Goal: Task Accomplishment & Management: Manage account settings

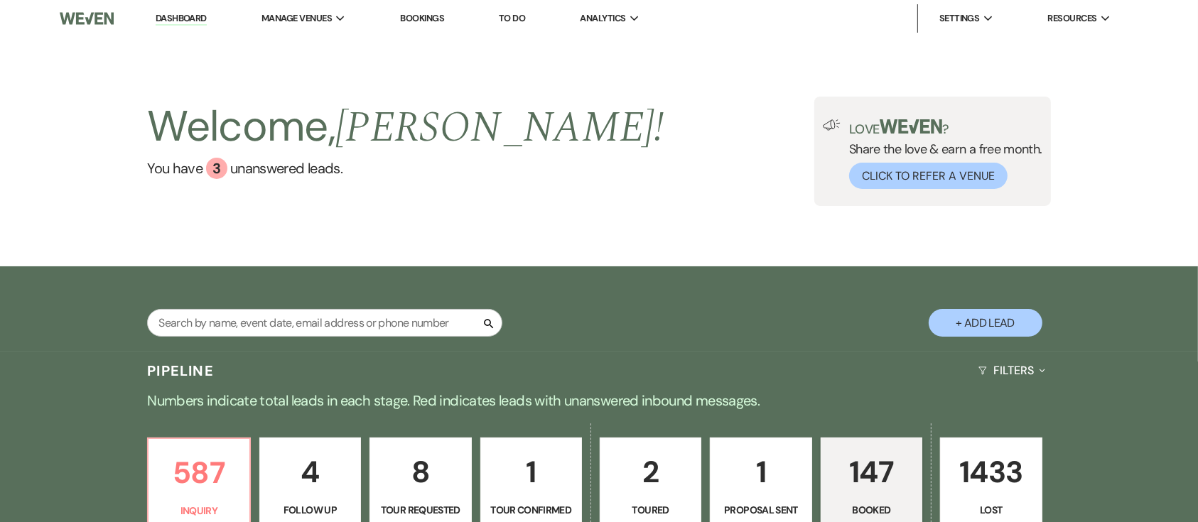
click at [414, 16] on link "Bookings" at bounding box center [422, 18] width 44 height 12
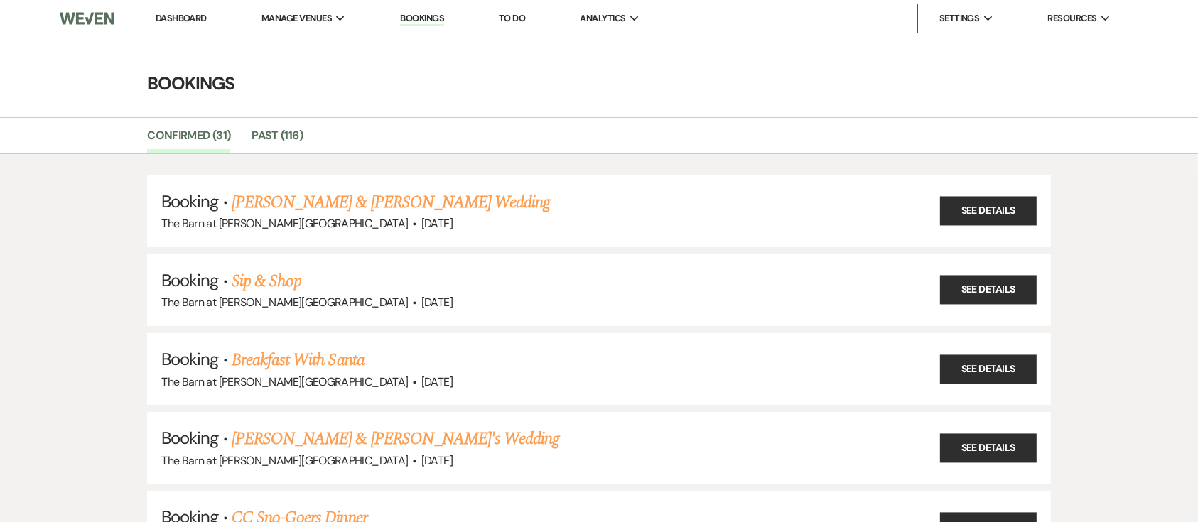
click at [185, 11] on li "Dashboard" at bounding box center [180, 18] width 65 height 28
click at [185, 16] on link "Dashboard" at bounding box center [181, 18] width 51 height 12
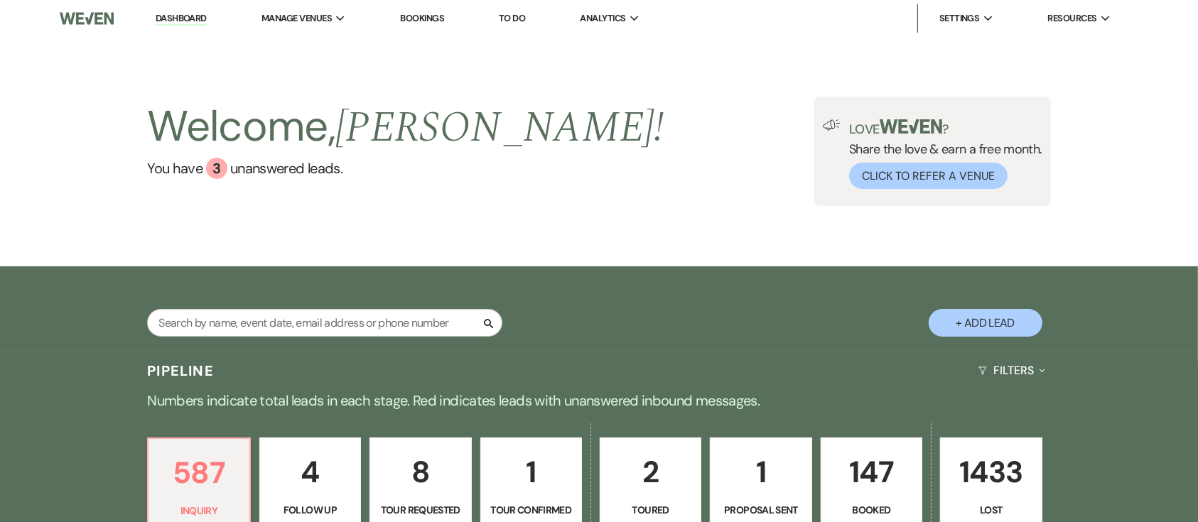
click at [993, 350] on div "Search + Add Lead" at bounding box center [599, 309] width 1198 height 86
click at [993, 336] on button "+ Add Lead" at bounding box center [986, 323] width 114 height 28
select select "493"
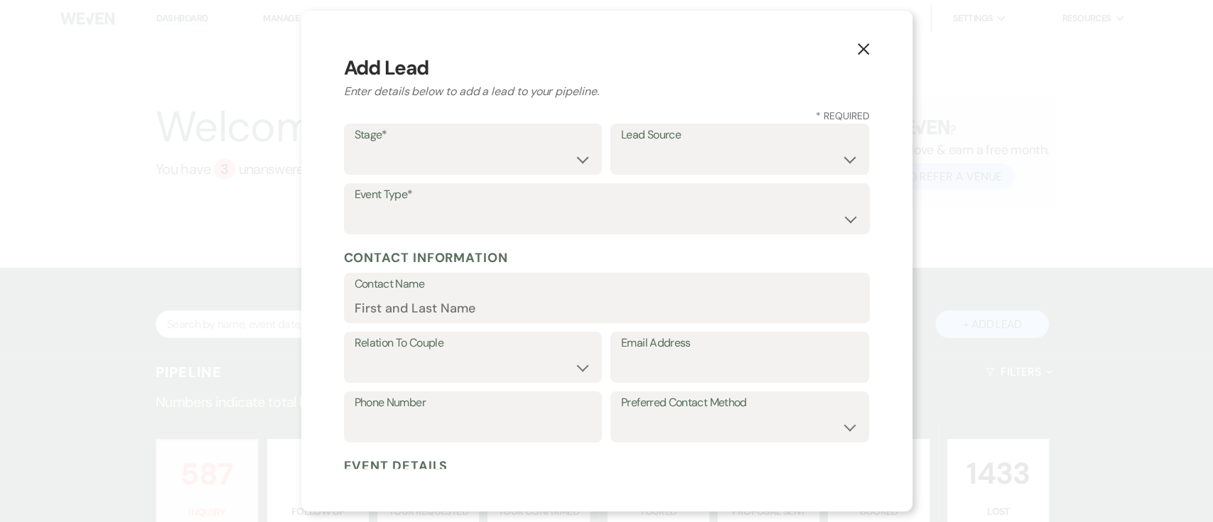
click at [472, 144] on label "Stage*" at bounding box center [473, 135] width 237 height 21
click at [463, 168] on select "Inquiry Follow Up Tour Requested Tour Confirmed Toured Proposal Sent Booked Lost" at bounding box center [473, 160] width 237 height 28
select select "7"
click at [355, 146] on select "Inquiry Follow Up Tour Requested Tour Confirmed Toured Proposal Sent Booked Lost" at bounding box center [473, 160] width 237 height 28
click at [581, 211] on select "Wedding Anniversary Party Baby Shower Bachelorette / Bachelor Party Birthday Pa…" at bounding box center [607, 219] width 504 height 28
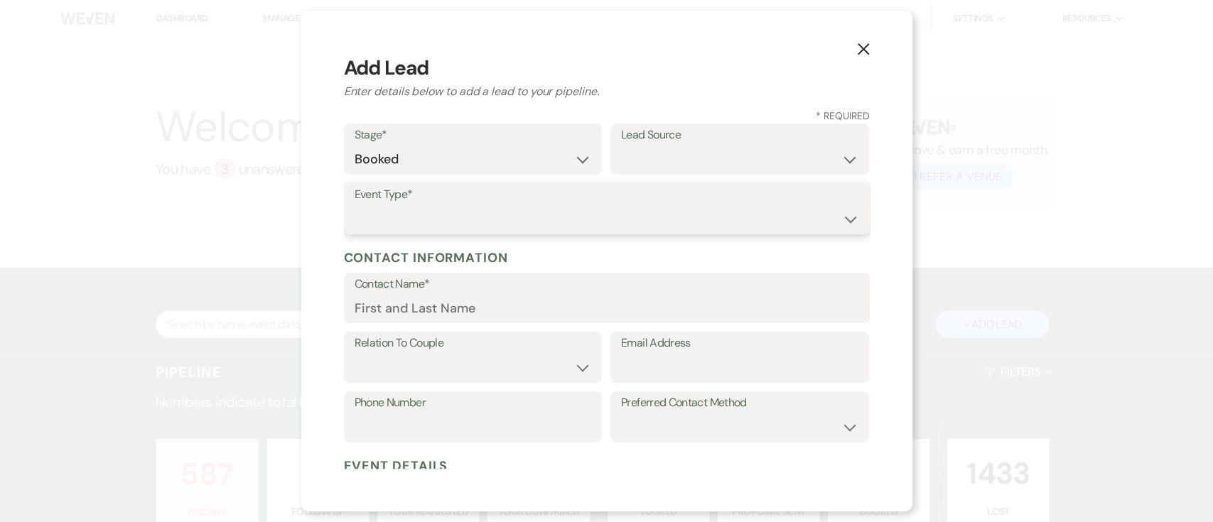
select select "20"
click at [355, 205] on select "Wedding Anniversary Party Baby Shower Bachelorette / Bachelor Party Birthday Pa…" at bounding box center [607, 219] width 504 height 28
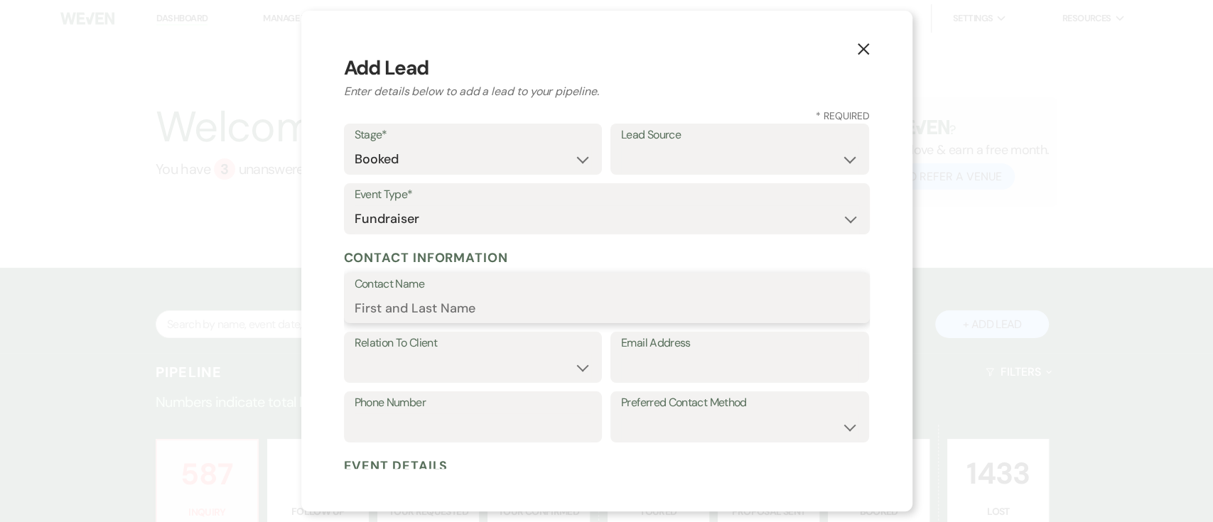
click at [443, 316] on input "Contact Name" at bounding box center [607, 308] width 504 height 28
click at [457, 303] on input "Contact Name" at bounding box center [607, 308] width 504 height 28
type input "CC SnoGoers Sled Raffle"
click at [415, 368] on select "Client Event Planner Parent of Client Family Member Friend Other" at bounding box center [473, 368] width 237 height 28
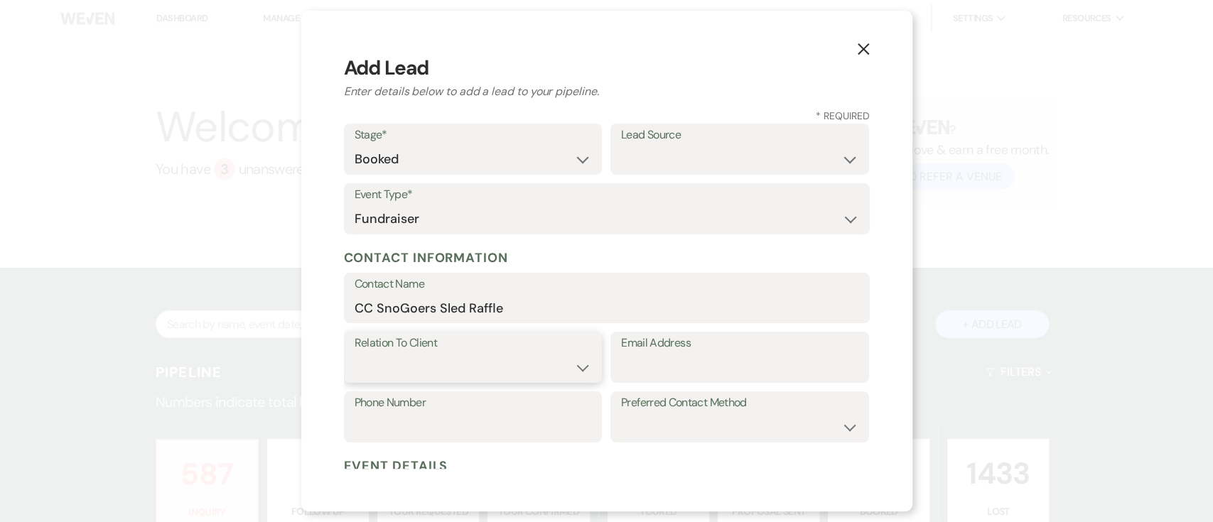
click at [415, 368] on select "Client Event Planner Parent of Client Family Member Friend Other" at bounding box center [473, 368] width 237 height 28
select select "1"
click at [355, 354] on select "Client Event Planner Parent of Client Family Member Friend Other" at bounding box center [473, 368] width 237 height 28
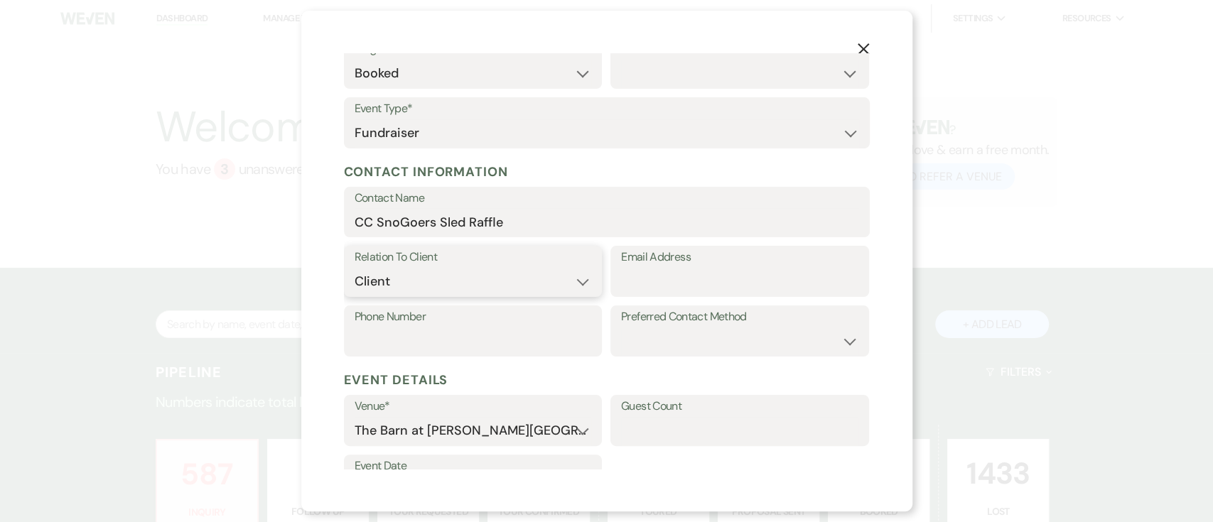
scroll to position [189, 0]
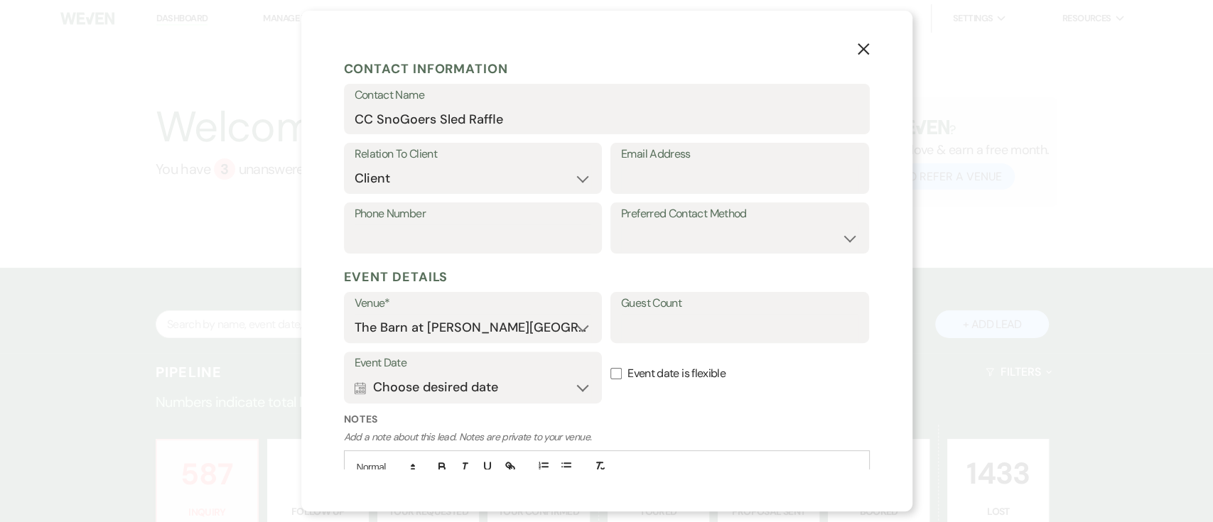
click at [719, 151] on label "Email Address" at bounding box center [739, 154] width 237 height 21
click at [719, 165] on input "Email Address" at bounding box center [739, 179] width 237 height 28
click at [719, 173] on input "Email Address" at bounding box center [739, 179] width 237 height 28
type input "[EMAIL_ADDRESS][DOMAIN_NAME]"
type input "7162577002"
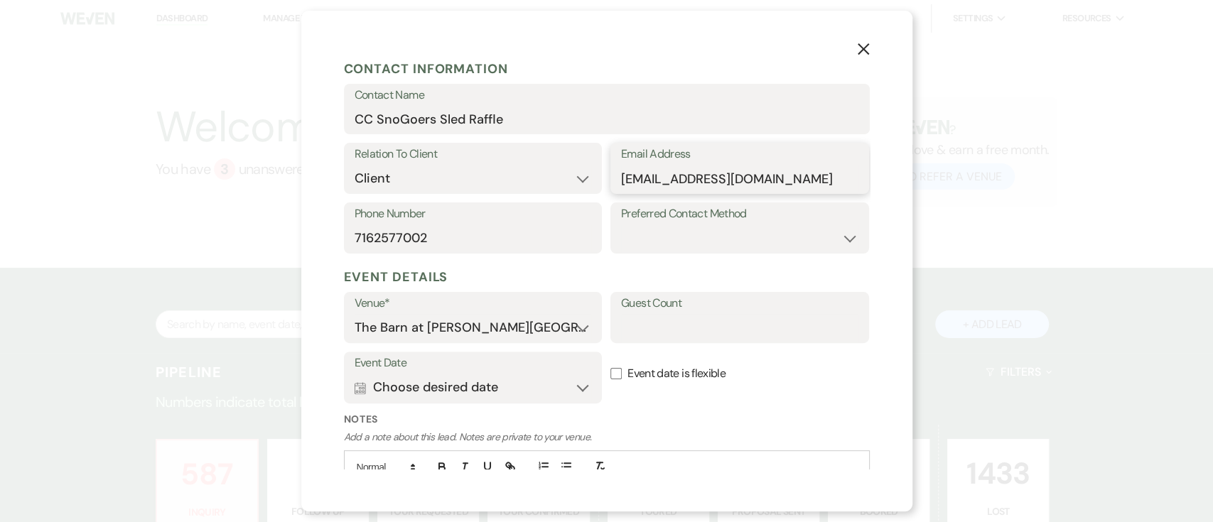
scroll to position [281, 0]
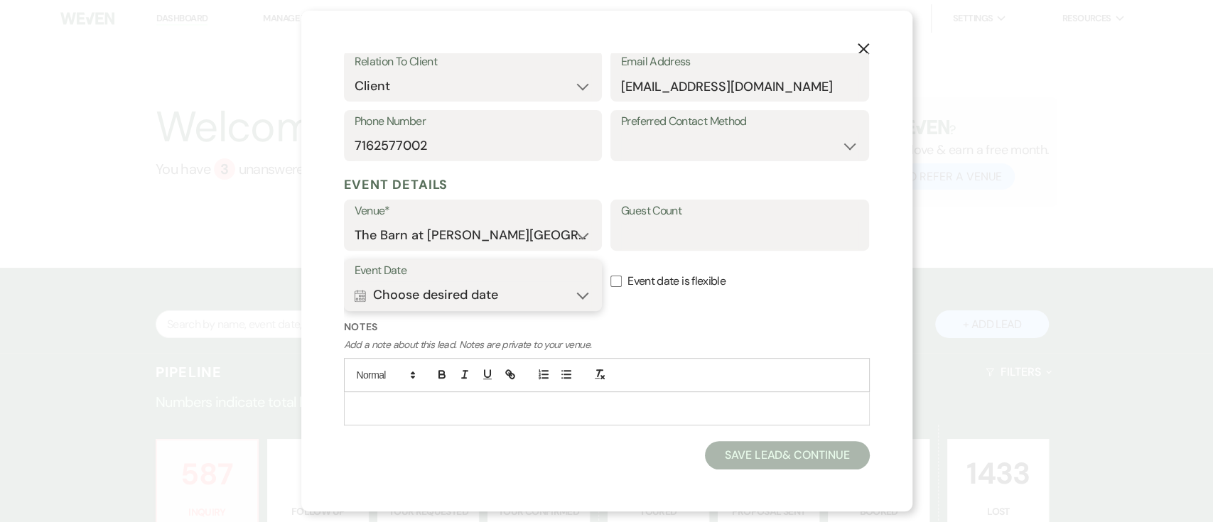
click at [557, 283] on button "Calendar Choose desired date Expand" at bounding box center [473, 295] width 237 height 28
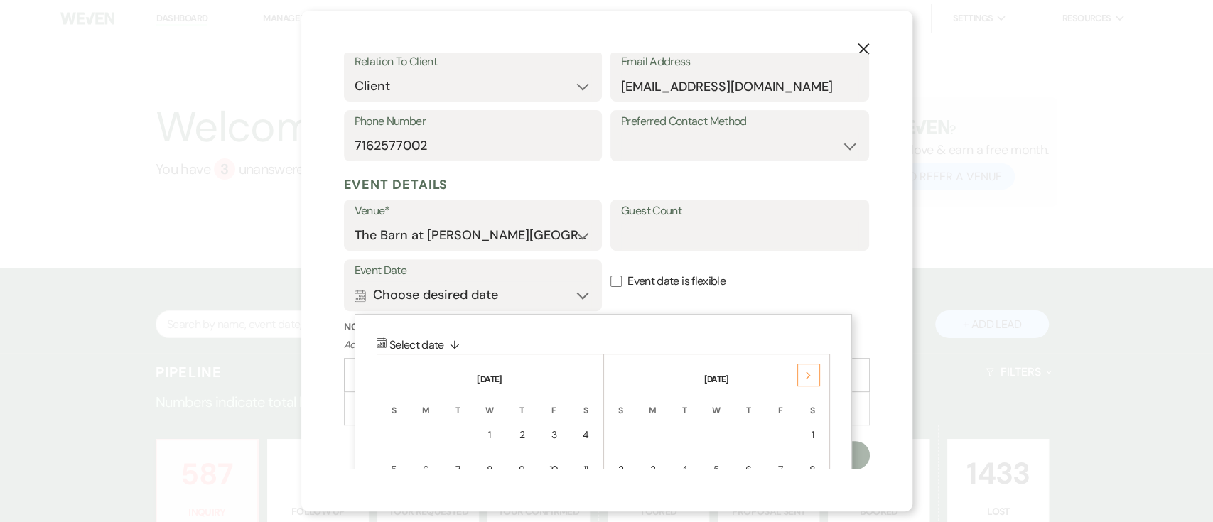
click at [810, 374] on icon "Next" at bounding box center [808, 376] width 7 height 9
click at [617, 435] on div "1" at bounding box center [620, 435] width 11 height 15
click at [617, 435] on form "Stage* Inquiry Follow Up Tour Requested Tour Confirmed Toured Proposal Sent Boo…" at bounding box center [607, 155] width 526 height 627
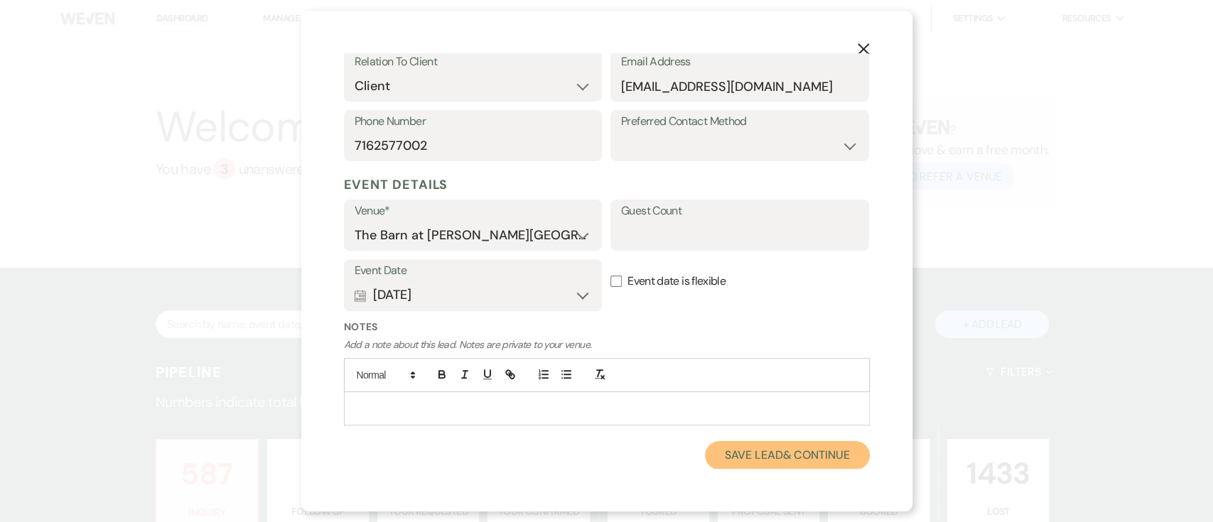
click at [810, 452] on button "Save Lead & Continue" at bounding box center [787, 455] width 164 height 28
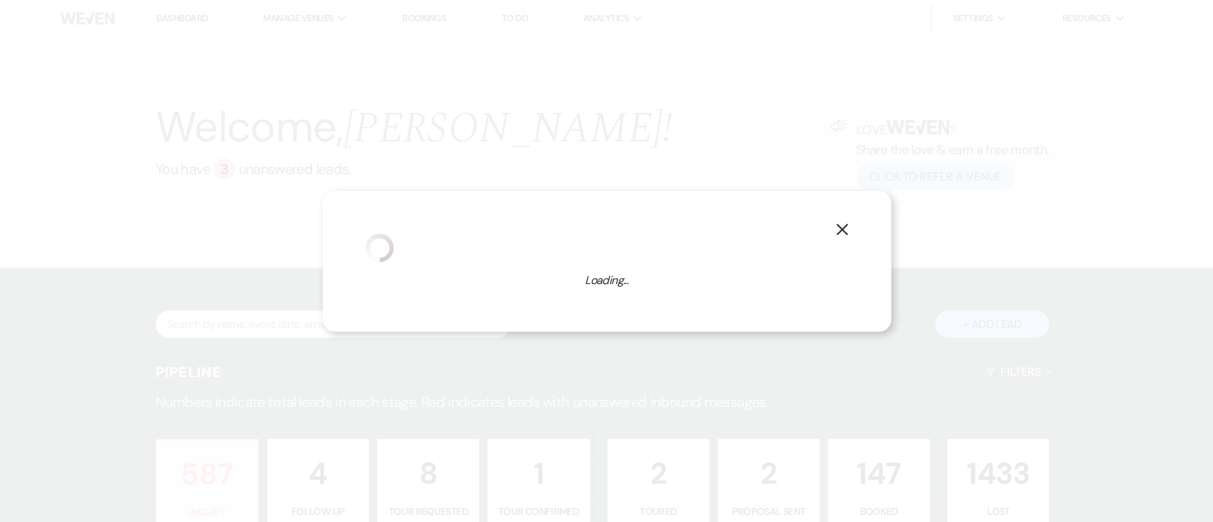
select select "20"
select select "493"
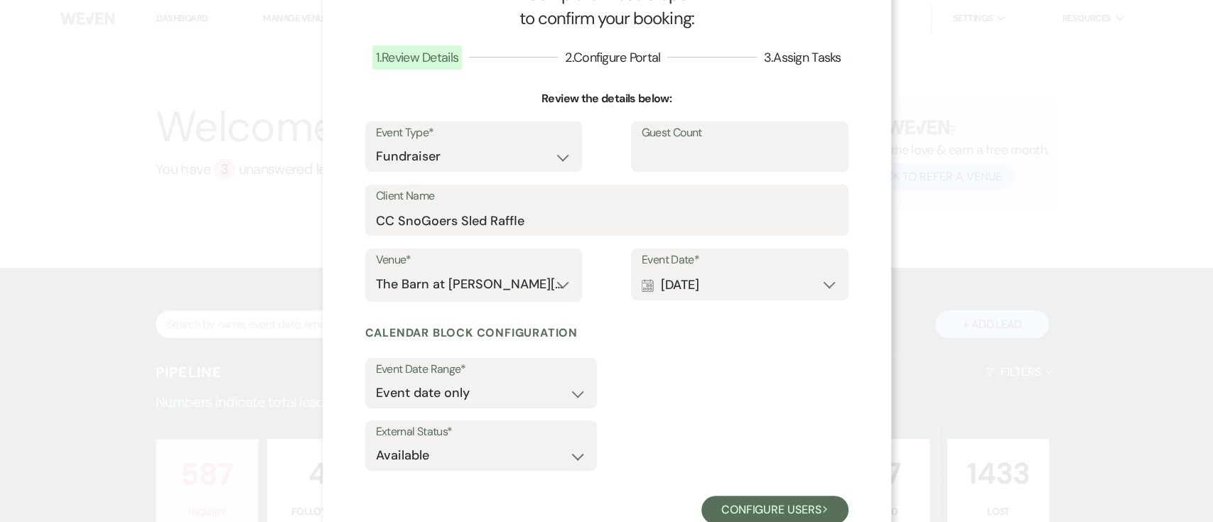
scroll to position [104, 0]
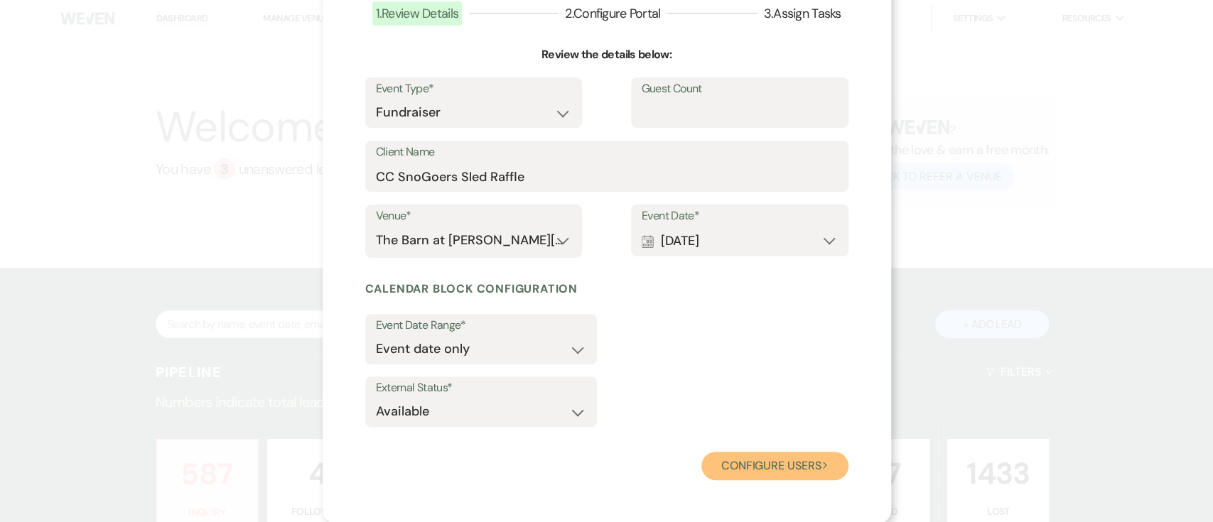
click at [790, 463] on button "Configure users Next" at bounding box center [774, 466] width 147 height 28
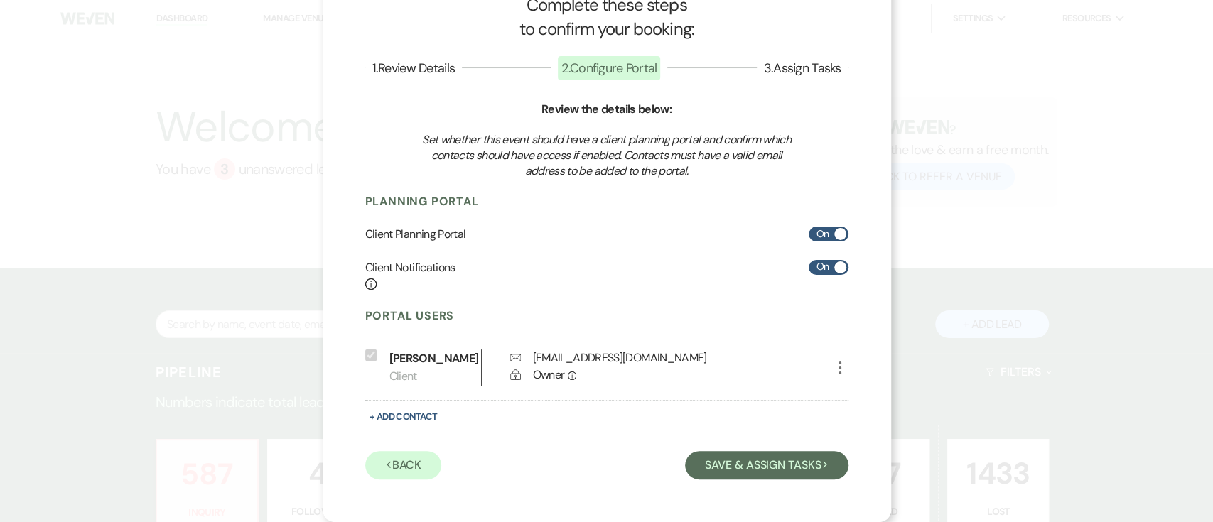
scroll to position [50, 0]
click at [790, 463] on button "Save & Assign Tasks Next" at bounding box center [766, 465] width 163 height 28
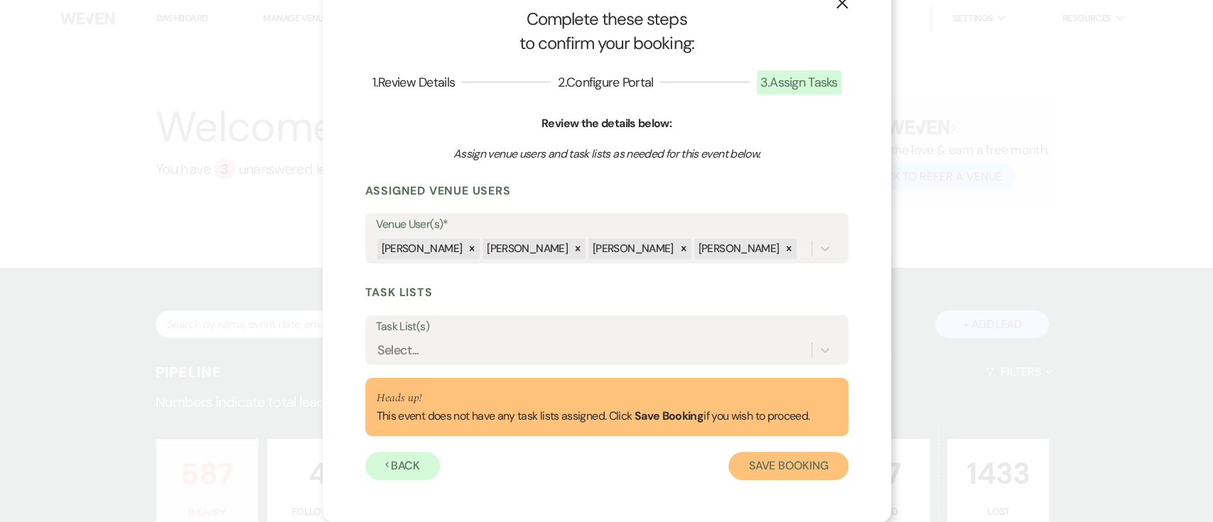
click at [790, 463] on button "Save Booking" at bounding box center [787, 466] width 119 height 28
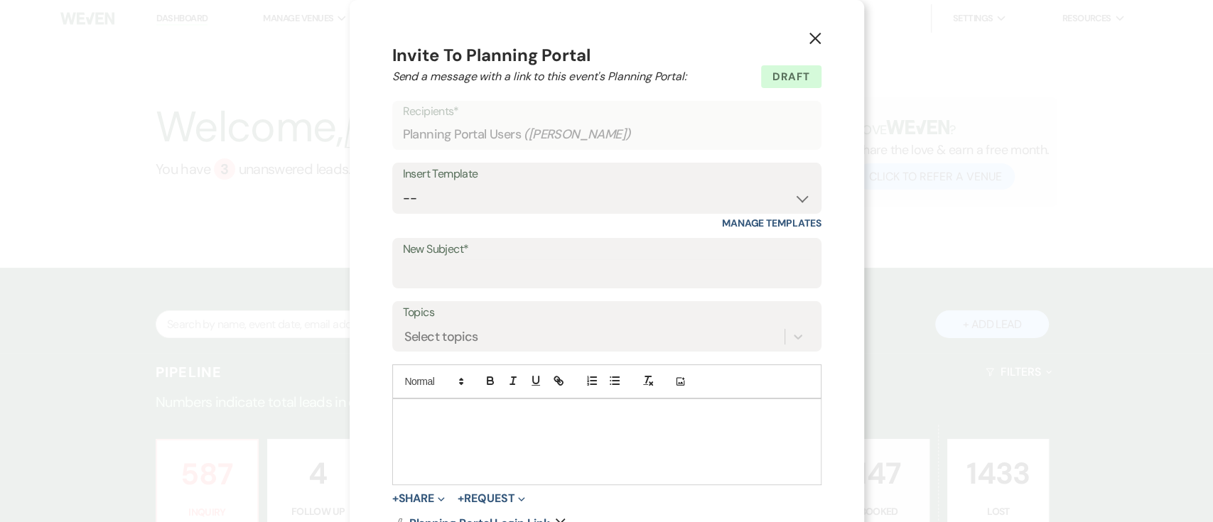
click at [804, 45] on button "X" at bounding box center [814, 38] width 21 height 25
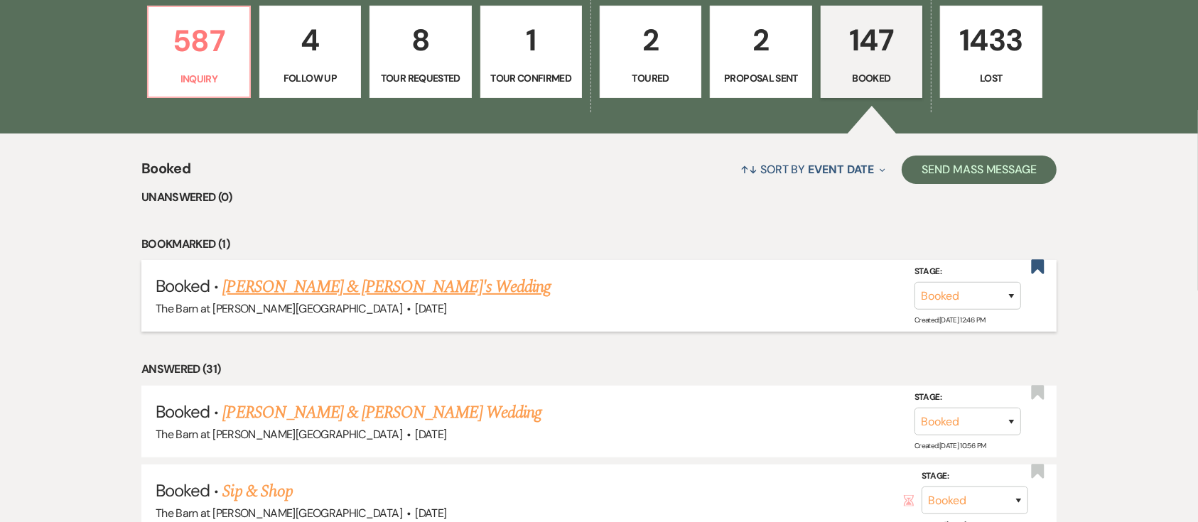
scroll to position [663, 0]
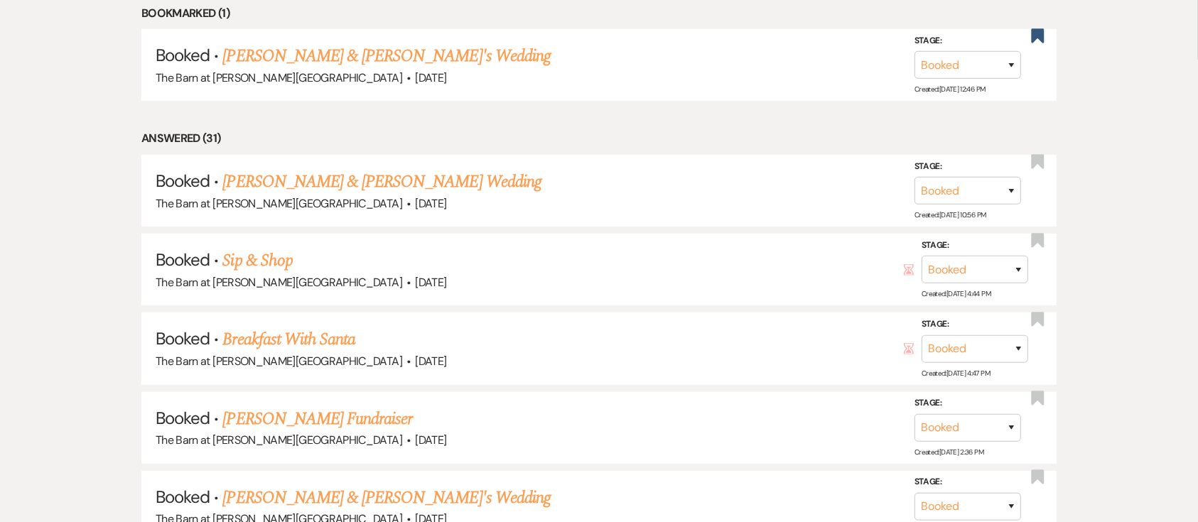
click at [342, 412] on link "[PERSON_NAME] Fundraiser" at bounding box center [318, 419] width 190 height 26
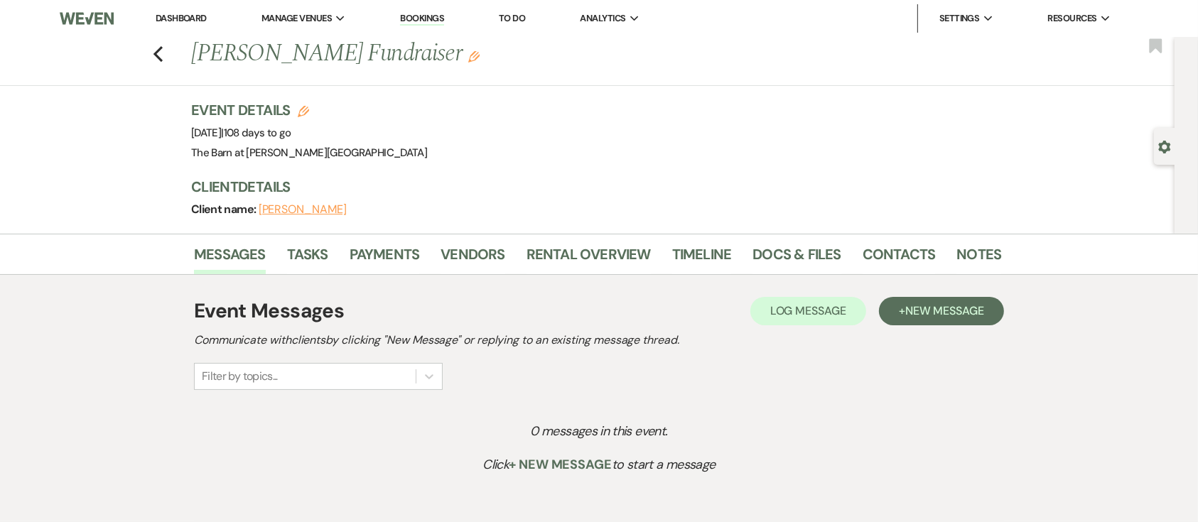
click at [442, 53] on h1 "[PERSON_NAME] Fundraiser Edit" at bounding box center [509, 54] width 637 height 34
click at [468, 55] on icon "Edit" at bounding box center [473, 56] width 11 height 11
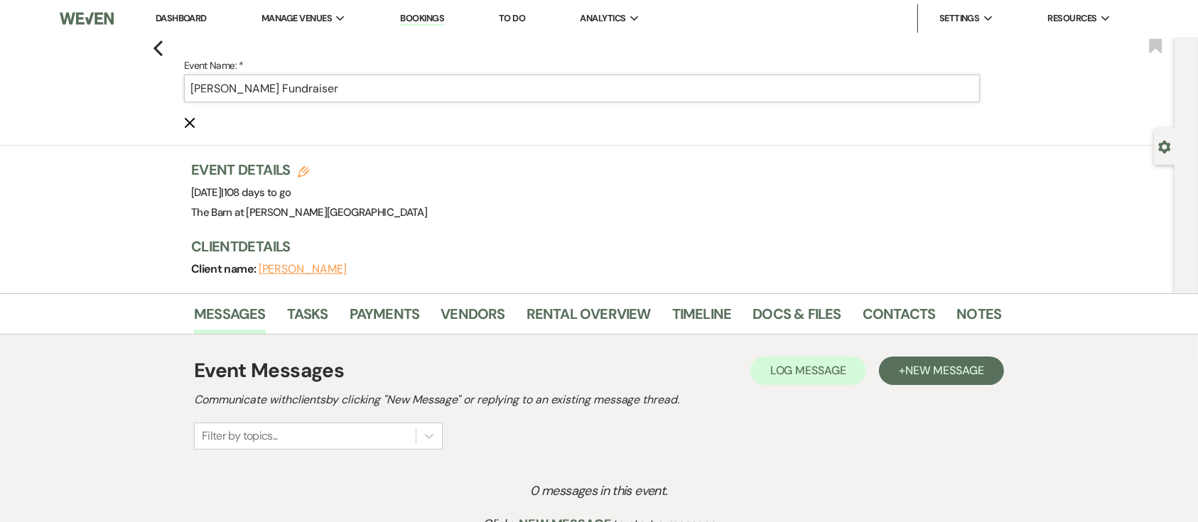
drag, startPoint x: 273, startPoint y: 89, endPoint x: 182, endPoint y: 80, distance: 91.3
click at [182, 80] on div "Previous Event Name: * [PERSON_NAME] Fundraiser Cancel Edit Bookmark" at bounding box center [583, 91] width 1181 height 109
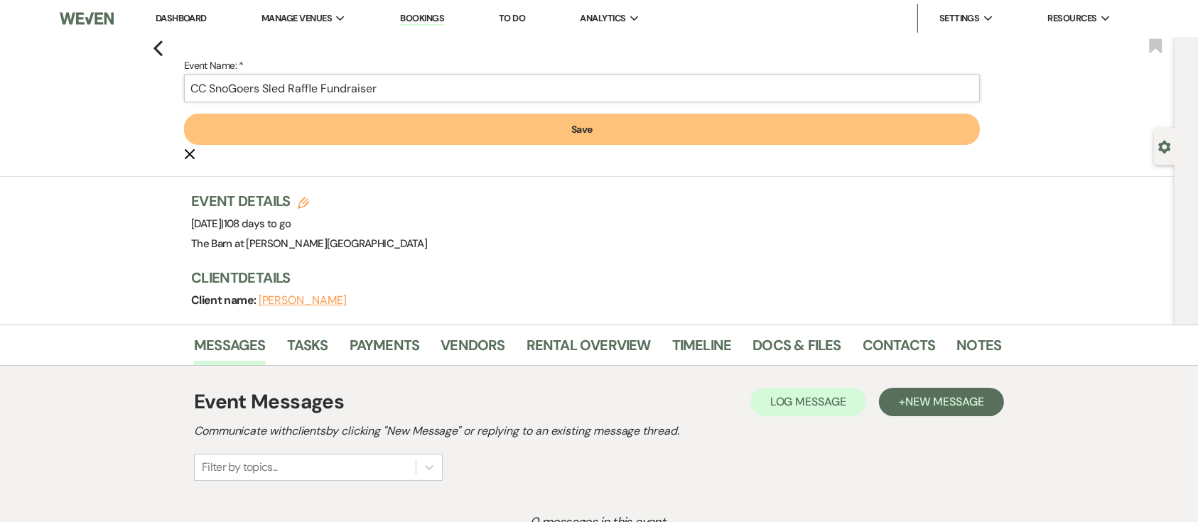
drag, startPoint x: 380, startPoint y: 94, endPoint x: 492, endPoint y: 109, distance: 113.2
click at [492, 109] on form "Event Name: * CC SnoGoers Sled Raffle Fundraiser Save Cancel Edit" at bounding box center [582, 109] width 796 height 105
drag, startPoint x: 233, startPoint y: 79, endPoint x: 213, endPoint y: 83, distance: 20.3
click at [213, 83] on input "CC SnoGoers Sled Raffle" at bounding box center [582, 89] width 796 height 28
click at [260, 88] on input "CC SnoGoers Sled Raffle" at bounding box center [582, 89] width 796 height 28
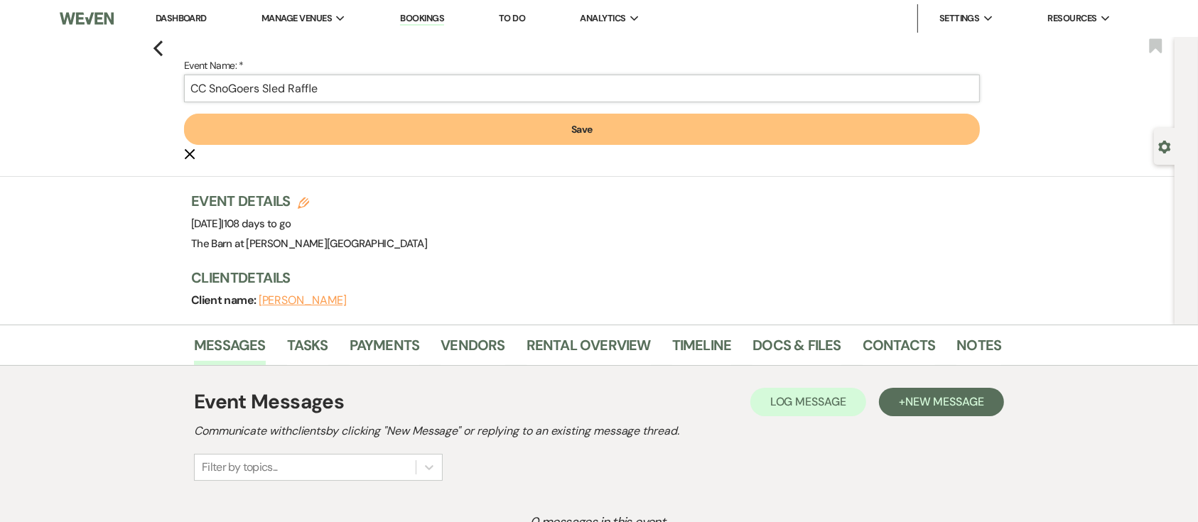
click at [263, 89] on input "CC SnoGoers Sled Raffle" at bounding box center [582, 89] width 796 height 28
type input "CC SnoGoer's Sled Raffle"
click at [570, 134] on button "Save" at bounding box center [582, 129] width 796 height 31
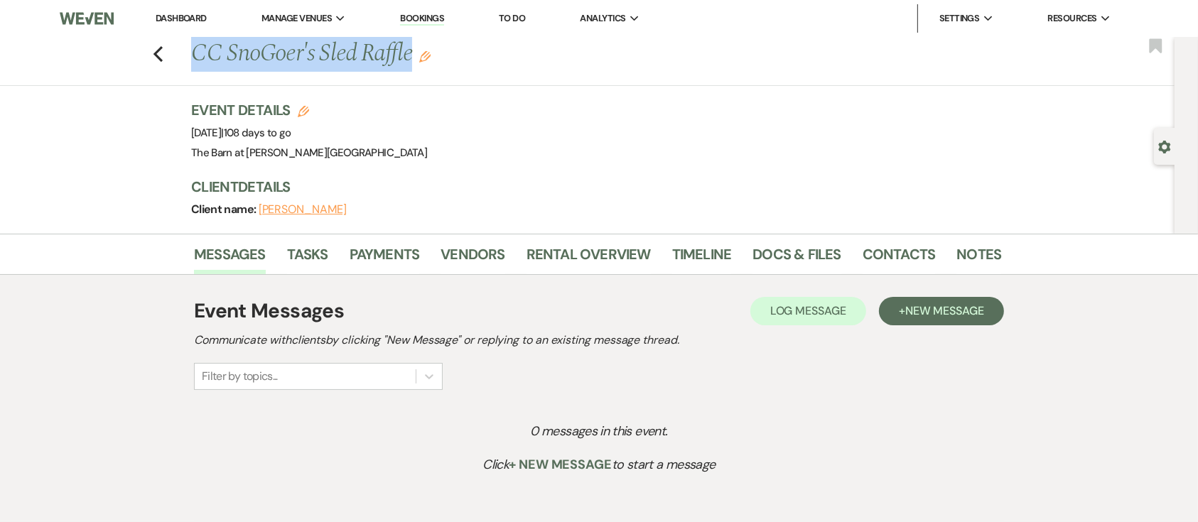
drag, startPoint x: 423, startPoint y: 54, endPoint x: 200, endPoint y: 46, distance: 222.5
click at [200, 46] on h1 "CC SnoGoer's Sled Raffle Edit" at bounding box center [509, 54] width 637 height 34
copy h1 "CC SnoGoer's Sled Raffle"
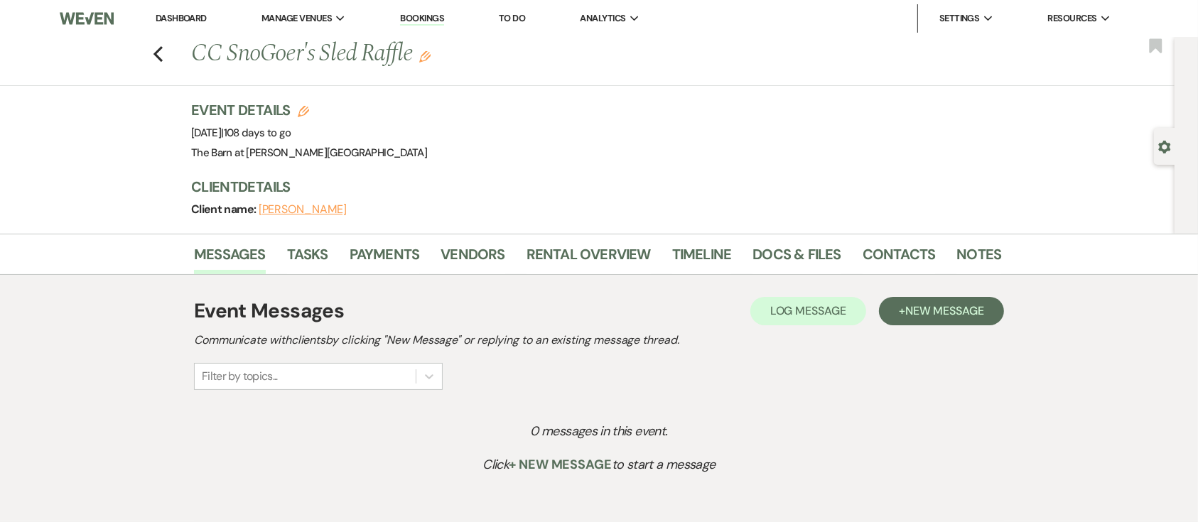
click at [171, 49] on div "Previous CC SnoGoer's Sled Raffle Edit Bookmark" at bounding box center [583, 61] width 1181 height 49
click at [163, 50] on use "button" at bounding box center [157, 54] width 9 height 16
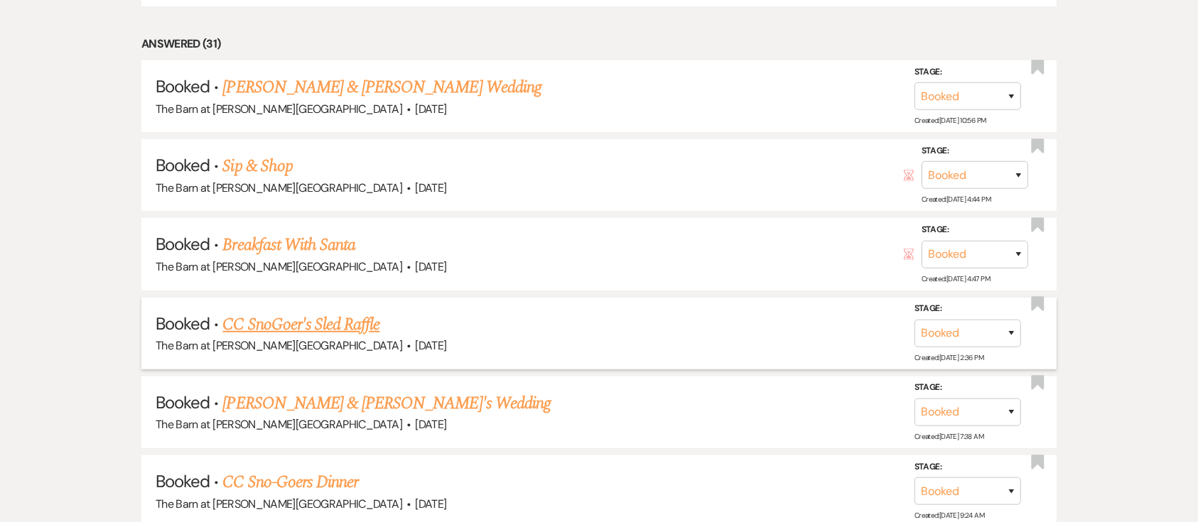
scroll to position [853, 0]
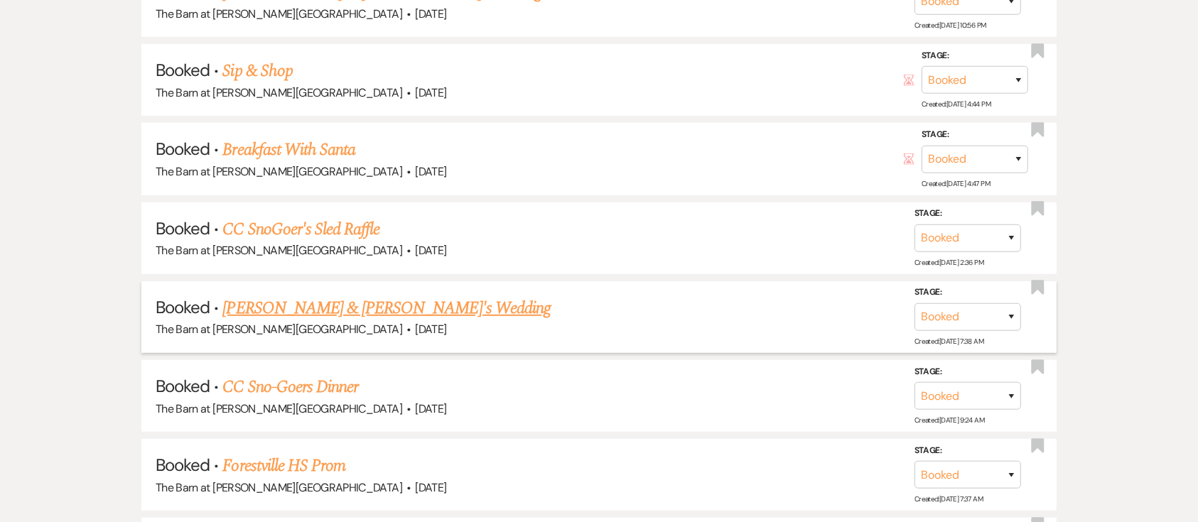
click at [347, 299] on link "[PERSON_NAME] & [PERSON_NAME]'s Wedding" at bounding box center [387, 309] width 328 height 26
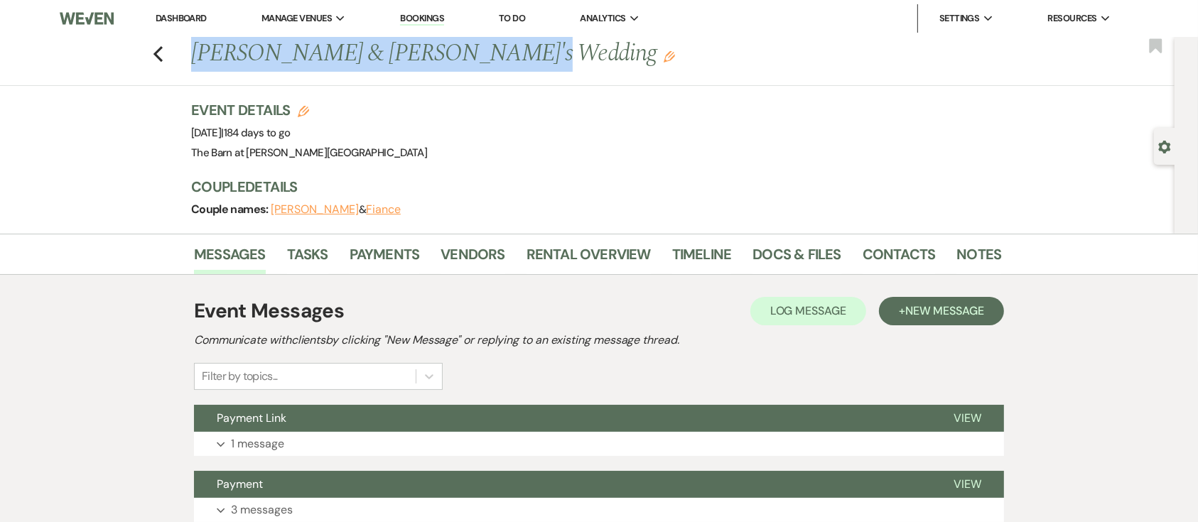
drag, startPoint x: 205, startPoint y: 55, endPoint x: 568, endPoint y: 72, distance: 363.4
click at [568, 72] on div "Previous [PERSON_NAME] & [PERSON_NAME]'s Wedding Edit Bookmark" at bounding box center [583, 61] width 1181 height 49
copy h1 "[PERSON_NAME] & [PERSON_NAME]'s Wedding"
click at [163, 54] on use "button" at bounding box center [157, 54] width 9 height 16
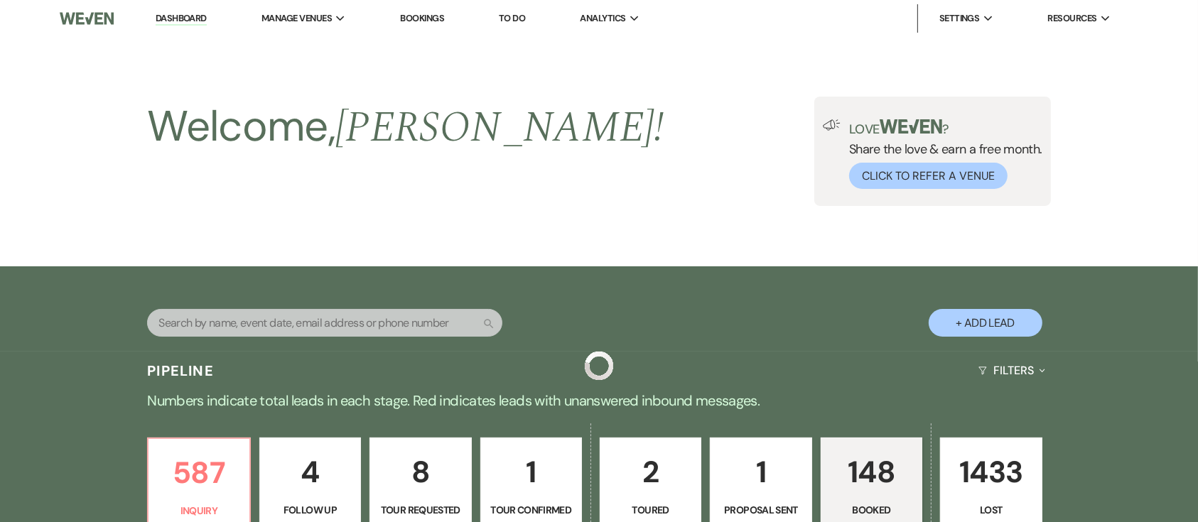
scroll to position [853, 0]
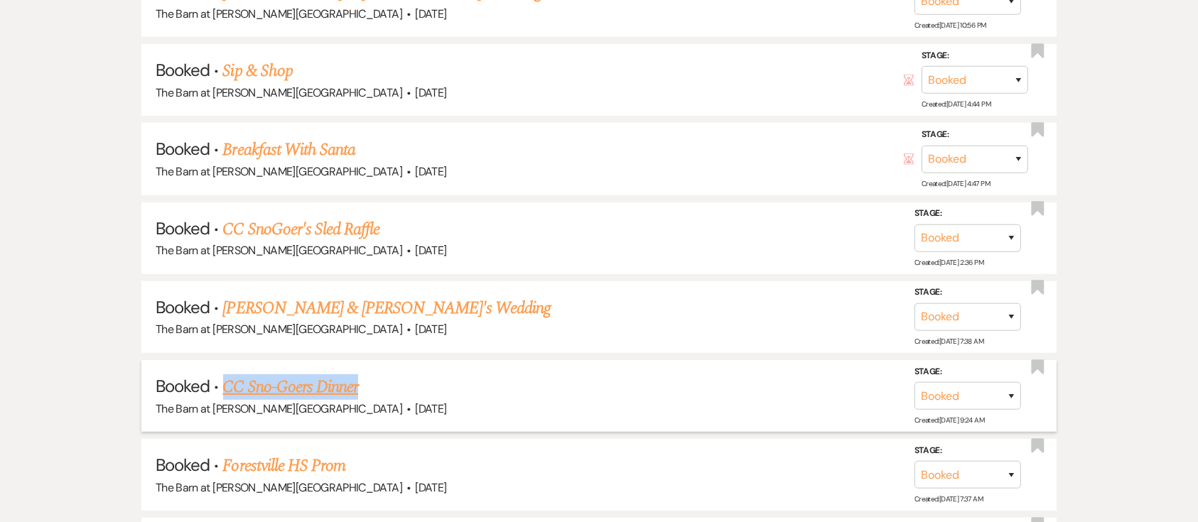
drag, startPoint x: 221, startPoint y: 378, endPoint x: 443, endPoint y: 384, distance: 221.8
click at [443, 384] on h5 "Booked · CC Sno-Goers Dinner" at bounding box center [599, 387] width 887 height 26
copy link "CC Sno-Goers Dinner"
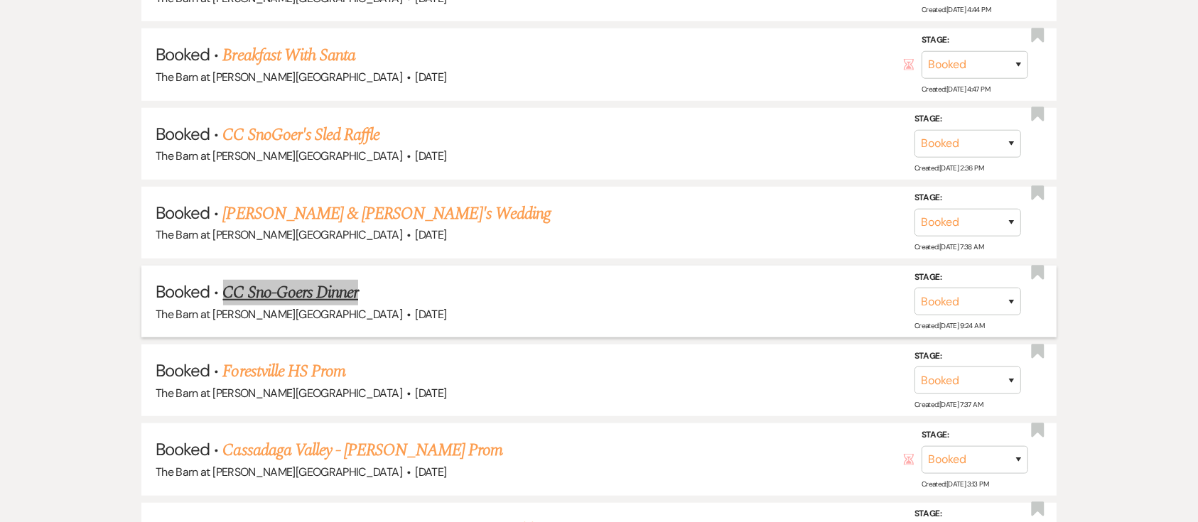
scroll to position [1042, 0]
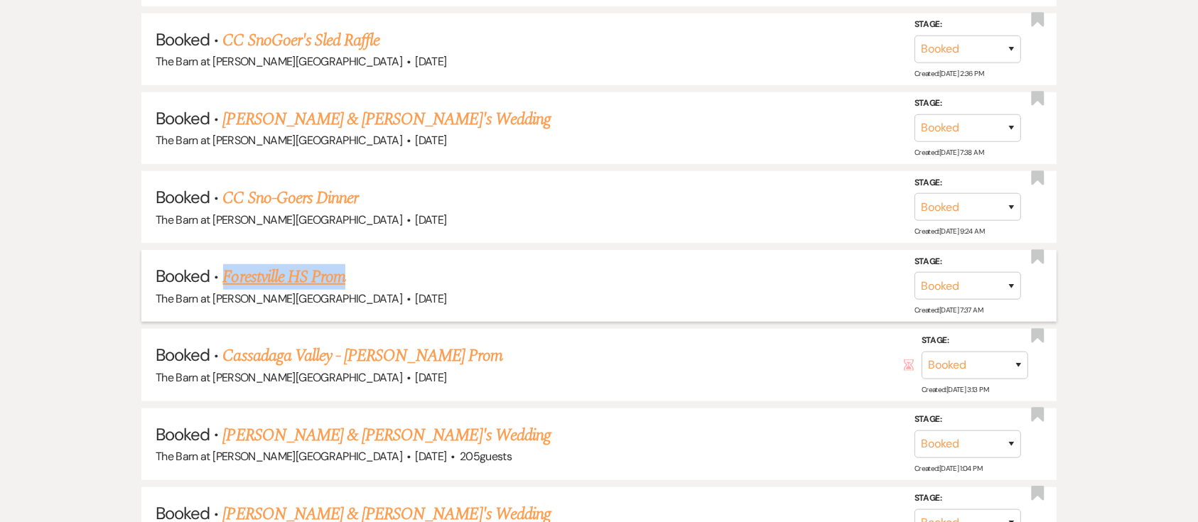
drag, startPoint x: 369, startPoint y: 256, endPoint x: 222, endPoint y: 267, distance: 146.8
click at [222, 267] on li "Booked · [GEOGRAPHIC_DATA] Prom The Barn at [PERSON_NAME][GEOGRAPHIC_DATA] · [D…" at bounding box center [598, 286] width 915 height 72
copy link "Forestville HS Prom"
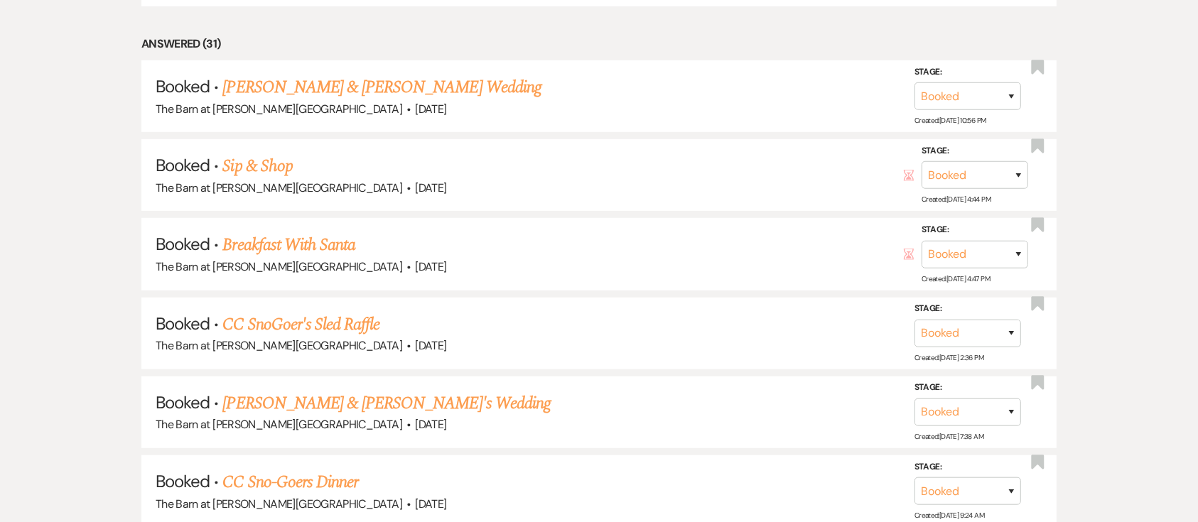
scroll to position [379, 0]
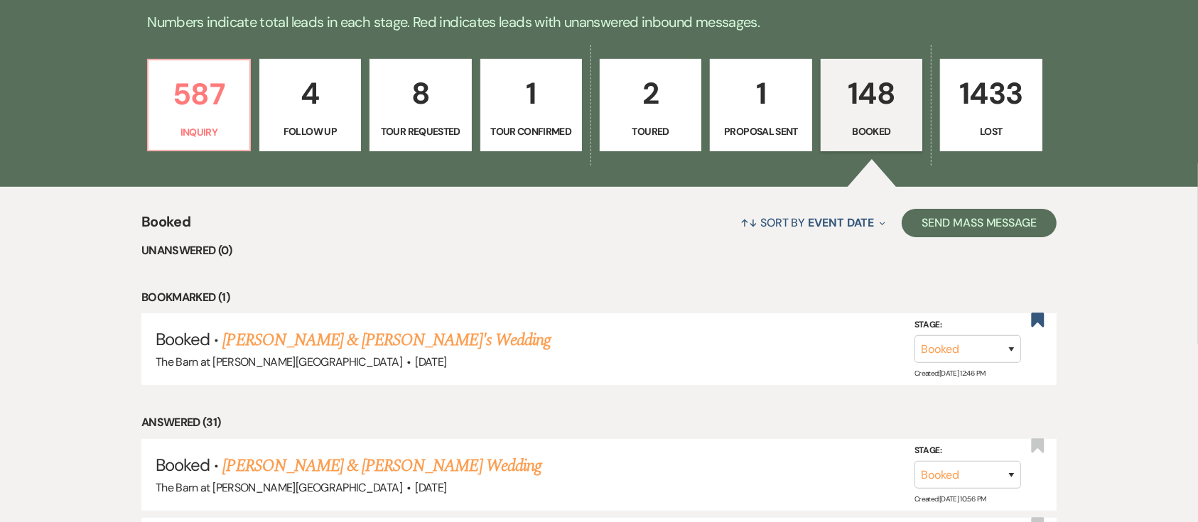
click at [870, 128] on p "Booked" at bounding box center [871, 132] width 83 height 16
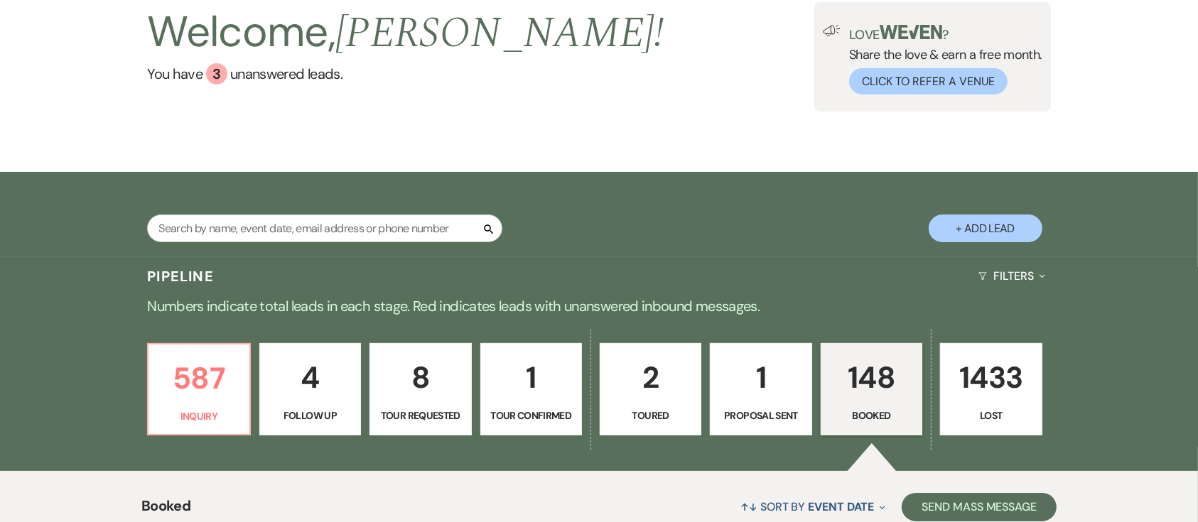
scroll to position [0, 0]
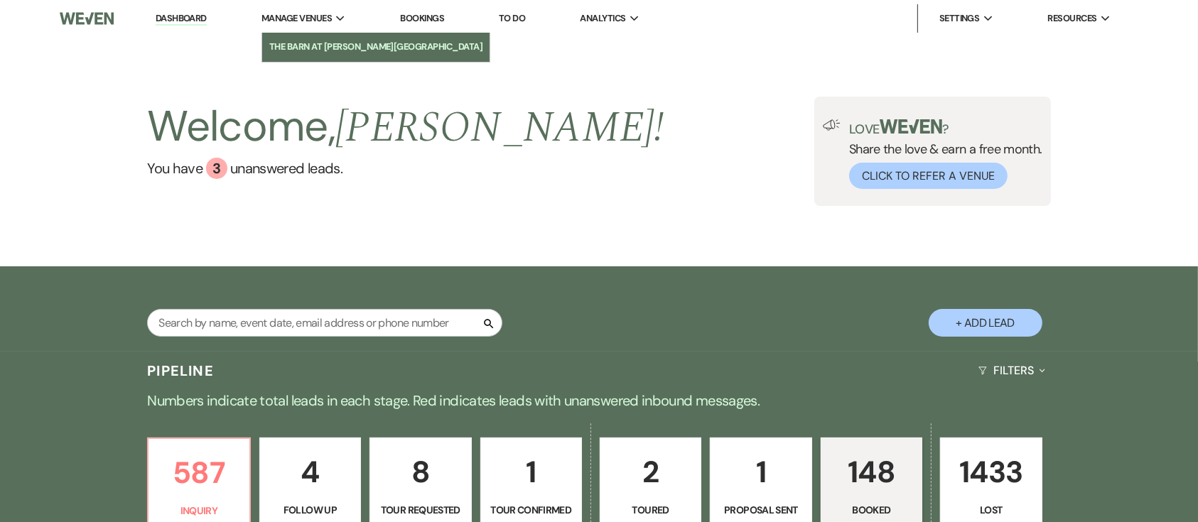
click at [334, 49] on li "The Barn at [PERSON_NAME][GEOGRAPHIC_DATA]" at bounding box center [376, 47] width 214 height 14
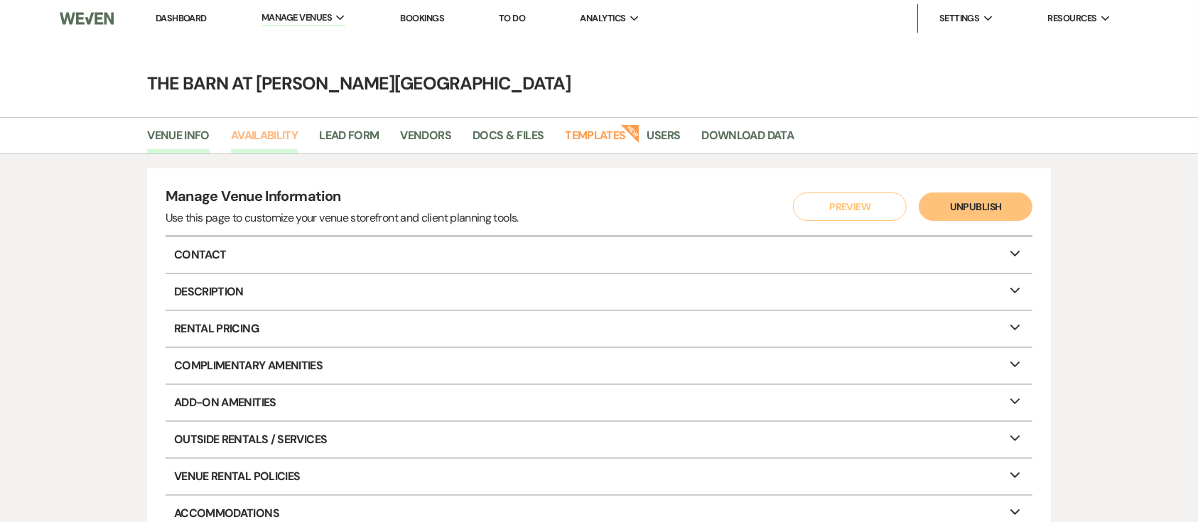
click at [233, 130] on link "Availability" at bounding box center [264, 139] width 67 height 27
select select "3"
select select "2026"
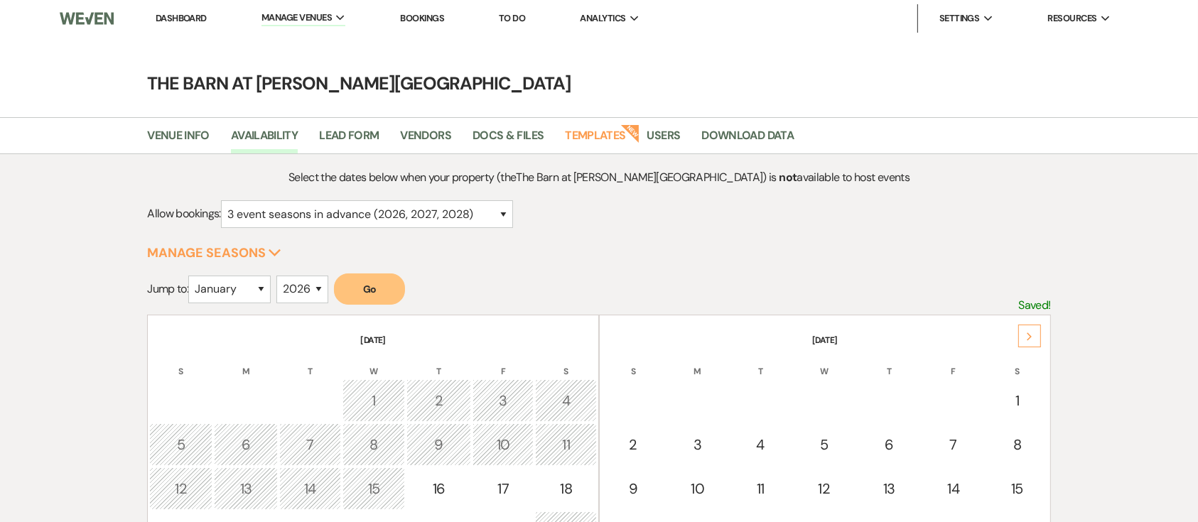
click at [1016, 332] on th "[DATE]" at bounding box center [825, 332] width 448 height 30
click at [1017, 332] on th "[DATE]" at bounding box center [825, 332] width 448 height 30
click at [1022, 332] on div "Next" at bounding box center [1029, 336] width 23 height 23
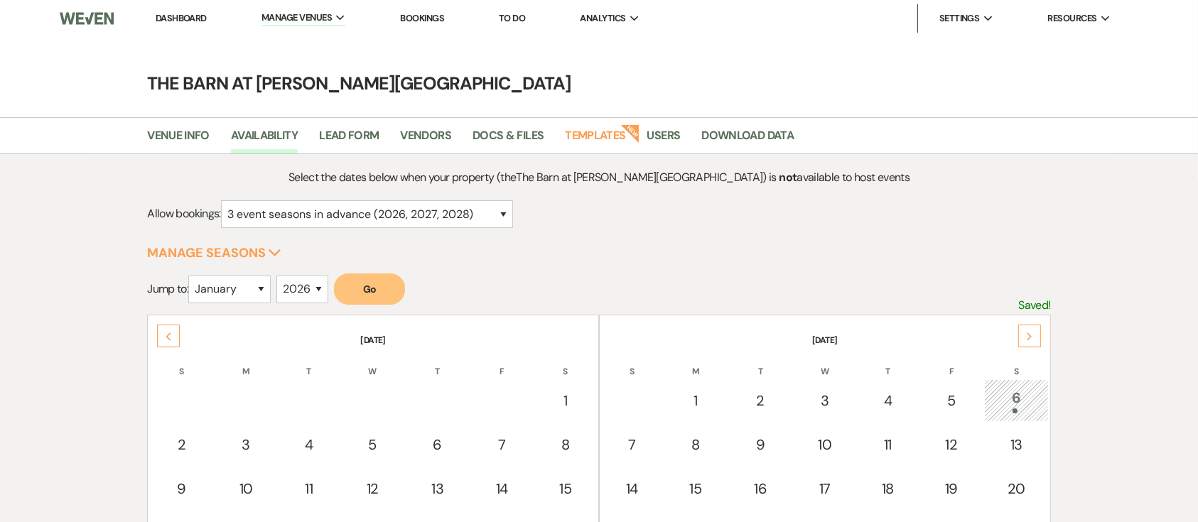
click at [1024, 332] on div "Next" at bounding box center [1029, 336] width 23 height 23
click at [1029, 326] on div "Next" at bounding box center [1029, 336] width 23 height 23
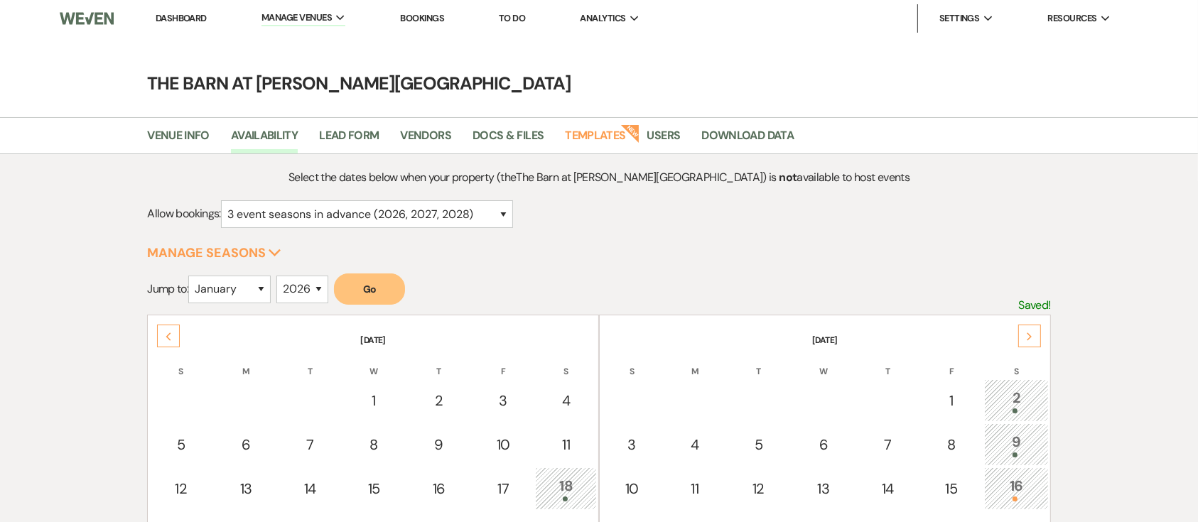
scroll to position [94, 0]
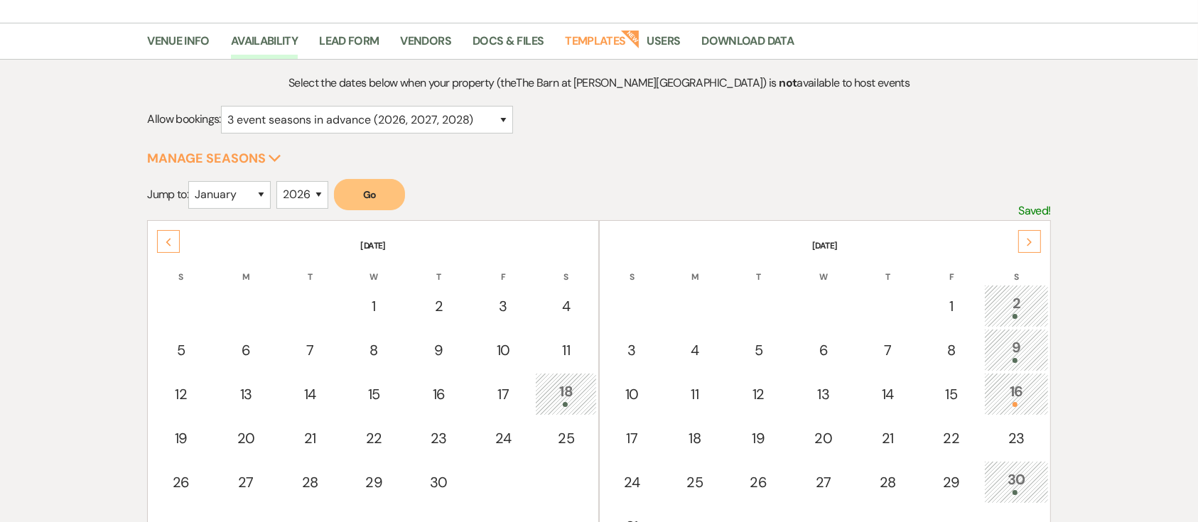
click at [1019, 402] on div at bounding box center [1016, 404] width 48 height 5
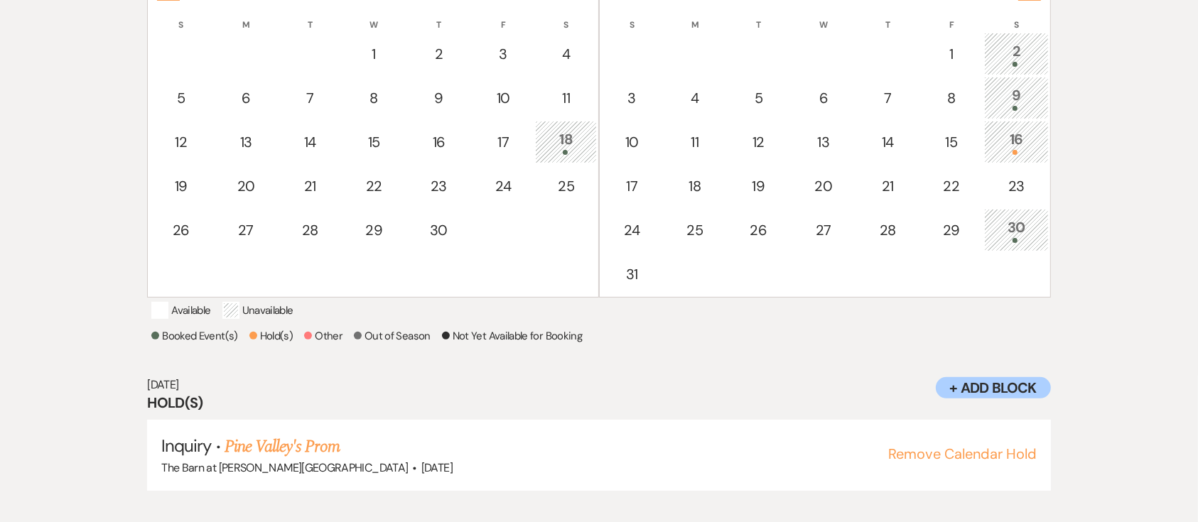
scroll to position [359, 0]
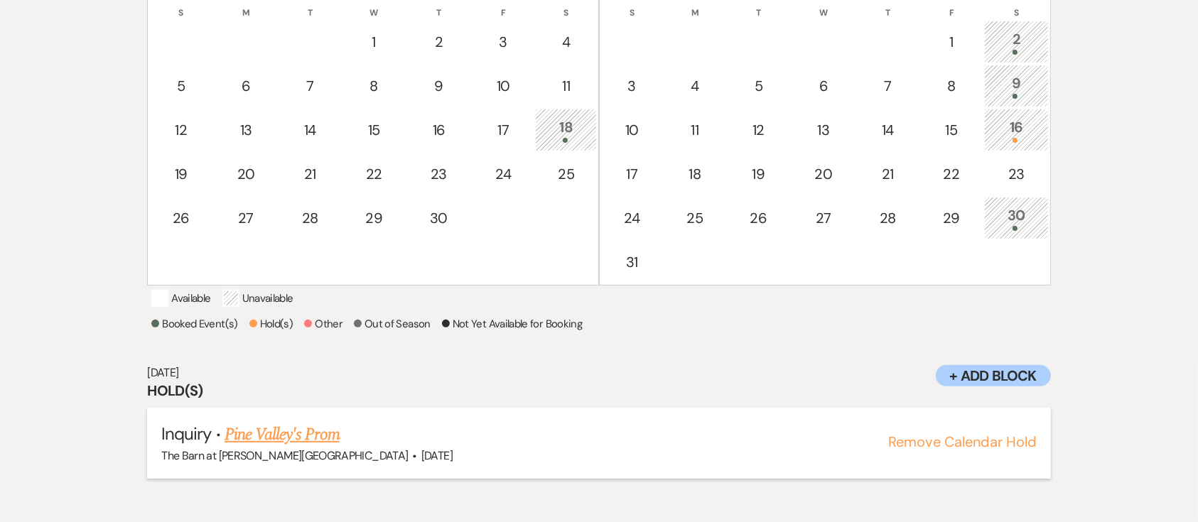
click at [254, 448] on link "Pine Valley's Prom" at bounding box center [282, 435] width 115 height 26
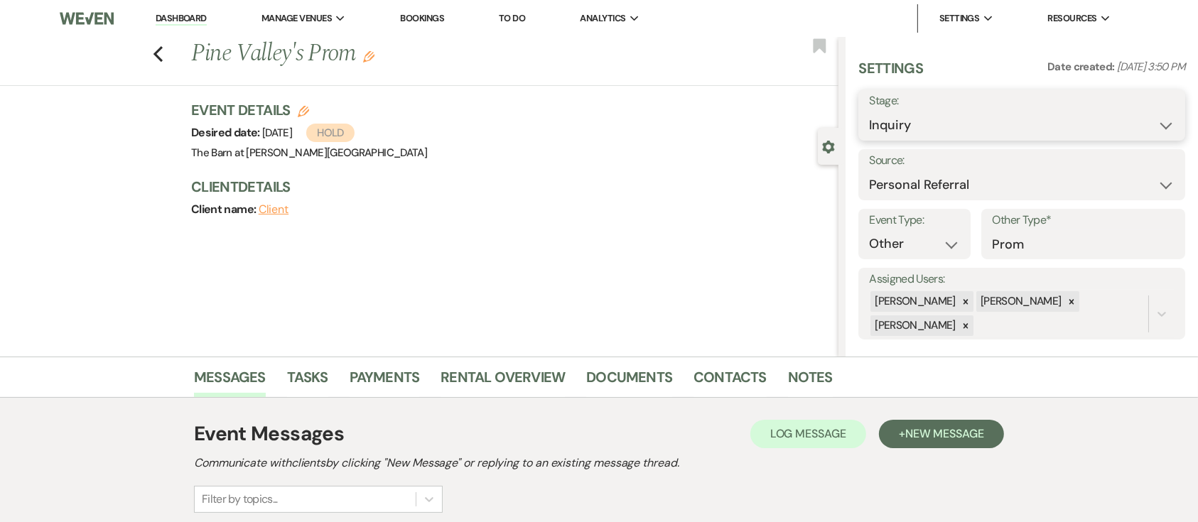
click at [1032, 117] on select "Inquiry Follow Up Tour Requested Tour Confirmed Toured Proposal Sent Booked Lost" at bounding box center [1021, 126] width 305 height 28
click at [869, 112] on select "Inquiry Follow Up Tour Requested Tour Confirmed Toured Proposal Sent Booked Lost" at bounding box center [1021, 126] width 305 height 28
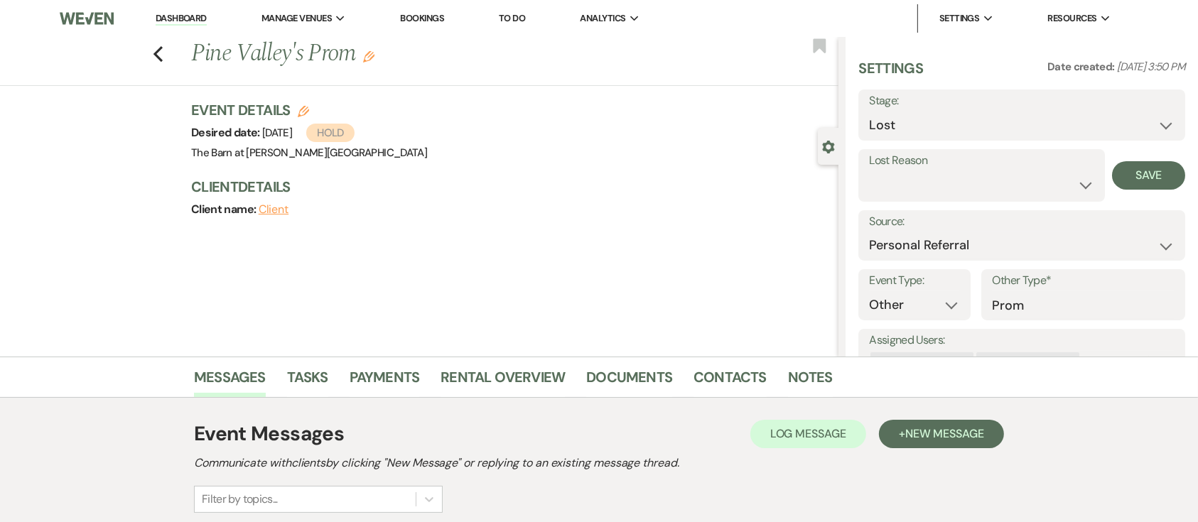
click at [958, 105] on label "Stage:" at bounding box center [1021, 101] width 305 height 21
click at [942, 122] on select "Inquiry Follow Up Tour Requested Tour Confirmed Toured Proposal Sent Booked Lost" at bounding box center [1021, 126] width 305 height 28
select select "7"
click at [869, 112] on select "Inquiry Follow Up Tour Requested Tour Confirmed Toured Proposal Sent Booked Lost" at bounding box center [1021, 126] width 305 height 28
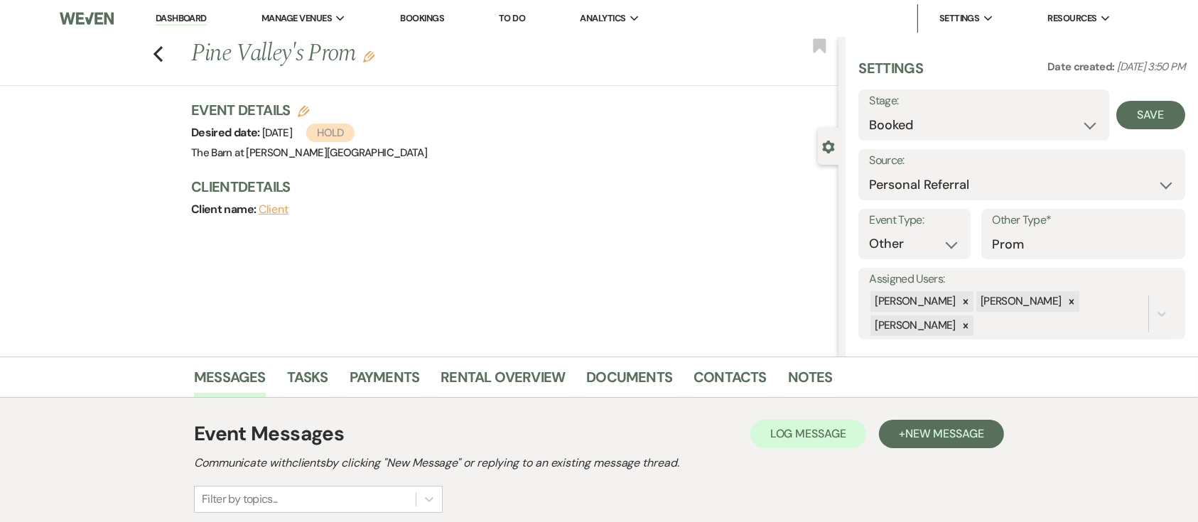
click at [1137, 97] on div "Save" at bounding box center [1147, 115] width 76 height 51
click at [1095, 126] on div "Stage: Inquiry Follow Up Tour Requested Tour Confirmed Toured Proposal Sent Boo…" at bounding box center [983, 115] width 250 height 51
click at [1130, 124] on button "Save" at bounding box center [1150, 115] width 69 height 28
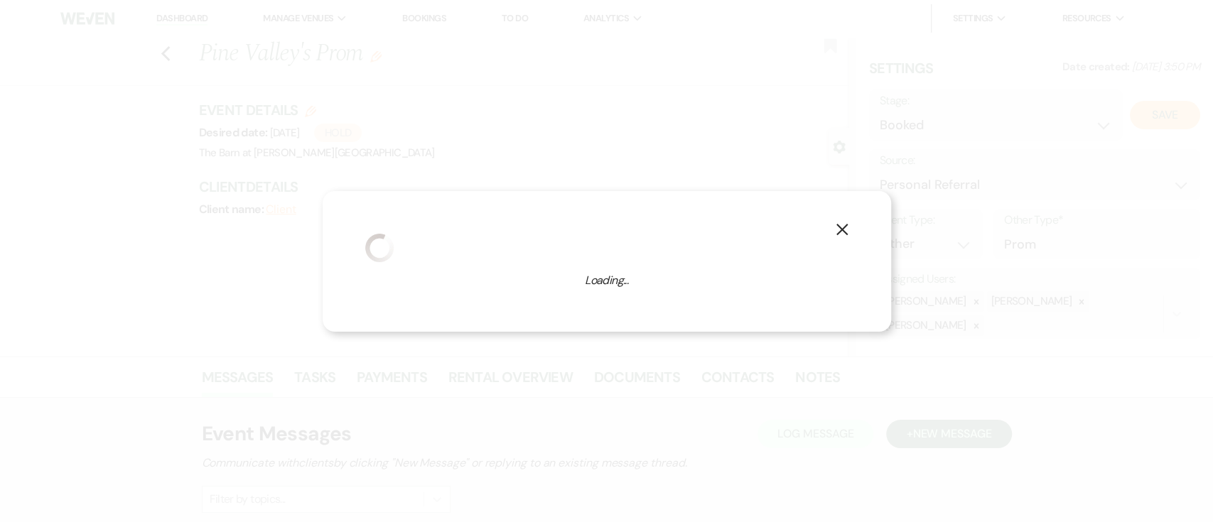
select select "13"
select select "493"
select select "false"
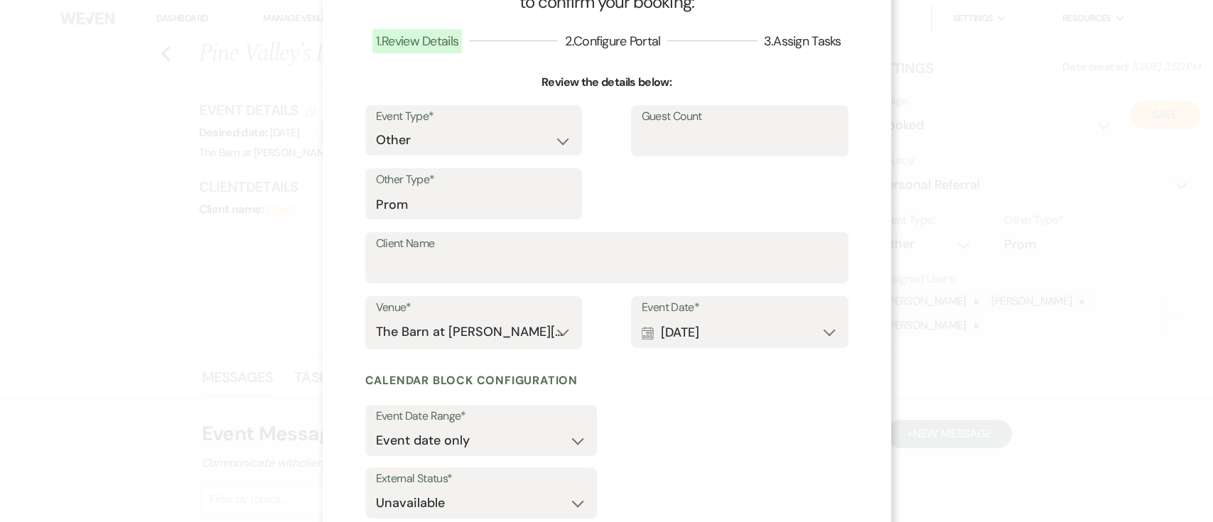
scroll to position [168, 0]
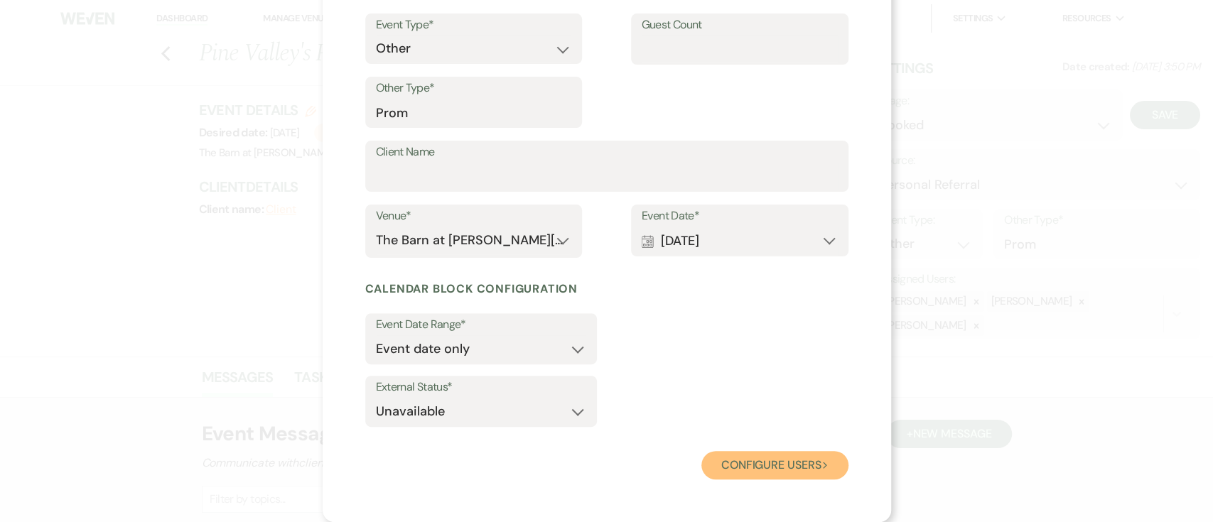
click at [747, 475] on button "Configure users Next" at bounding box center [774, 465] width 147 height 28
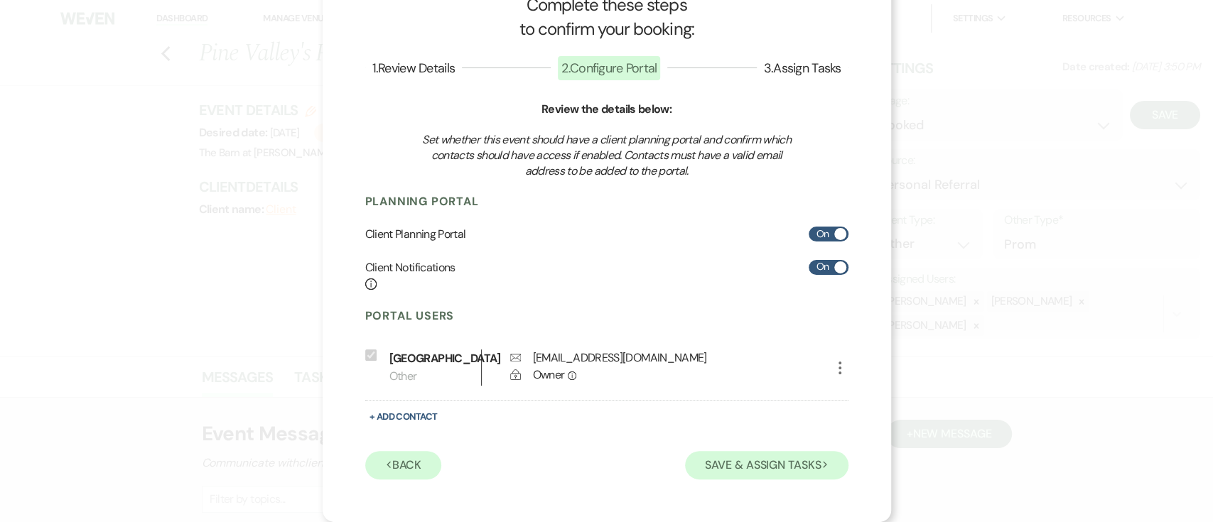
scroll to position [50, 0]
click at [728, 473] on button "Save & Assign Tasks Next" at bounding box center [766, 465] width 163 height 28
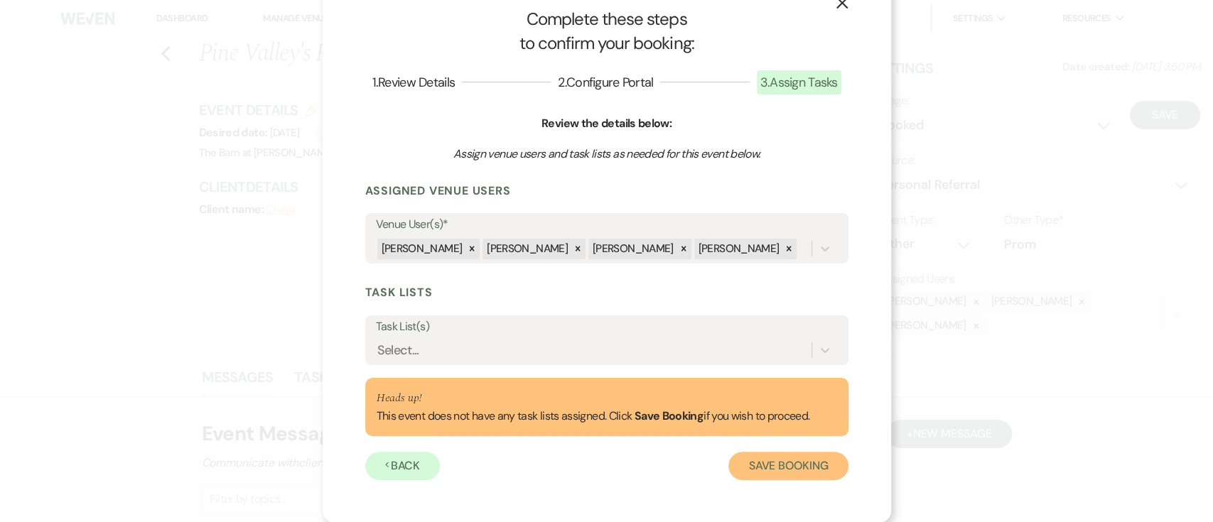
click at [779, 463] on button "Save Booking" at bounding box center [787, 466] width 119 height 28
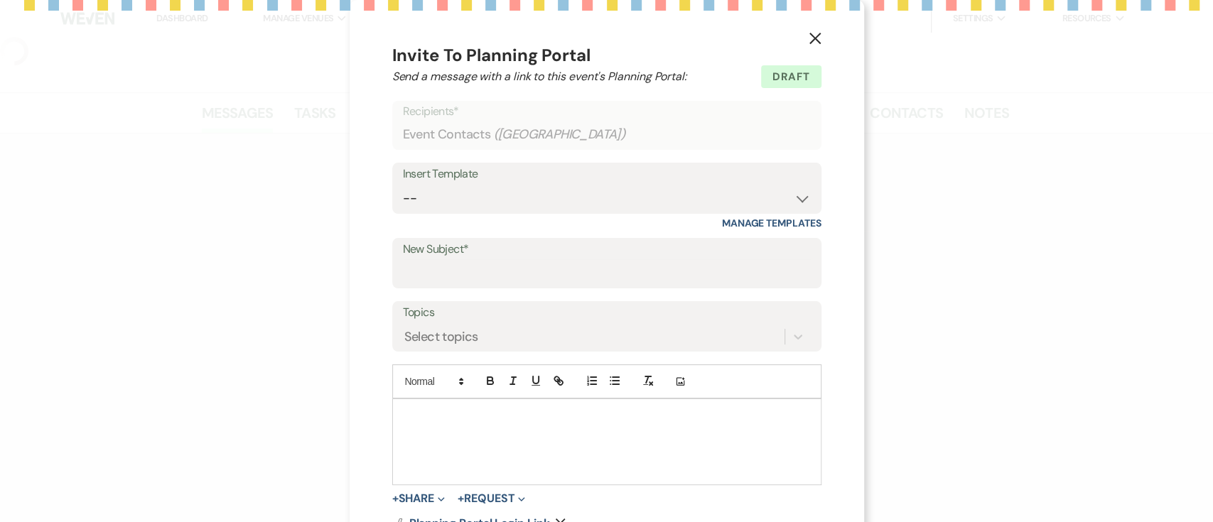
select select "12"
select select "13"
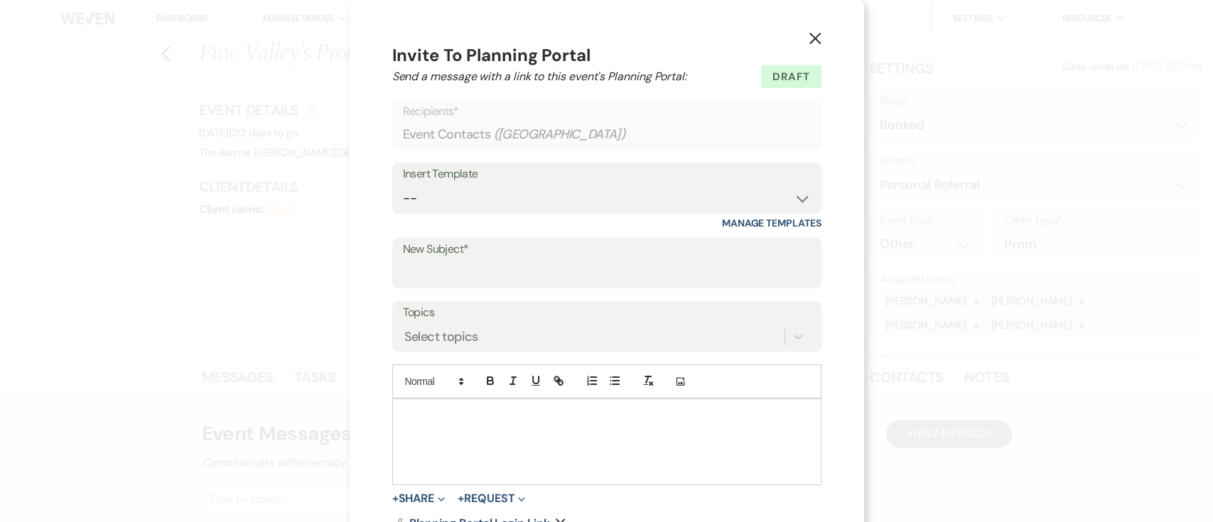
click at [804, 33] on button "X" at bounding box center [814, 38] width 21 height 25
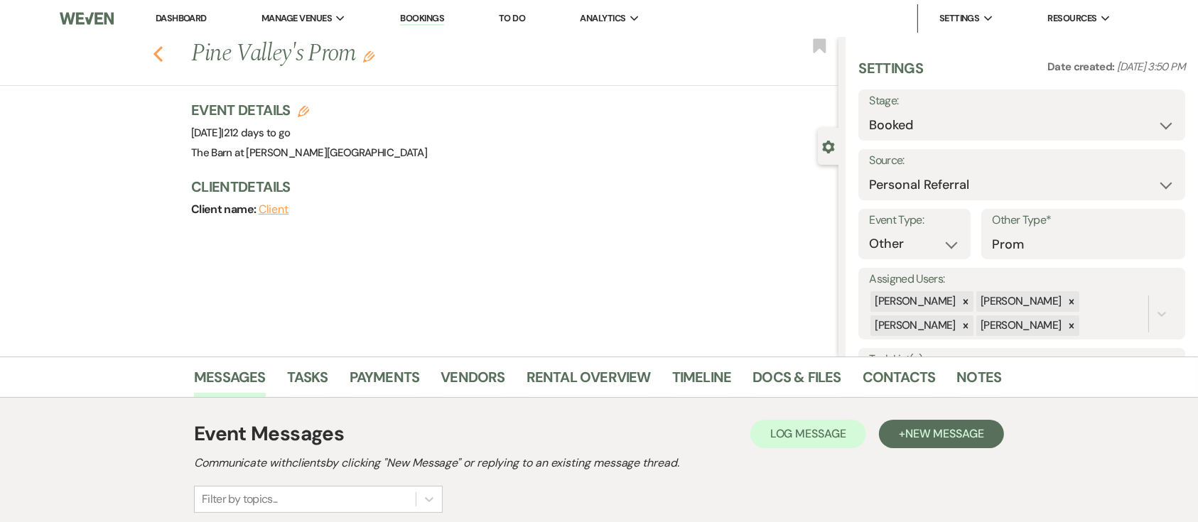
click at [163, 55] on icon "Previous" at bounding box center [158, 53] width 11 height 17
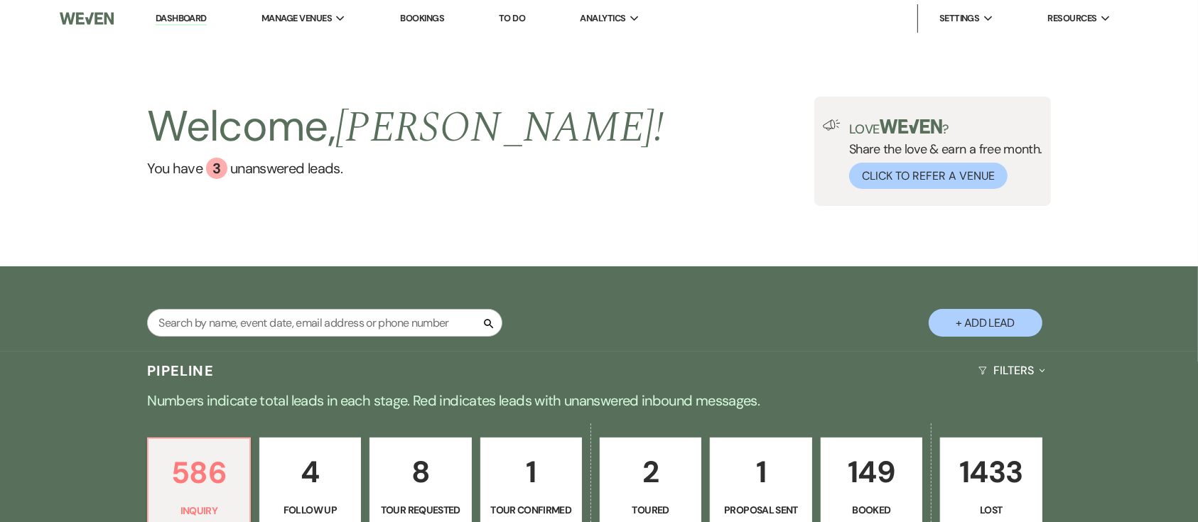
click at [404, 2] on nav "Dashboard Manage Venues Expand The Barn at Farrington Hollow Bookings To Do Ana…" at bounding box center [599, 18] width 1198 height 37
click at [411, 11] on li "Bookings" at bounding box center [422, 18] width 58 height 28
click at [411, 18] on link "Bookings" at bounding box center [422, 18] width 44 height 12
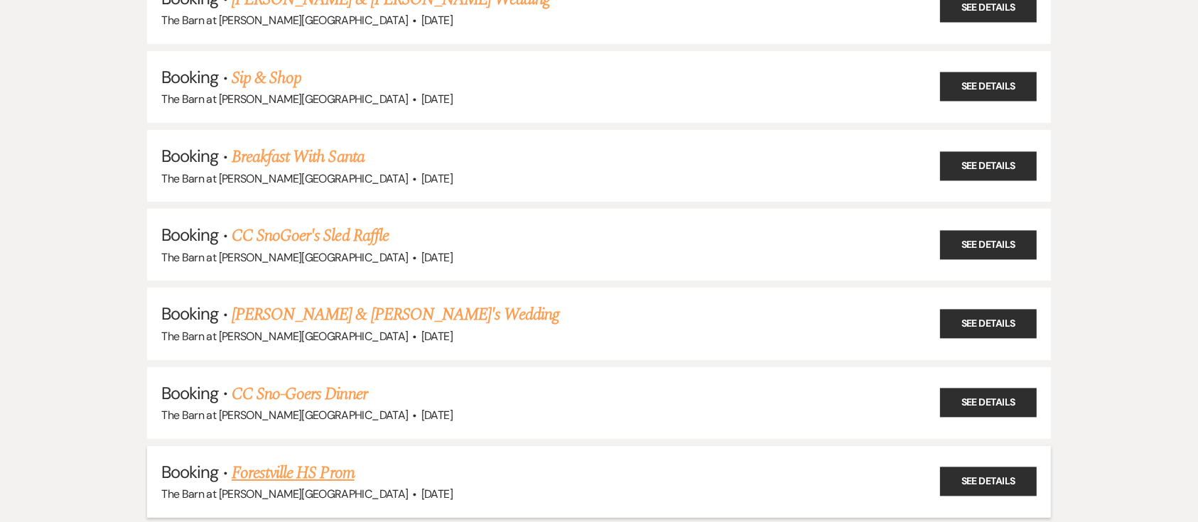
scroll to position [379, 0]
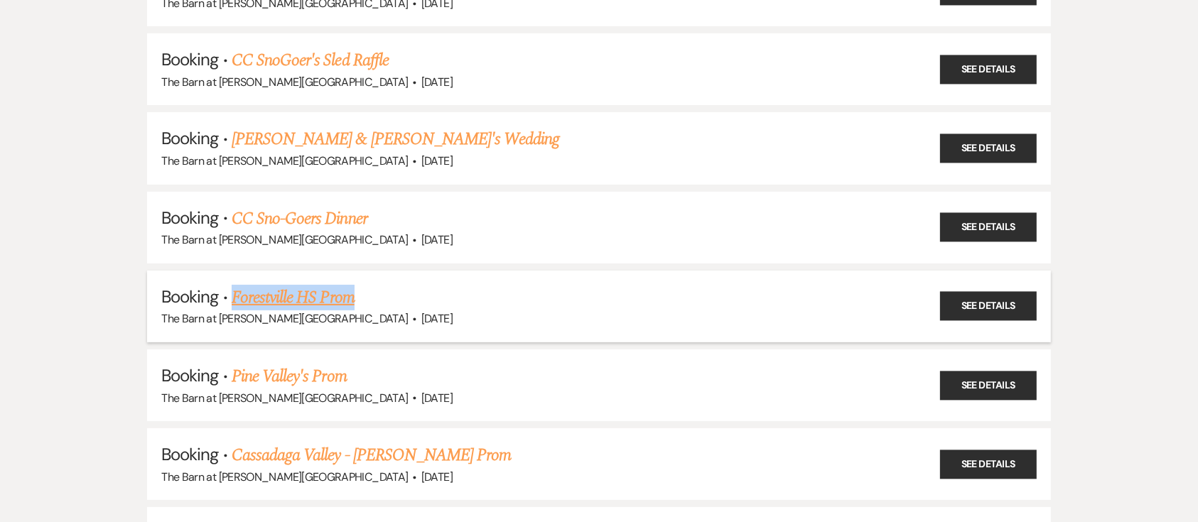
drag, startPoint x: 386, startPoint y: 297, endPoint x: 232, endPoint y: 283, distance: 155.5
click at [232, 285] on h5 "Booking · Forestville HS Prom" at bounding box center [598, 298] width 875 height 26
copy link "Forestville HS Prom"
drag, startPoint x: 313, startPoint y: 372, endPoint x: 245, endPoint y: 361, distance: 68.4
click at [233, 366] on h5 "Booking · Pine Valley's Prom" at bounding box center [598, 377] width 875 height 26
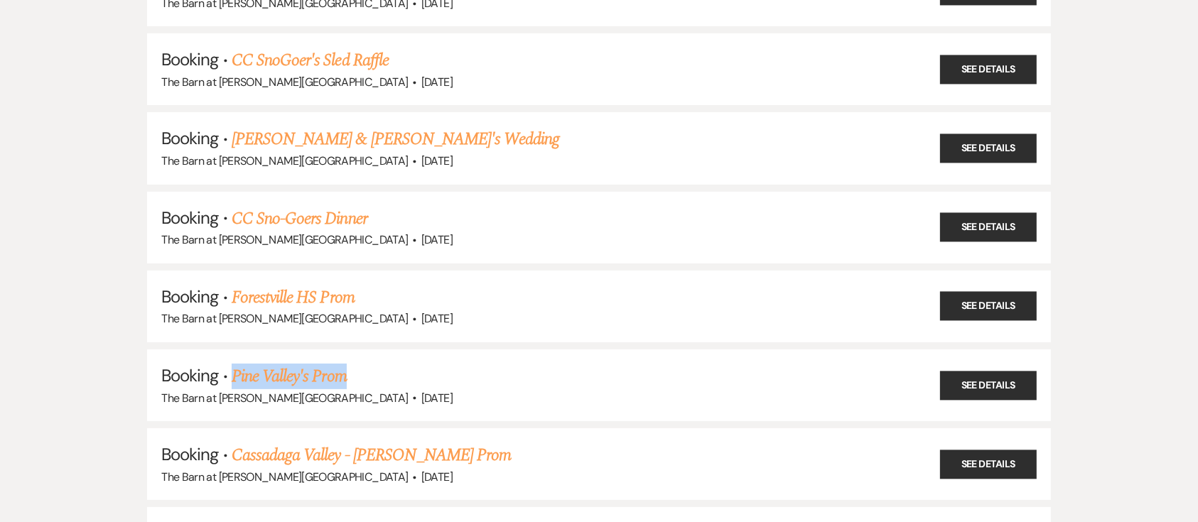
copy link "Pine Valley's Prom"
drag, startPoint x: 556, startPoint y: 460, endPoint x: 258, endPoint y: 443, distance: 298.8
click at [228, 448] on h5 "Booking · Cassadaga Valley - Lindsey Bennink's Prom" at bounding box center [598, 456] width 875 height 26
copy link "Cassadaga Valley - [PERSON_NAME] Prom"
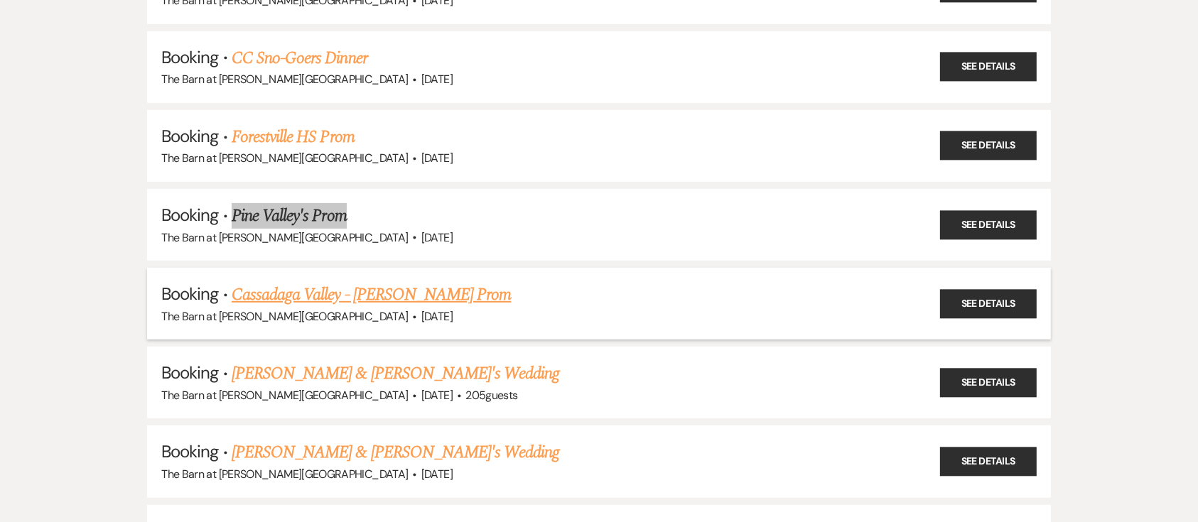
scroll to position [568, 0]
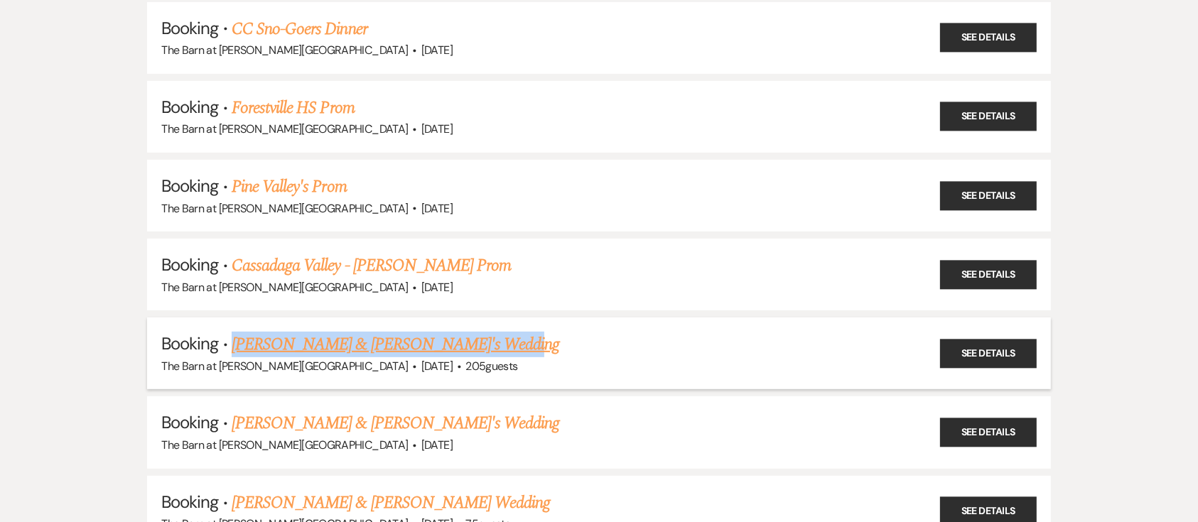
drag, startPoint x: 510, startPoint y: 338, endPoint x: 231, endPoint y: 337, distance: 279.2
click at [231, 337] on h5 "Booking · Olivia MacWilliams & Fiance's Wedding" at bounding box center [598, 345] width 875 height 26
copy link "[PERSON_NAME] & [PERSON_NAME]'s Wedding"
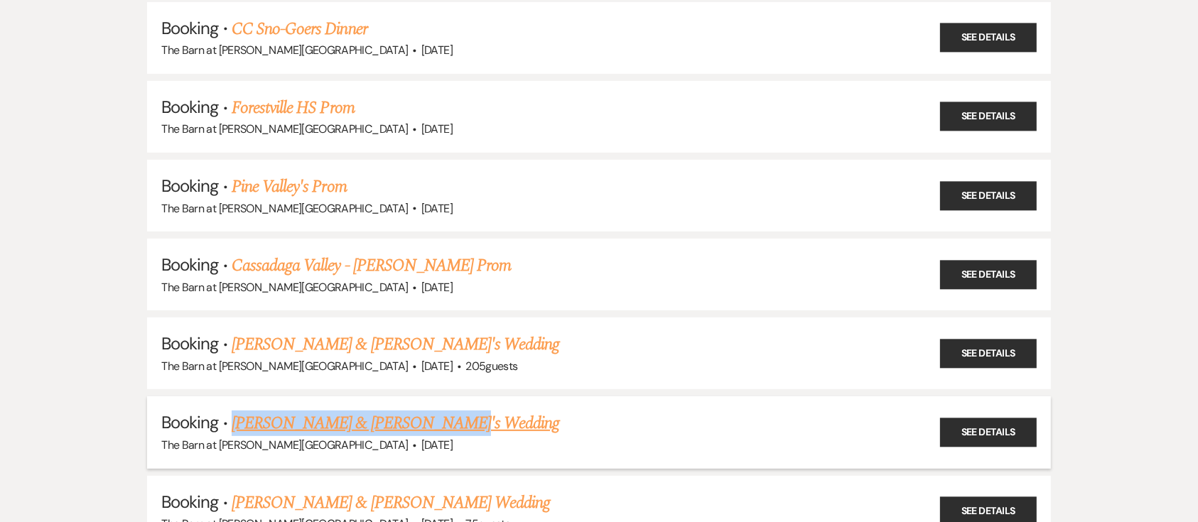
drag, startPoint x: 227, startPoint y: 415, endPoint x: 524, endPoint y: 418, distance: 297.7
click at [524, 418] on h5 "Booking · Kayla Pham & Fiance's Wedding" at bounding box center [598, 424] width 875 height 26
copy link "[PERSON_NAME] & [PERSON_NAME]'s Wedding"
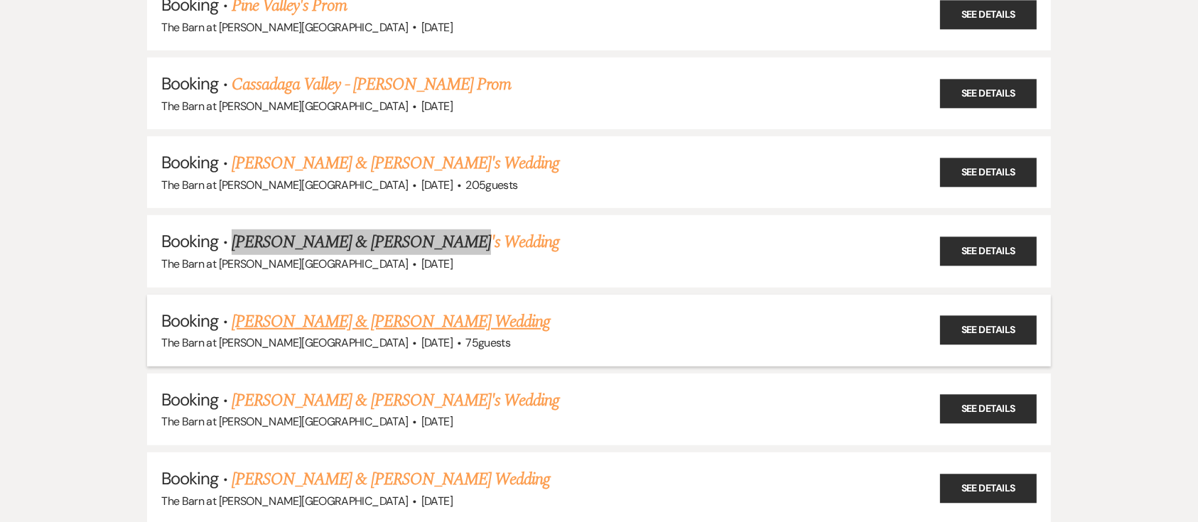
scroll to position [757, 0]
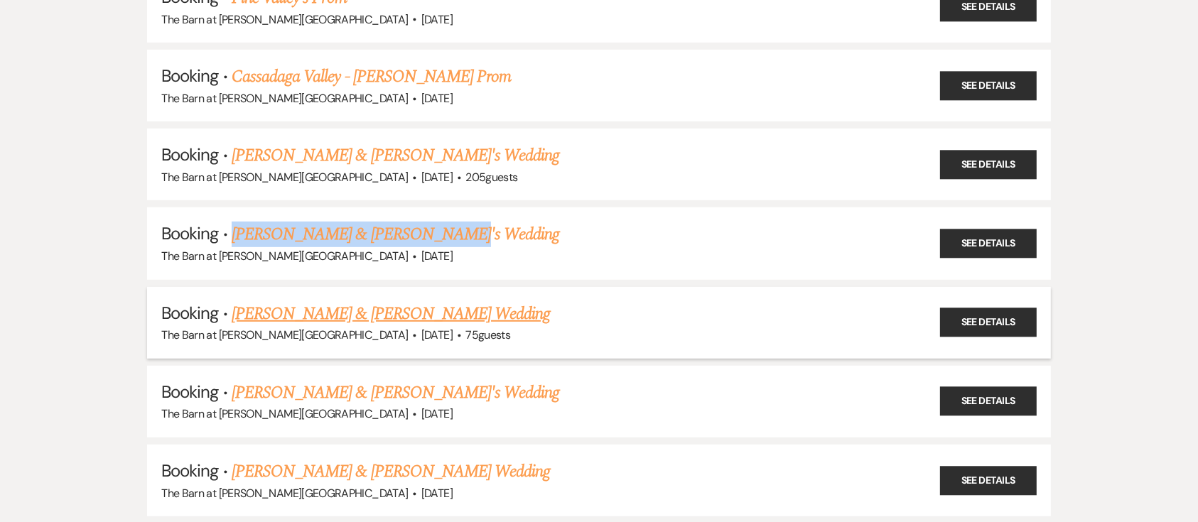
drag, startPoint x: 557, startPoint y: 314, endPoint x: 267, endPoint y: 303, distance: 290.1
click at [233, 303] on h5 "Booking · Daniel Herrera & Madison Reynolds's Wedding" at bounding box center [598, 314] width 875 height 26
copy link "[PERSON_NAME] & [PERSON_NAME] Wedding"
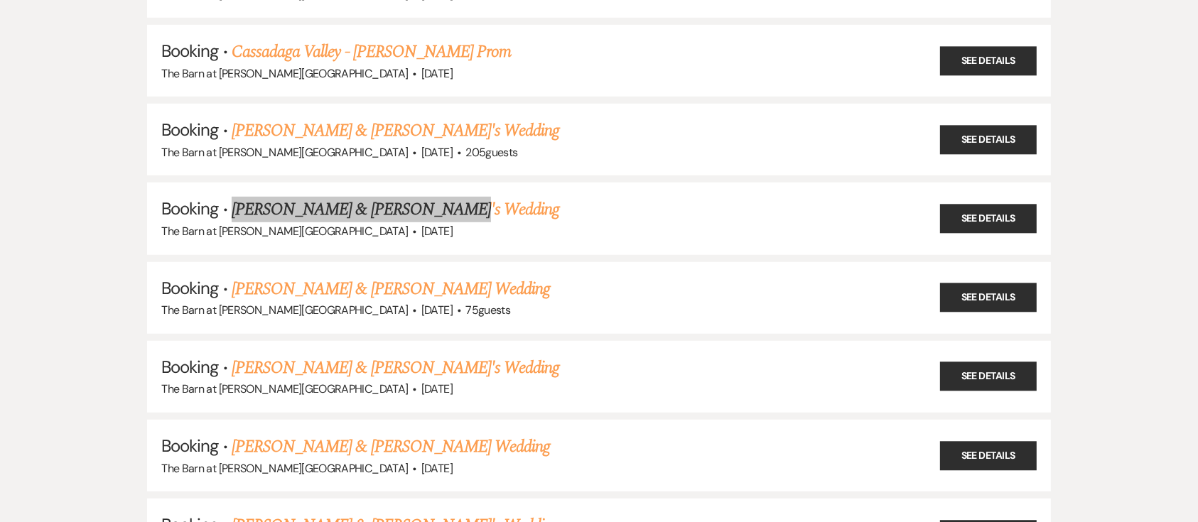
scroll to position [853, 0]
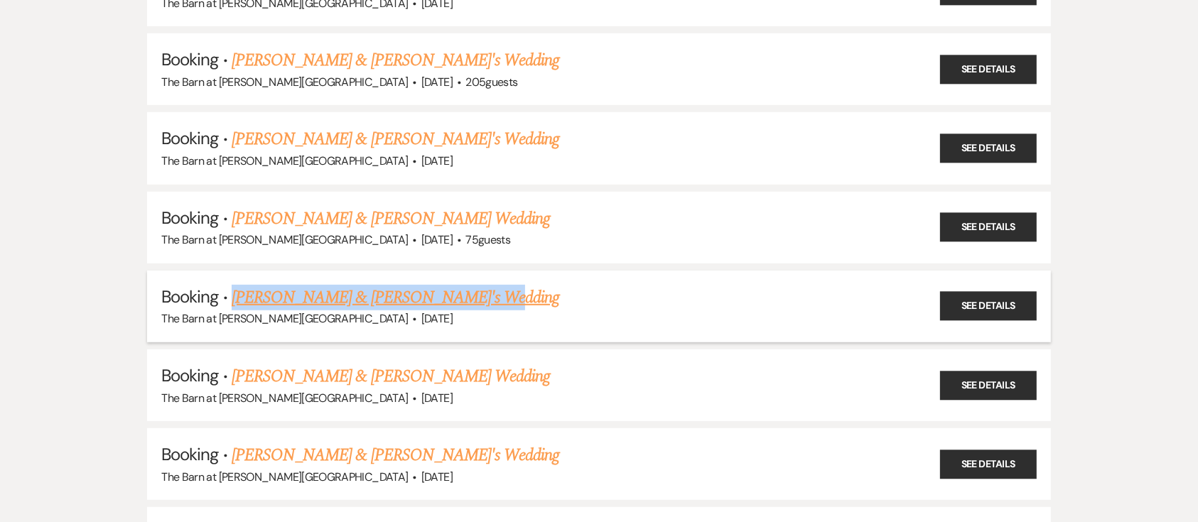
drag, startPoint x: 514, startPoint y: 293, endPoint x: 232, endPoint y: 291, distance: 282.1
click at [232, 291] on h5 "Booking · Samantha Stayer & Fiance's Wedding" at bounding box center [598, 298] width 875 height 26
copy link "[PERSON_NAME] & [PERSON_NAME]'s Wedding"
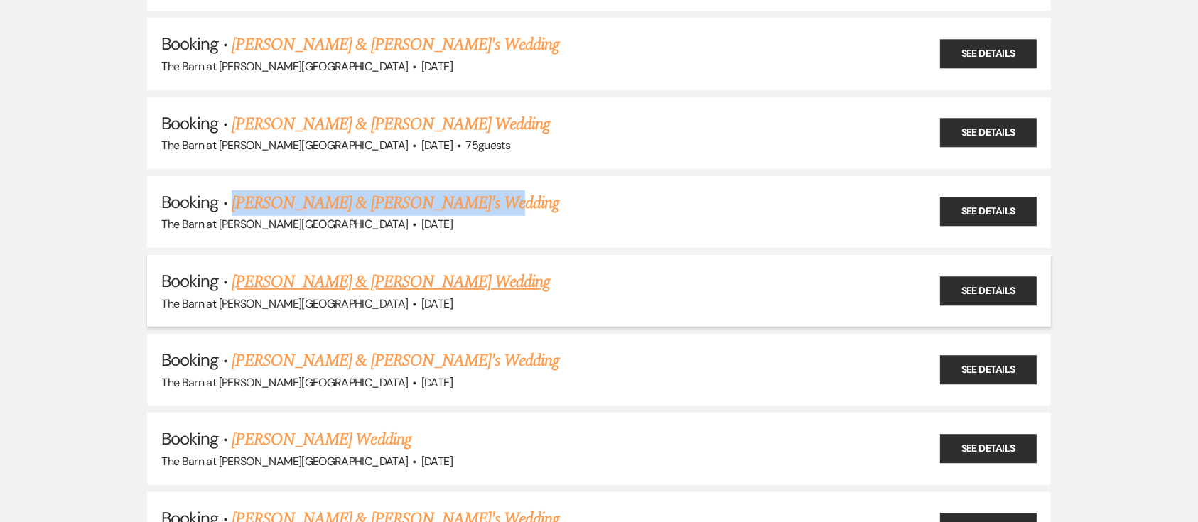
drag, startPoint x: 597, startPoint y: 281, endPoint x: 225, endPoint y: 281, distance: 372.3
click at [225, 281] on h5 "Booking · Chris Morris & Alyssa Berkholder's Wedding" at bounding box center [598, 282] width 875 height 26
copy h5 "· Chris Morris & Alyssa Berkholder's Wedding"
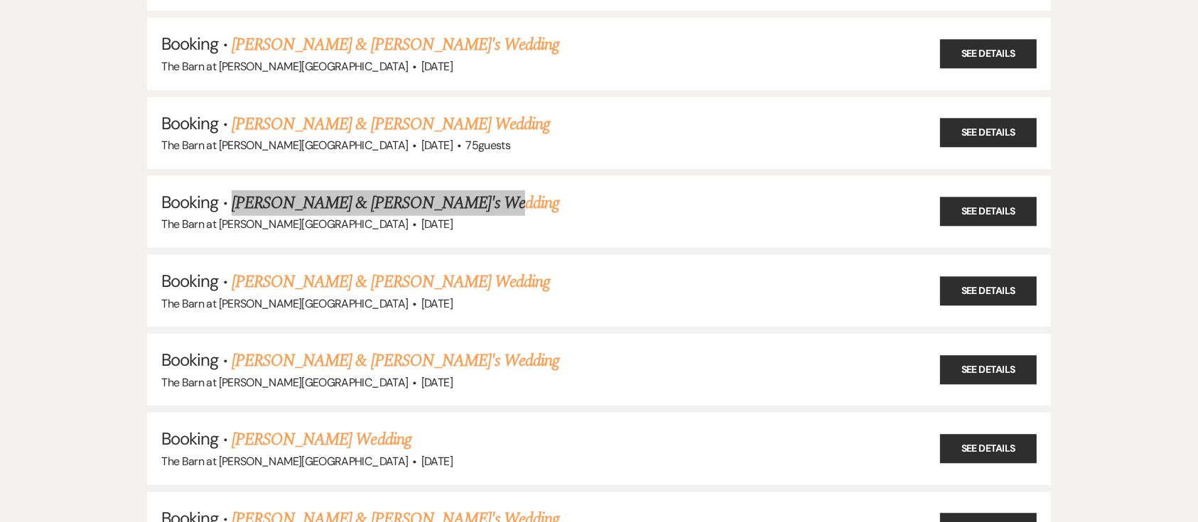
scroll to position [1042, 0]
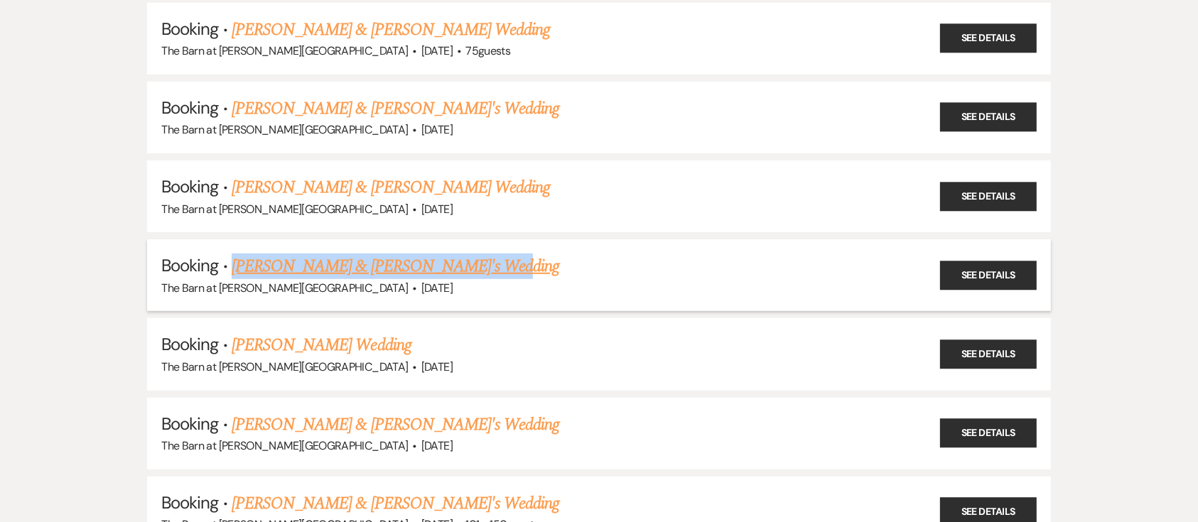
drag, startPoint x: 492, startPoint y: 273, endPoint x: 231, endPoint y: 259, distance: 261.1
click at [231, 259] on h5 "Booking · Sarah Stravinsky & Fiance's Wedding" at bounding box center [598, 267] width 875 height 26
copy link "[PERSON_NAME] & [PERSON_NAME]'s Wedding"
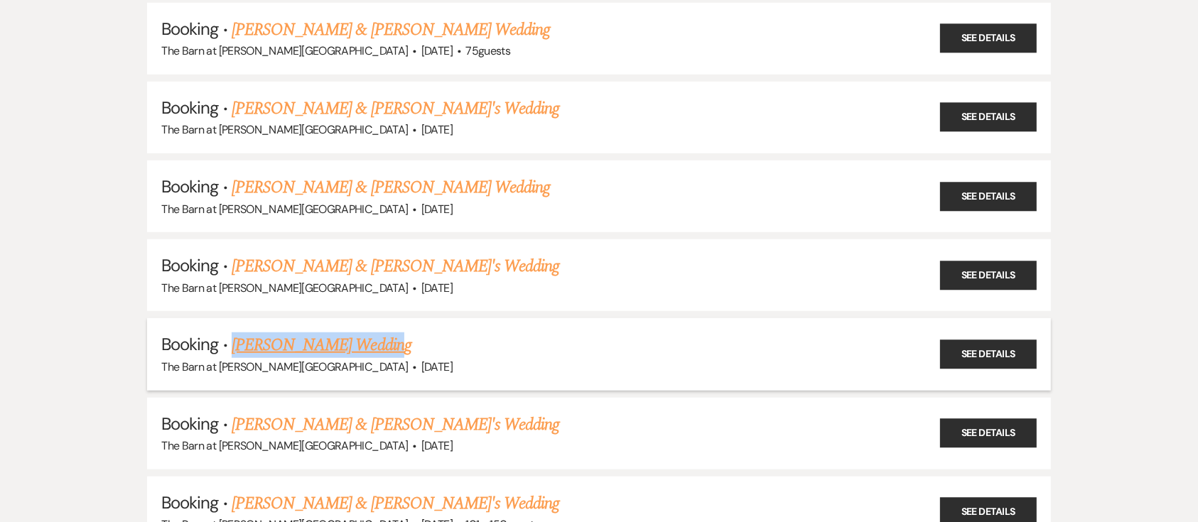
drag, startPoint x: 371, startPoint y: 339, endPoint x: 226, endPoint y: 339, distance: 144.9
click at [226, 339] on h5 "Booking · Katie Radder Wedding" at bounding box center [598, 345] width 875 height 26
copy link "[PERSON_NAME] Wedding"
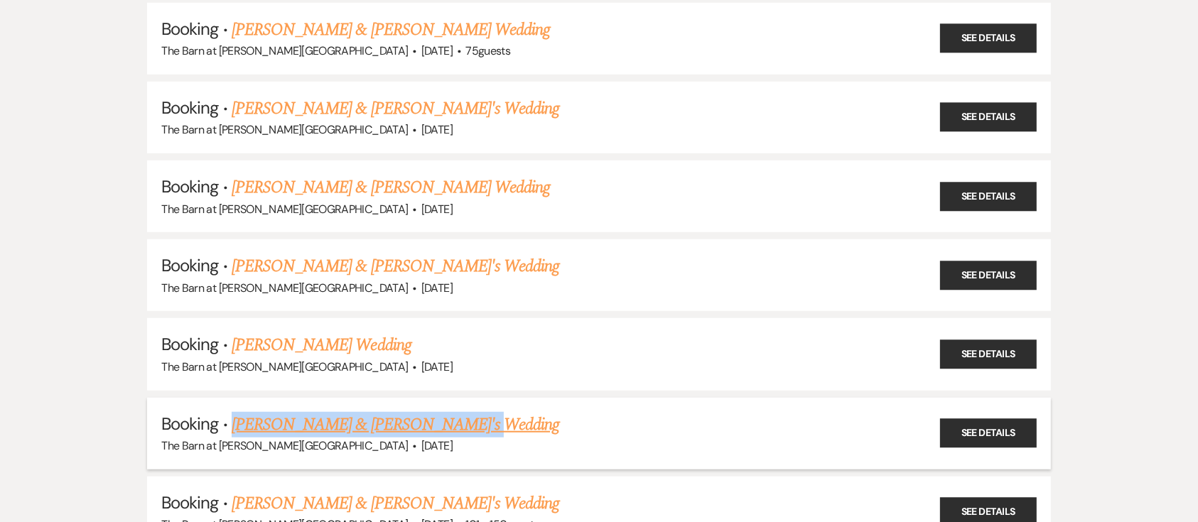
drag, startPoint x: 477, startPoint y: 419, endPoint x: 234, endPoint y: 407, distance: 244.0
click at [234, 412] on h5 "Booking · Rachael Riley & Fiance's Wedding" at bounding box center [598, 425] width 875 height 26
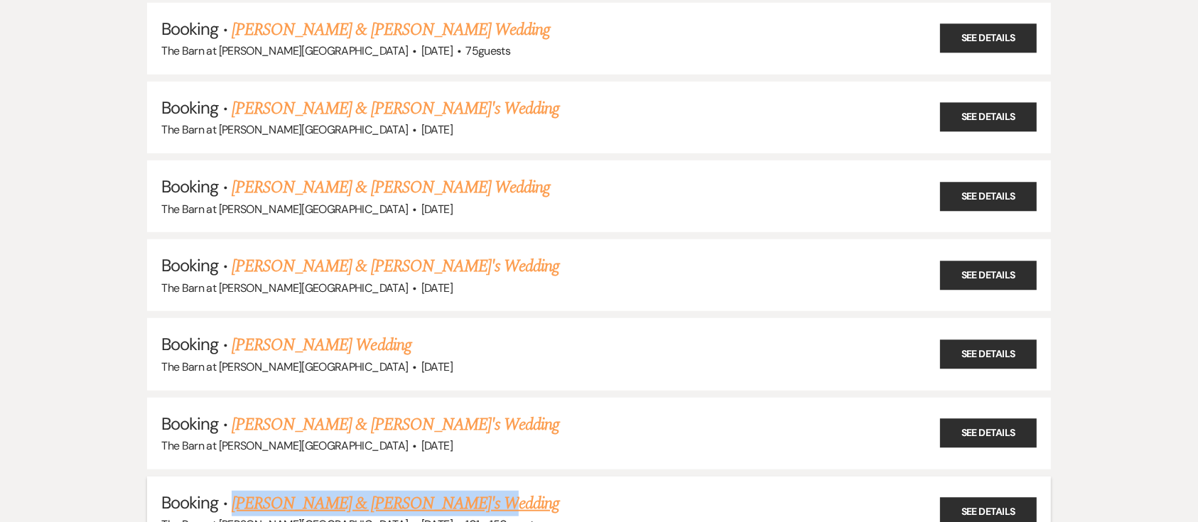
drag, startPoint x: 462, startPoint y: 498, endPoint x: 229, endPoint y: 483, distance: 232.8
click at [229, 483] on li "Booking · Julia Routhier & Fiance's Wedding The Barn at Farrington Hollow · Jul…" at bounding box center [598, 513] width 903 height 72
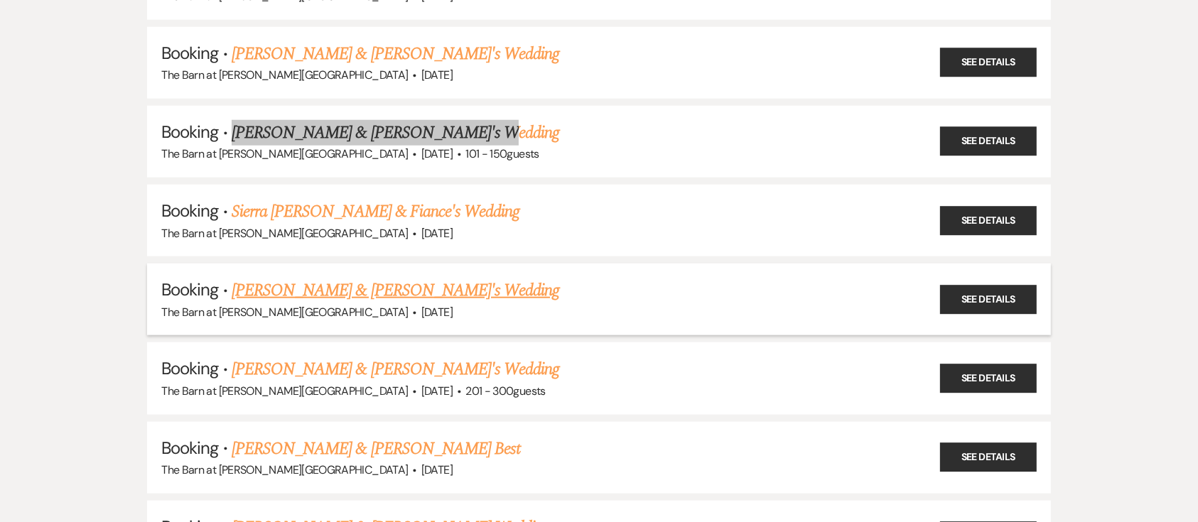
scroll to position [1421, 0]
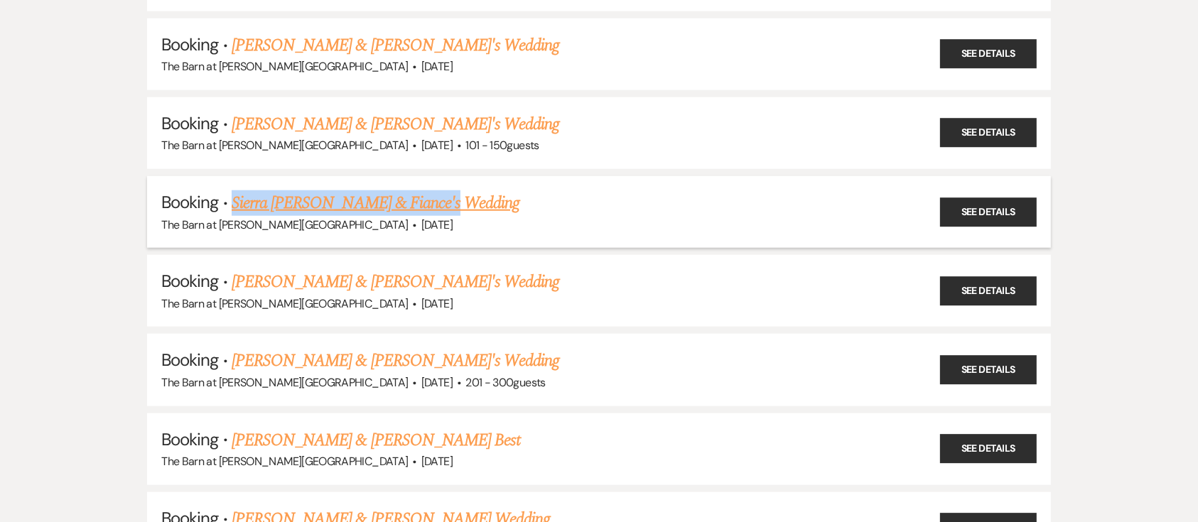
drag, startPoint x: 352, startPoint y: 185, endPoint x: 234, endPoint y: 189, distance: 118.0
click at [234, 190] on h5 "Booking · Sierra Wells & Fiance's Wedding" at bounding box center [598, 203] width 875 height 26
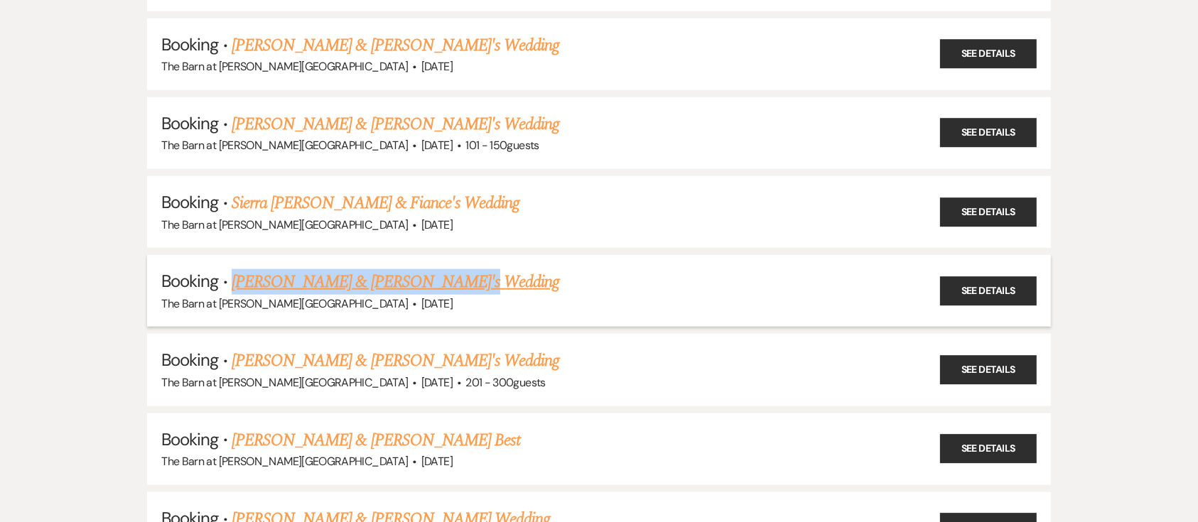
drag, startPoint x: 392, startPoint y: 274, endPoint x: 229, endPoint y: 275, distance: 163.4
click at [229, 275] on h5 "Booking · Jahnai Smith & Fiance's Wedding" at bounding box center [598, 282] width 875 height 26
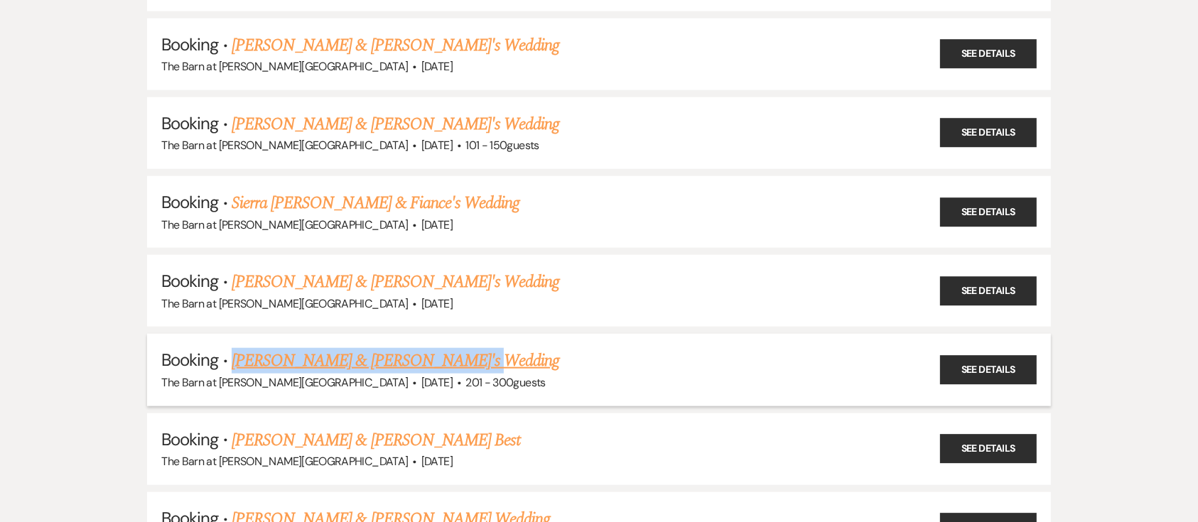
drag, startPoint x: 433, startPoint y: 347, endPoint x: 227, endPoint y: 345, distance: 205.3
click at [227, 348] on h5 "Booking · Taylor Seneca & Fiance's Wedding" at bounding box center [598, 361] width 875 height 26
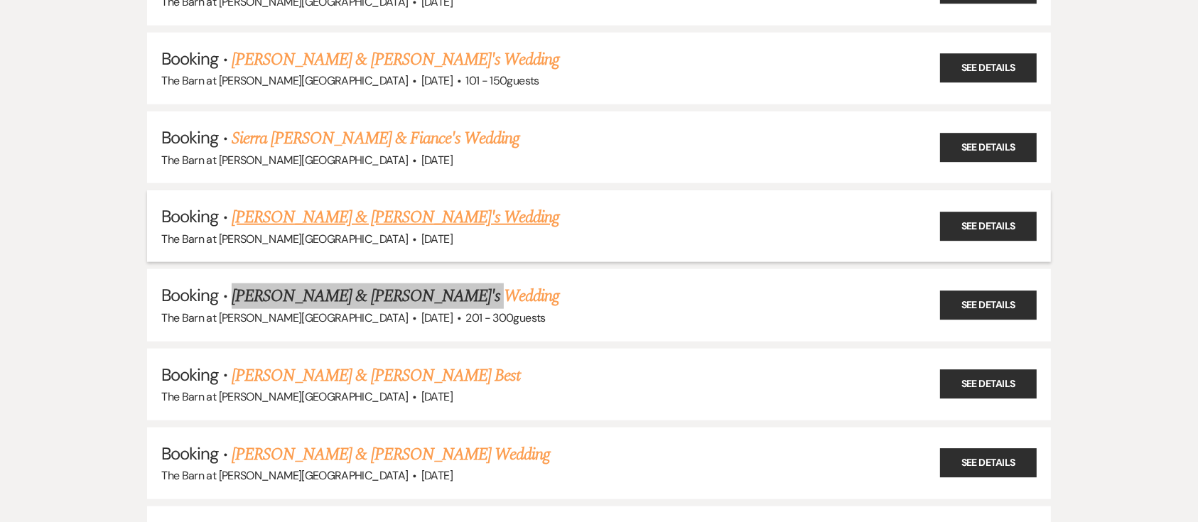
scroll to position [1515, 0]
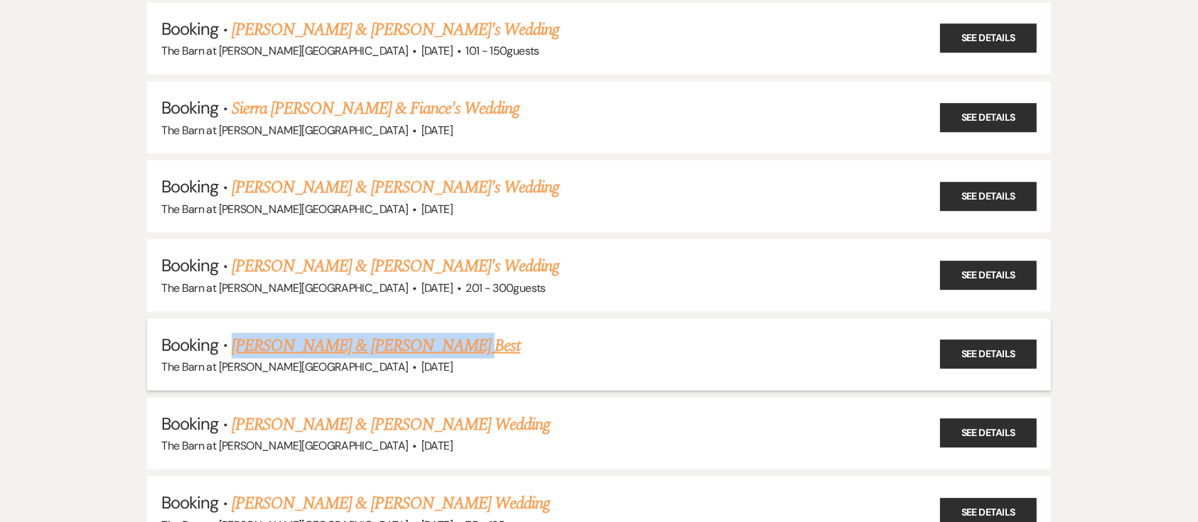
drag, startPoint x: 432, startPoint y: 335, endPoint x: 230, endPoint y: 338, distance: 201.8
click at [230, 338] on h5 "Booking · Stefanie Briggs & Griffin Best" at bounding box center [598, 346] width 875 height 26
drag, startPoint x: 536, startPoint y: 421, endPoint x: 227, endPoint y: 411, distance: 308.5
click at [227, 412] on h5 "Booking · Angel Stiles & Trevor Adkison's Wedding" at bounding box center [598, 425] width 875 height 26
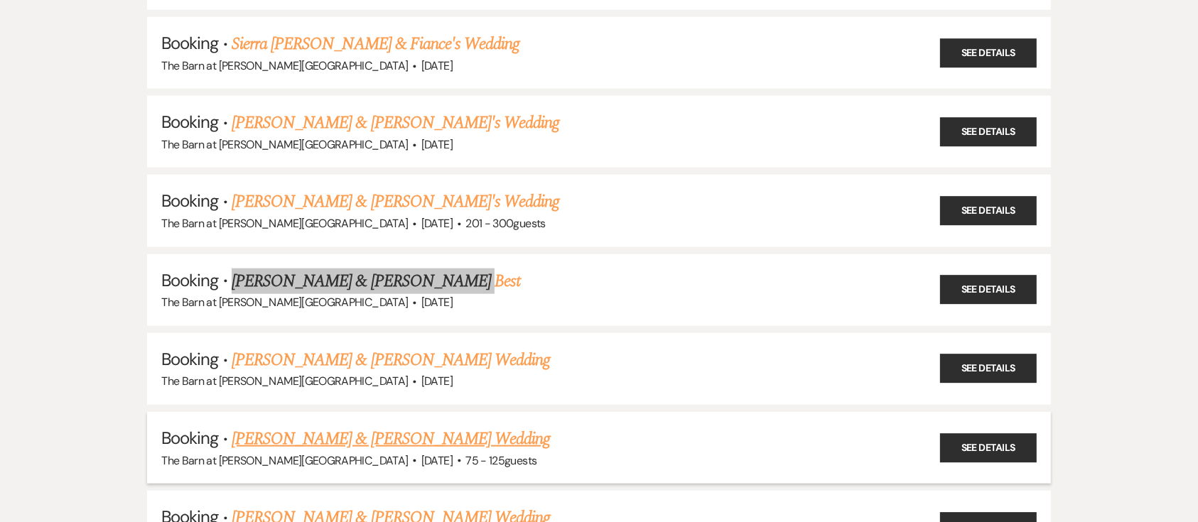
scroll to position [1610, 0]
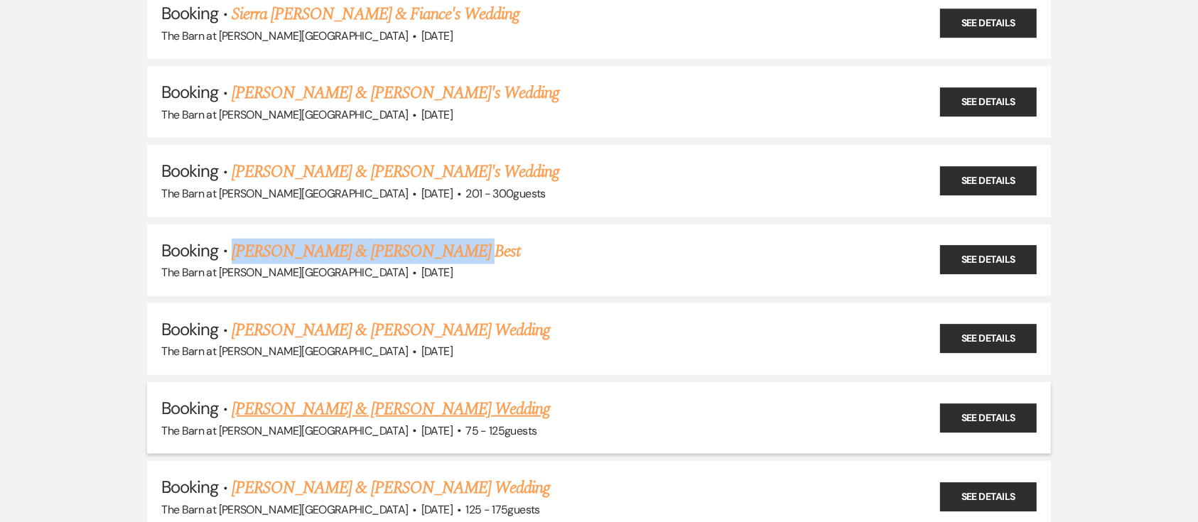
drag, startPoint x: 558, startPoint y: 396, endPoint x: 228, endPoint y: 385, distance: 329.8
click at [228, 385] on li "Booking · Alexis Gawor & Colton Clareus's Wedding The Barn at Farrington Hollow…" at bounding box center [598, 418] width 903 height 72
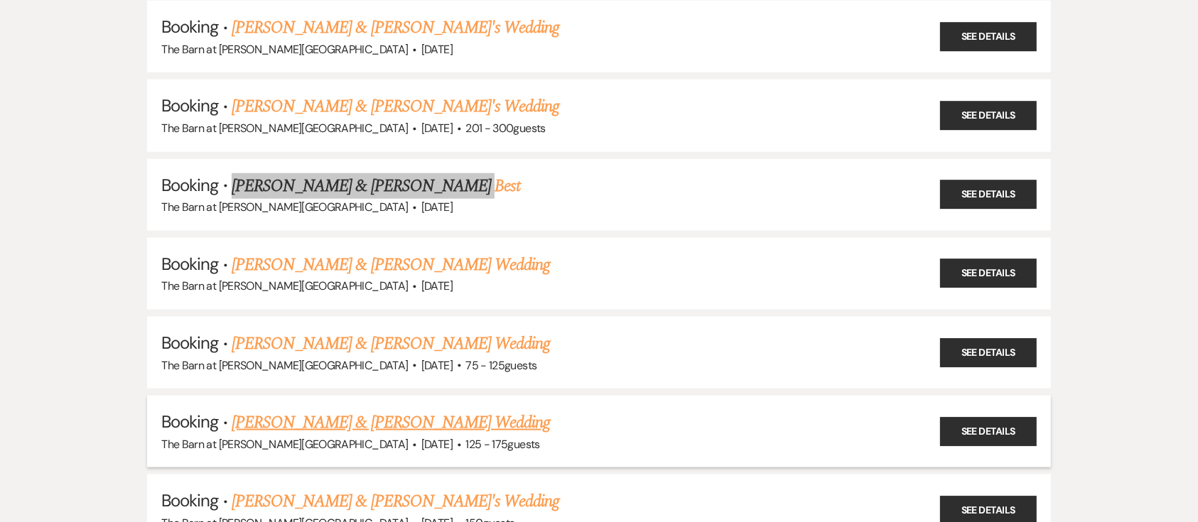
scroll to position [1705, 0]
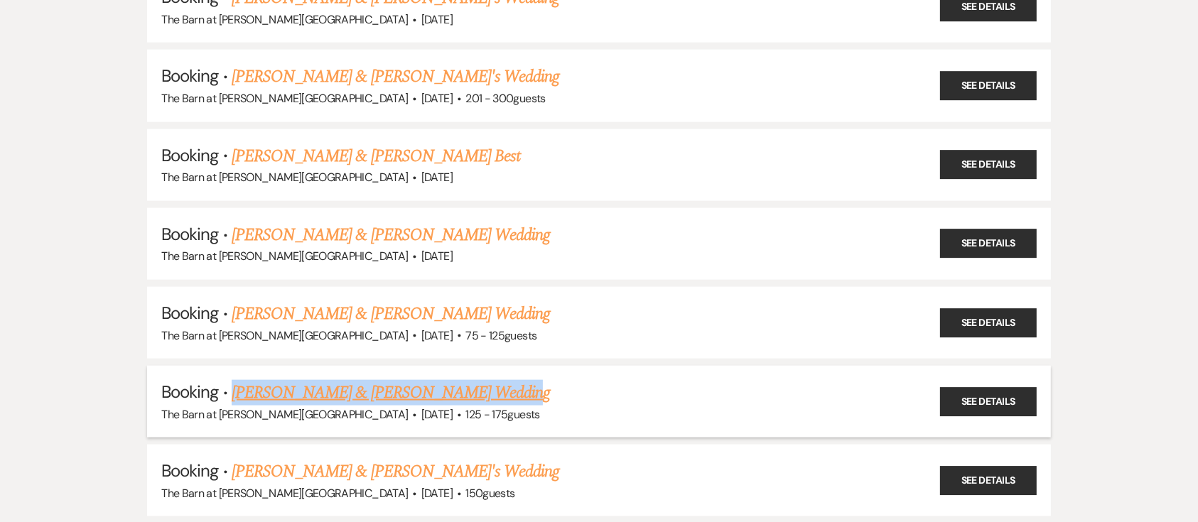
drag, startPoint x: 229, startPoint y: 373, endPoint x: 539, endPoint y: 386, distance: 310.7
click at [539, 386] on li "Booking · Jake Adams & Lynia Jackson's Wedding The Barn at Farrington Hollow · …" at bounding box center [598, 402] width 903 height 72
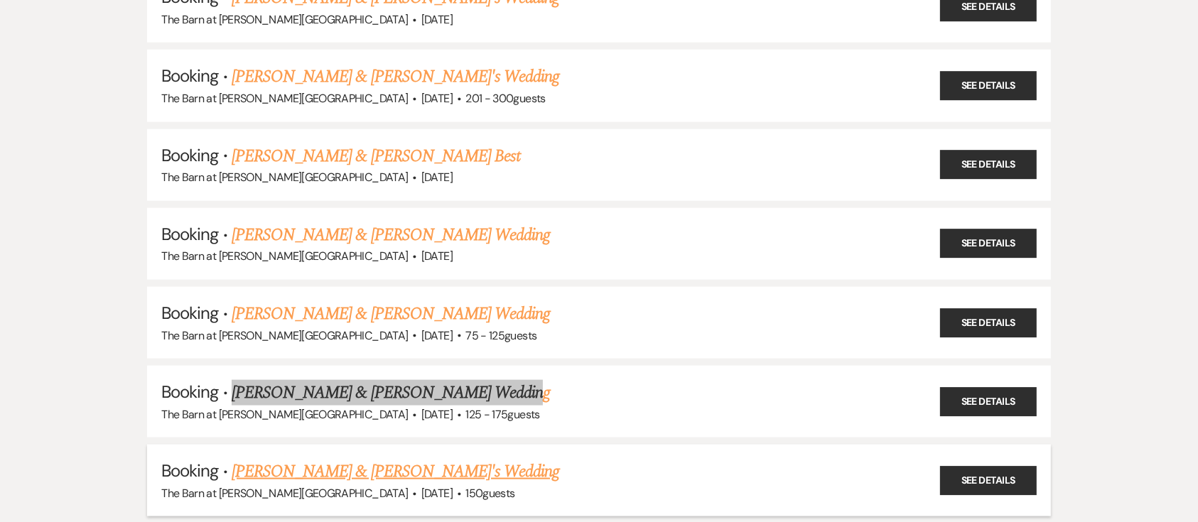
scroll to position [1800, 0]
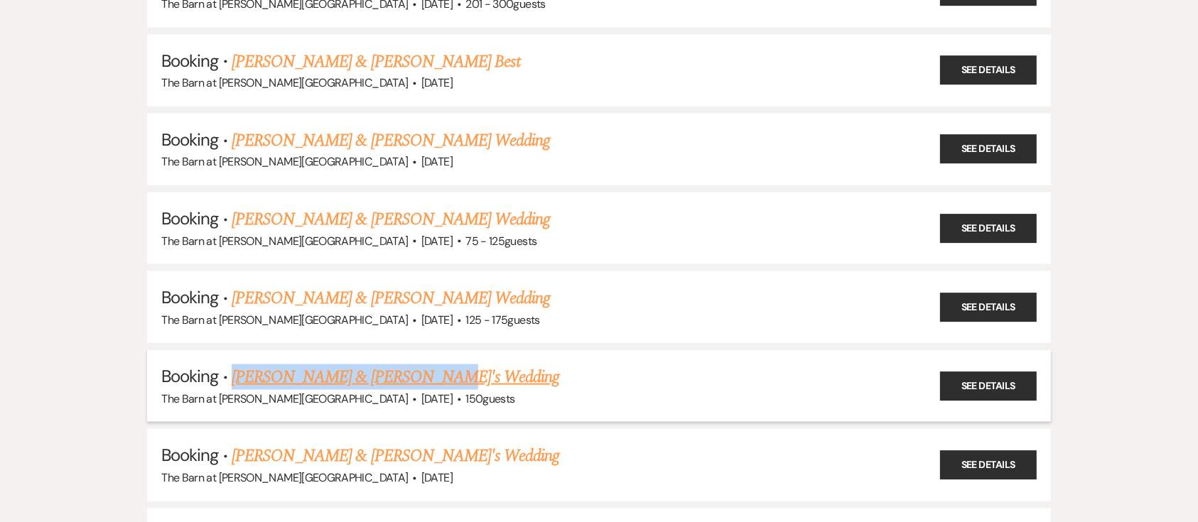
drag, startPoint x: 450, startPoint y: 365, endPoint x: 227, endPoint y: 372, distance: 223.9
click at [227, 372] on h5 "Booking · Maddy King & John's Wedding" at bounding box center [598, 377] width 875 height 26
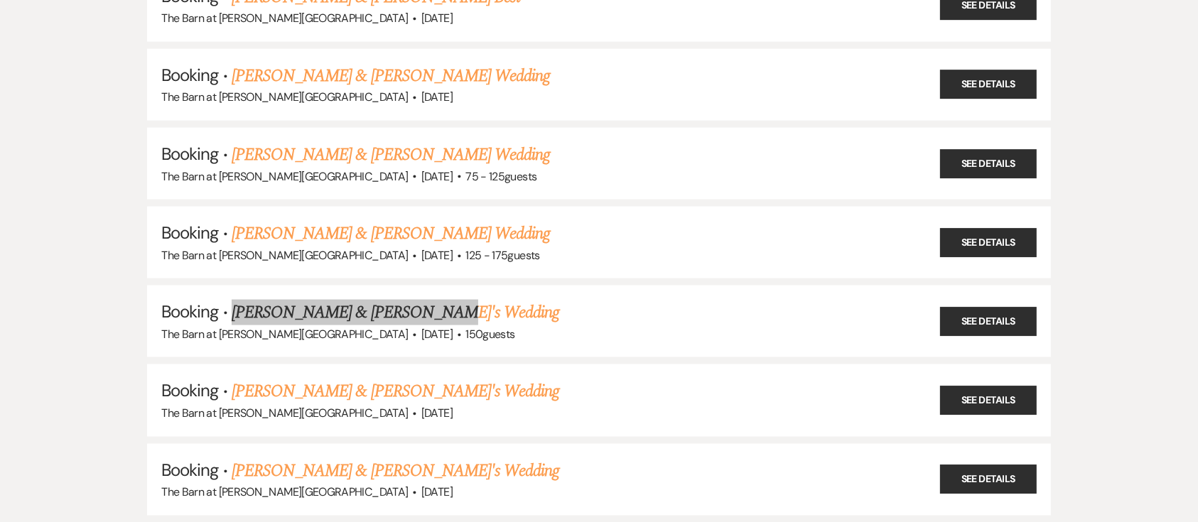
scroll to position [1894, 0]
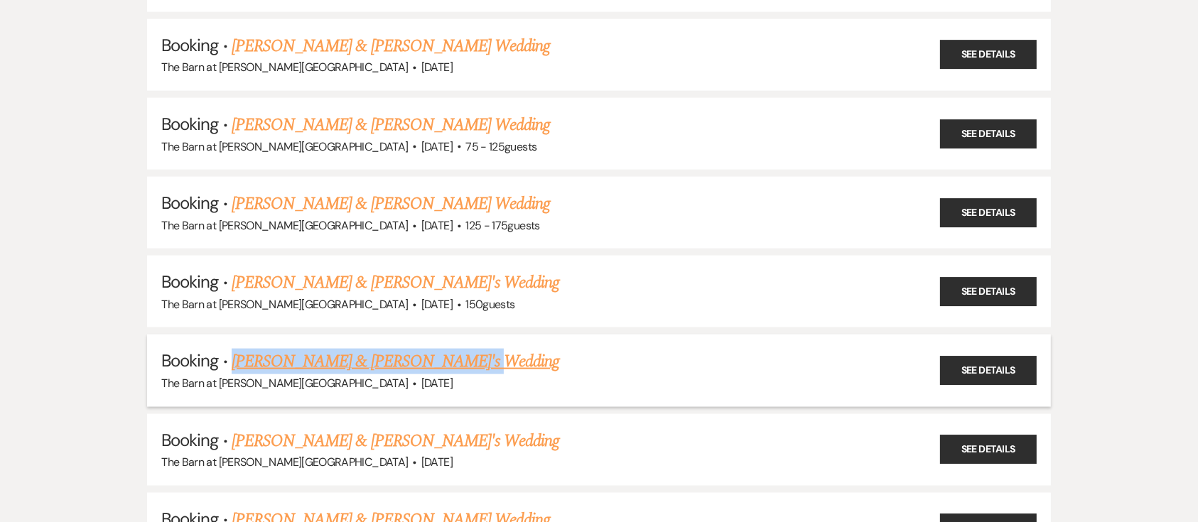
drag, startPoint x: 485, startPoint y: 342, endPoint x: 230, endPoint y: 352, distance: 254.5
click at [230, 352] on li "Booking · Claire O'Connor & Kyle's Wedding The Barn at Farrington Hollow · Oct …" at bounding box center [598, 371] width 903 height 72
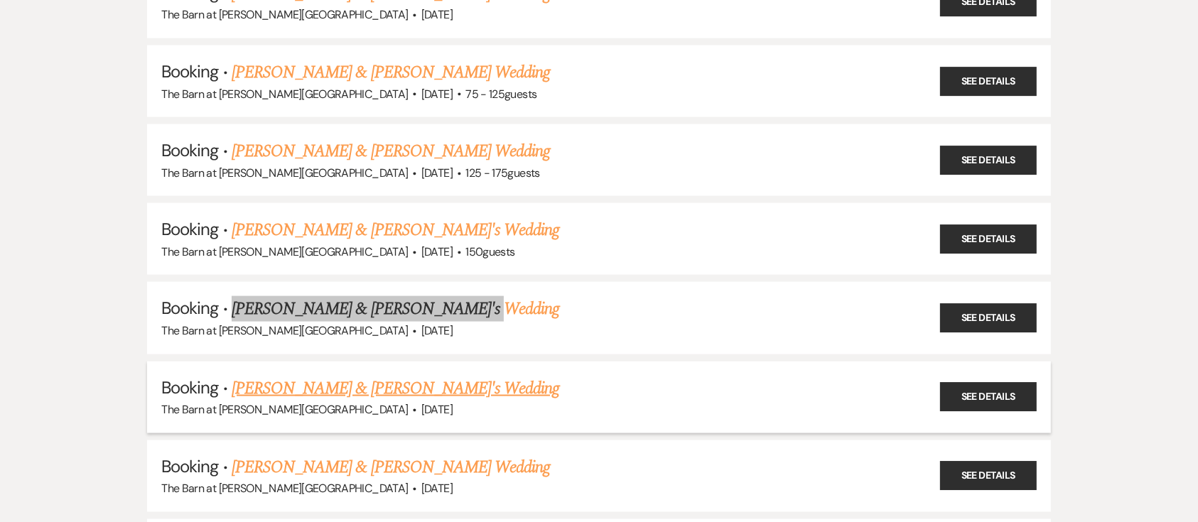
scroll to position [1989, 0]
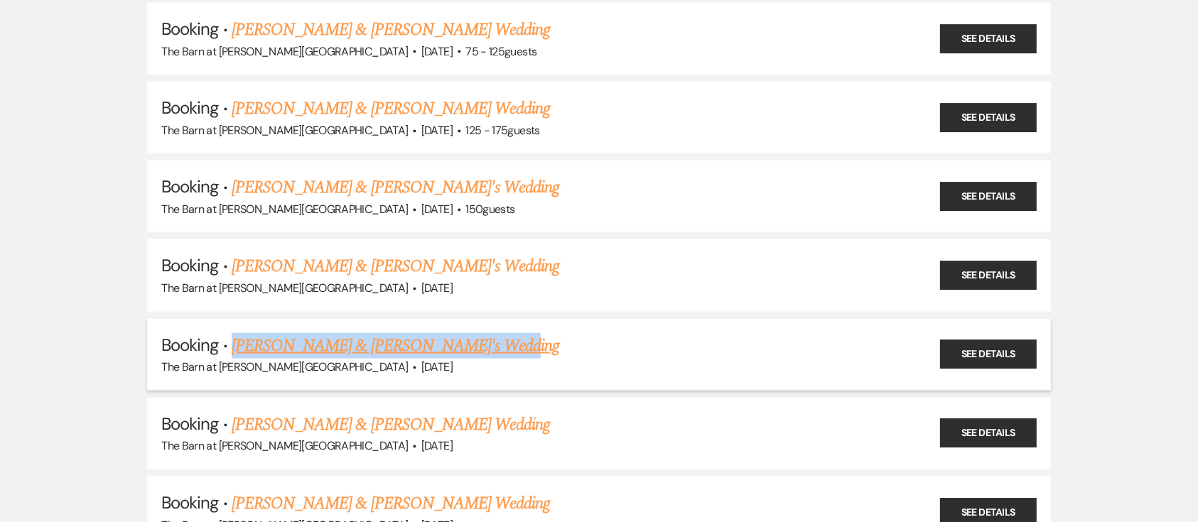
drag, startPoint x: 495, startPoint y: 339, endPoint x: 227, endPoint y: 337, distance: 267.8
click at [227, 337] on h5 "Booking · Jamie Hendrickson & Fiance's Wedding" at bounding box center [598, 346] width 875 height 26
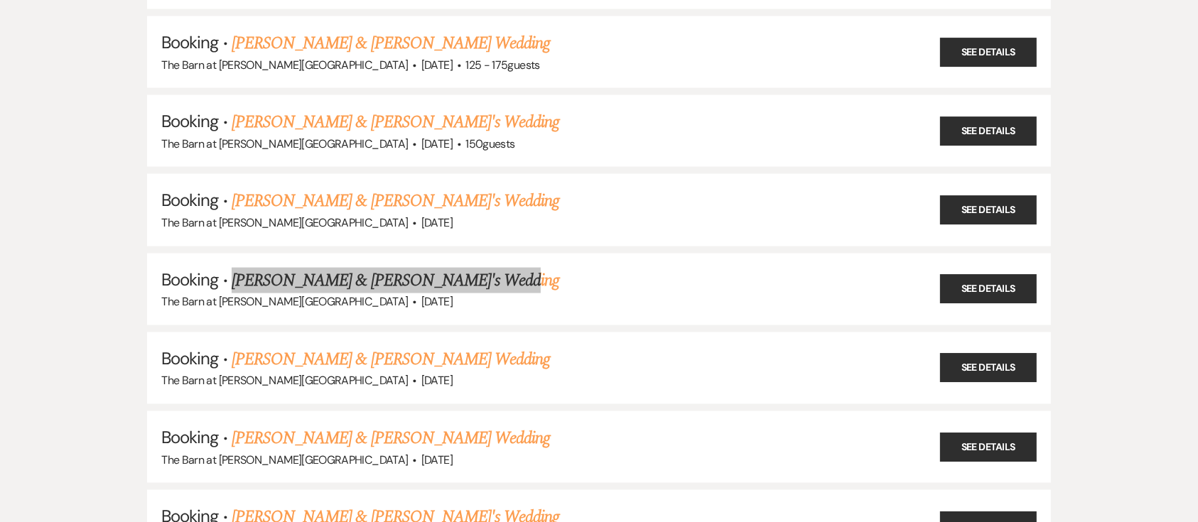
scroll to position [2084, 0]
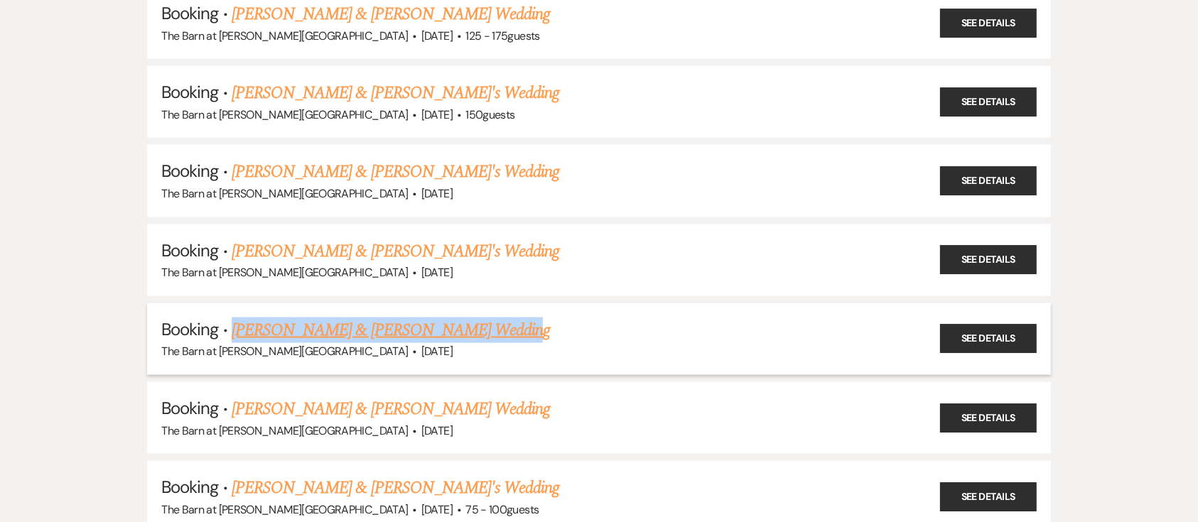
drag, startPoint x: 536, startPoint y: 330, endPoint x: 231, endPoint y: 301, distance: 306.1
click at [231, 303] on li "Booking · Sarah Harp & Alec Otminski's Wedding The Barn at Farrington Hollow · …" at bounding box center [598, 339] width 903 height 72
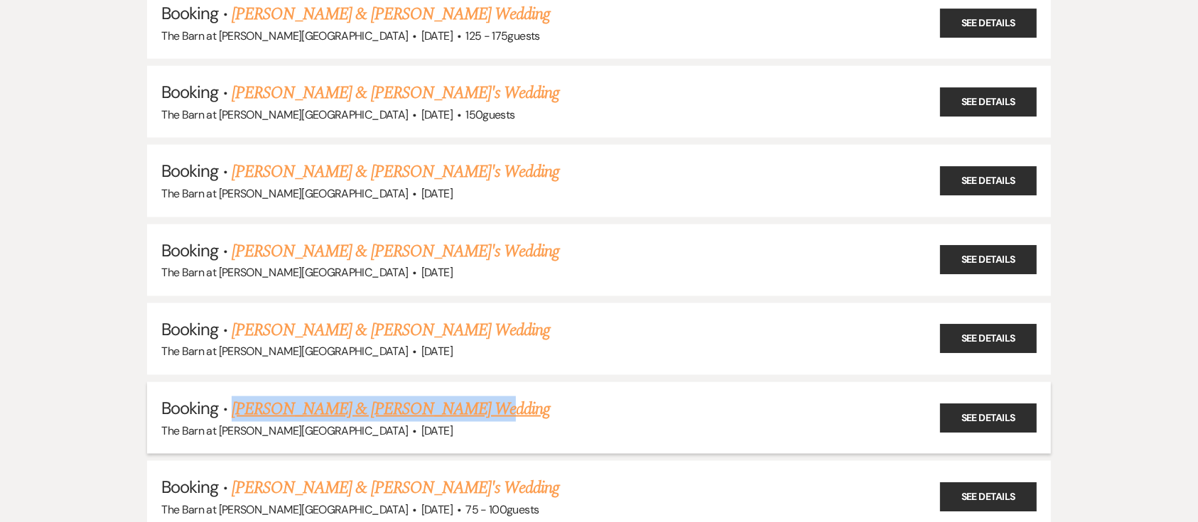
drag, startPoint x: 231, startPoint y: 394, endPoint x: 523, endPoint y: 396, distance: 292.0
click at [523, 396] on h5 "Booking · Abbie & Kobi Richerson's Wedding" at bounding box center [598, 409] width 875 height 26
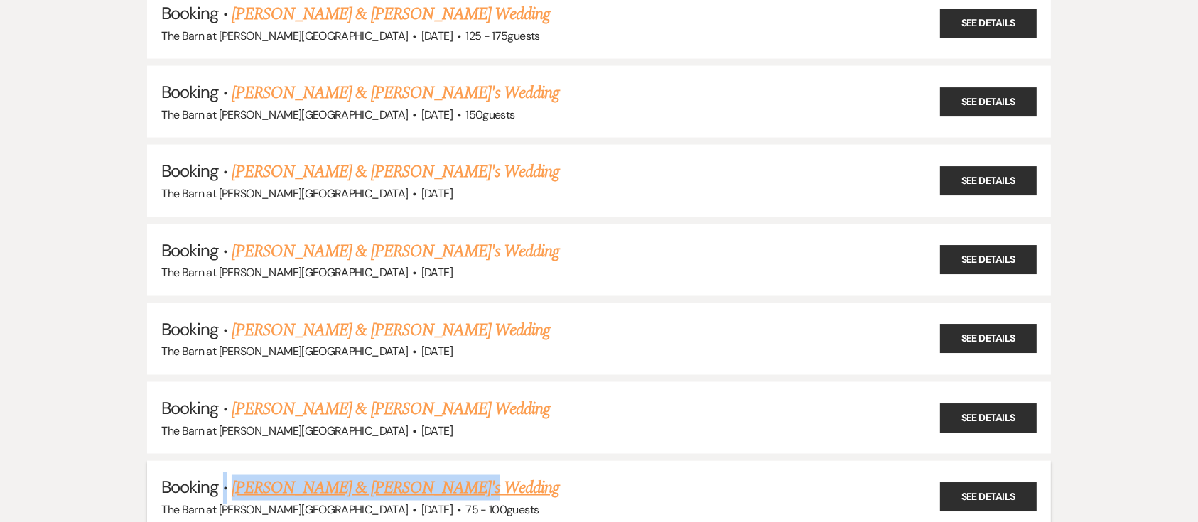
drag, startPoint x: 235, startPoint y: 475, endPoint x: 556, endPoint y: 476, distance: 321.1
click at [556, 476] on h5 "Booking · Erin Ackerly & Fiance's Wedding" at bounding box center [598, 488] width 875 height 26
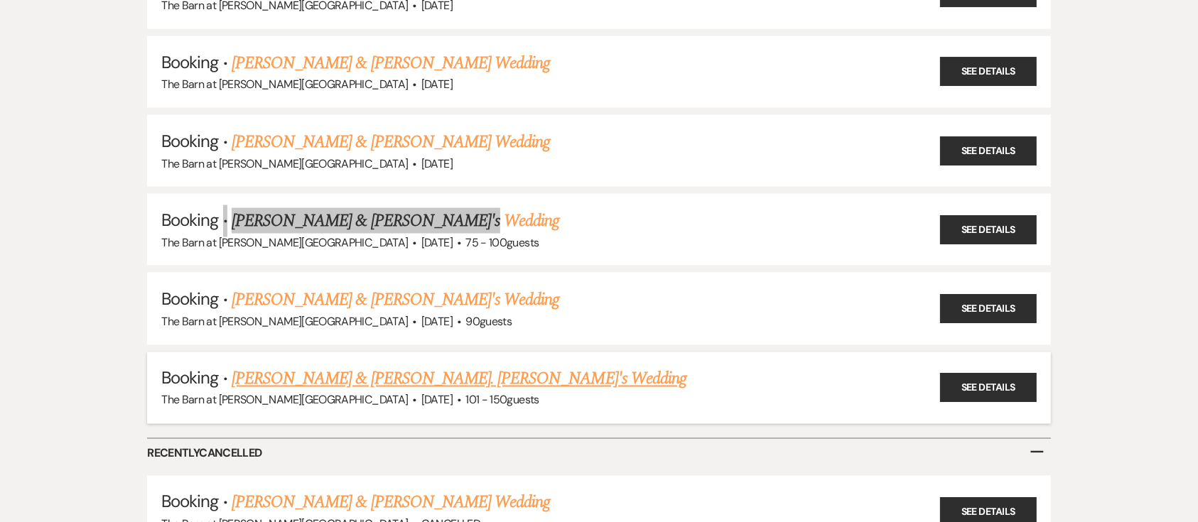
scroll to position [2368, 0]
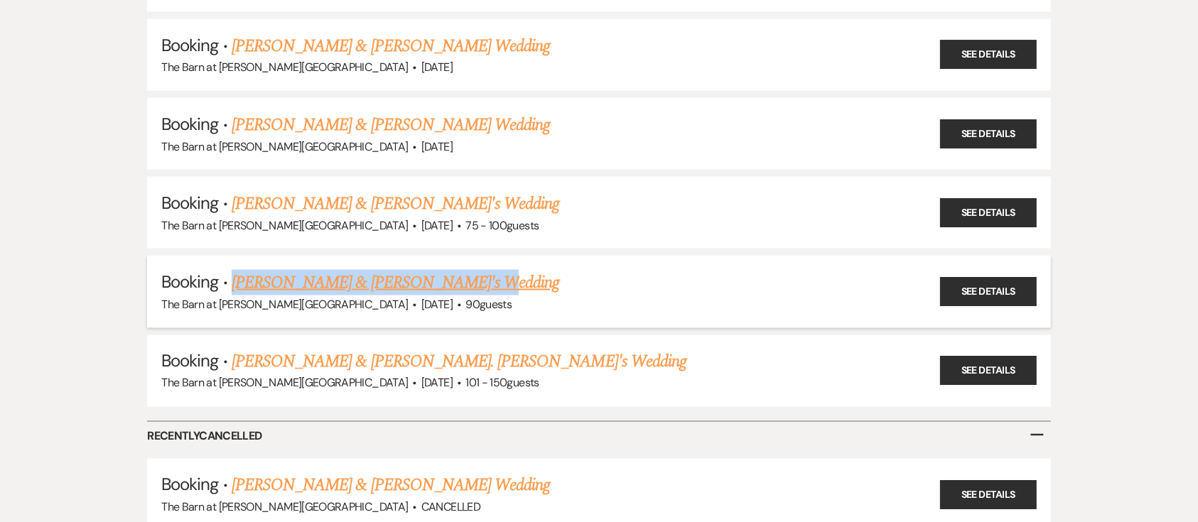
drag, startPoint x: 496, startPoint y: 283, endPoint x: 232, endPoint y: 281, distance: 263.6
click at [232, 281] on h5 "Booking · Madison Rettig & Fiance's Wedding" at bounding box center [598, 283] width 875 height 26
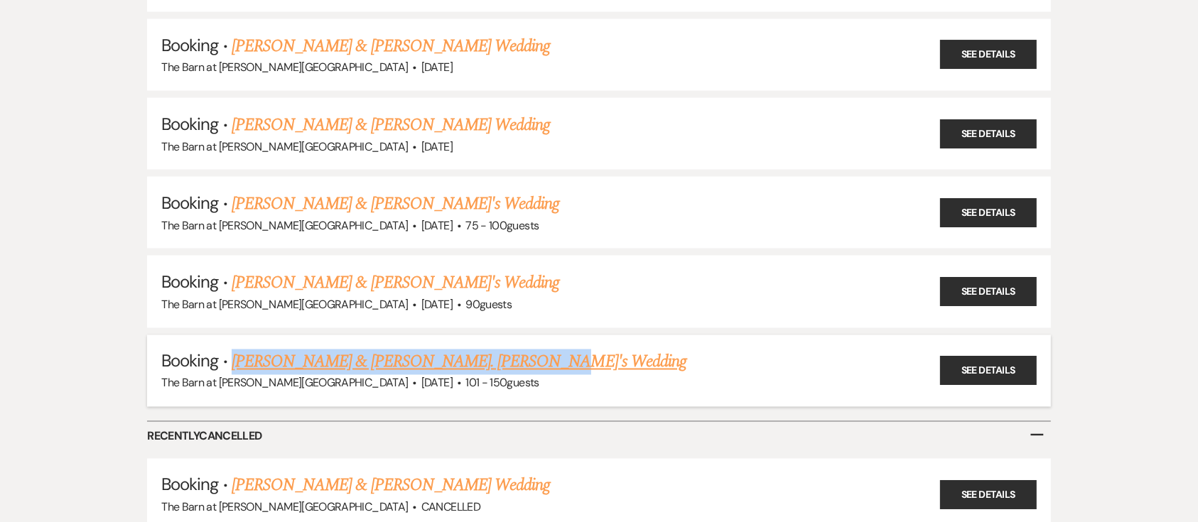
drag, startPoint x: 529, startPoint y: 350, endPoint x: 234, endPoint y: 342, distance: 295.6
click at [234, 350] on h5 "Booking · Amy Leogrande & Lucian St. John's Wedding" at bounding box center [598, 363] width 875 height 26
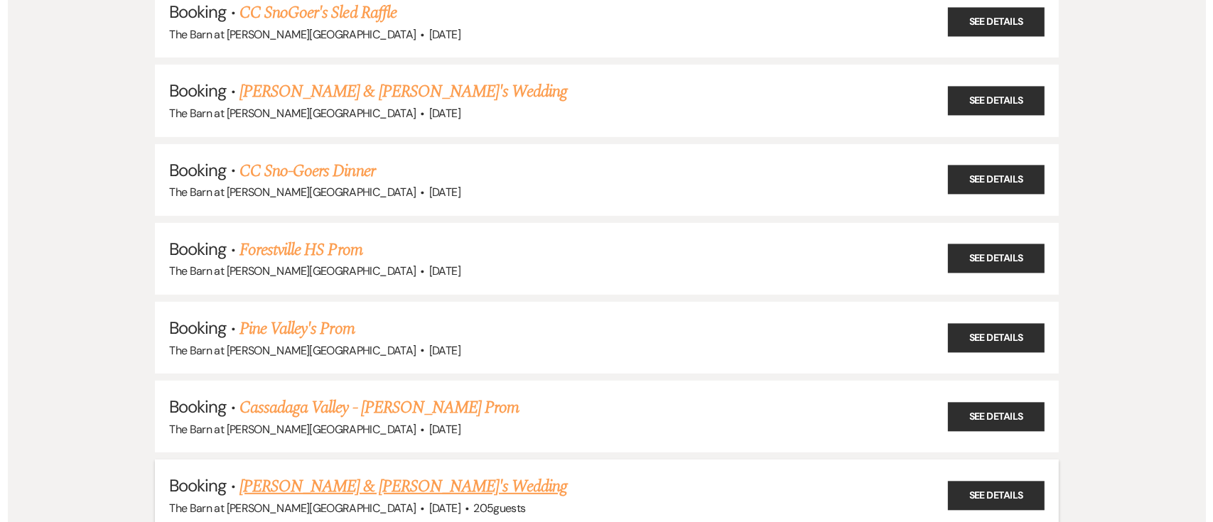
scroll to position [0, 0]
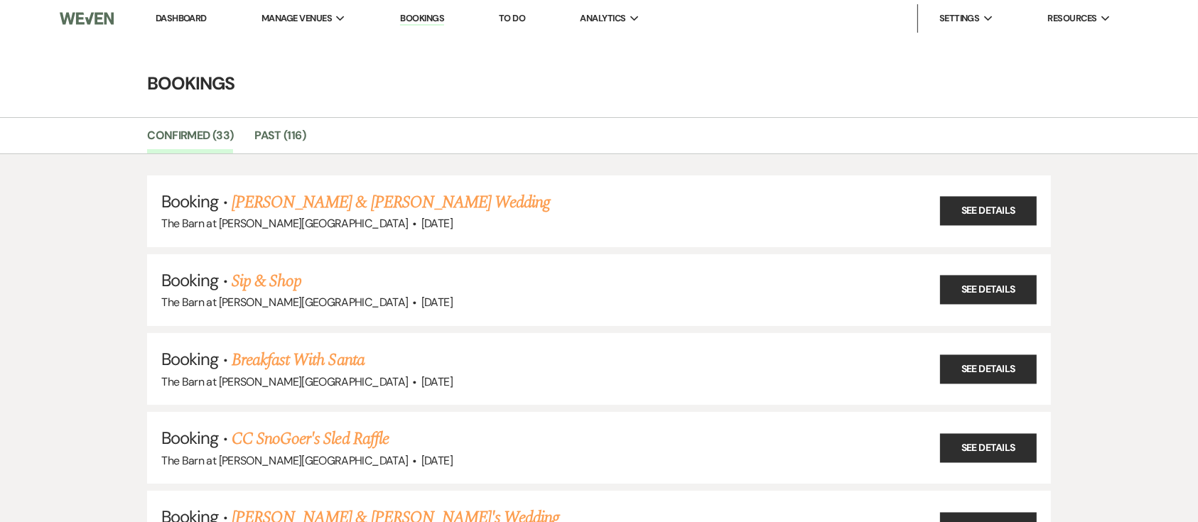
click at [261, 272] on link "Sip & Shop" at bounding box center [267, 282] width 70 height 26
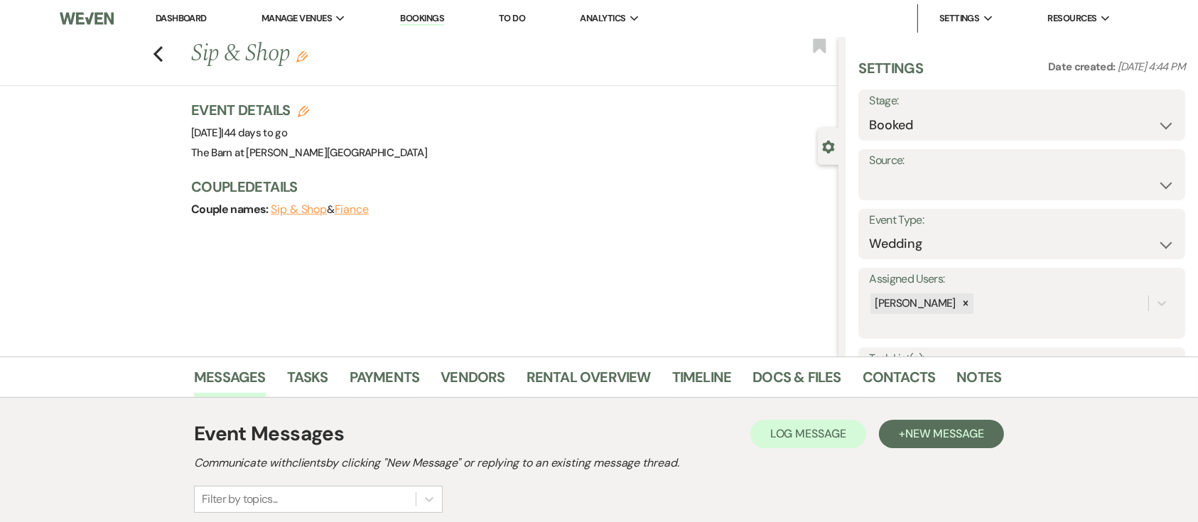
click at [309, 107] on icon "Edit" at bounding box center [303, 111] width 11 height 11
select select "493"
select select "false"
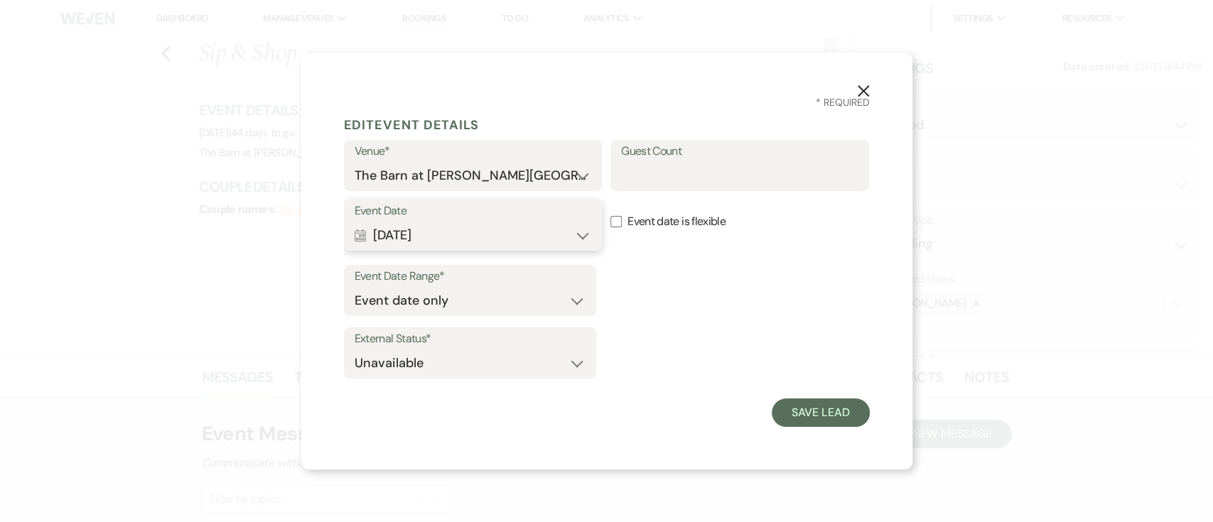
click at [431, 236] on button "Calendar Nov 29, 2025 Expand" at bounding box center [473, 235] width 237 height 28
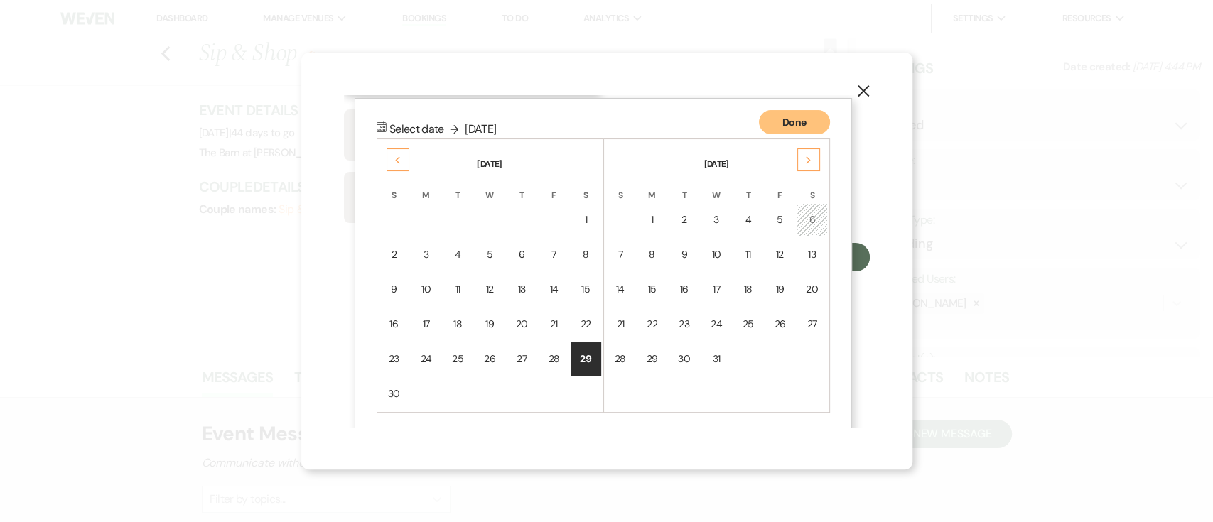
scroll to position [159, 0]
click at [590, 318] on div "22" at bounding box center [586, 320] width 12 height 15
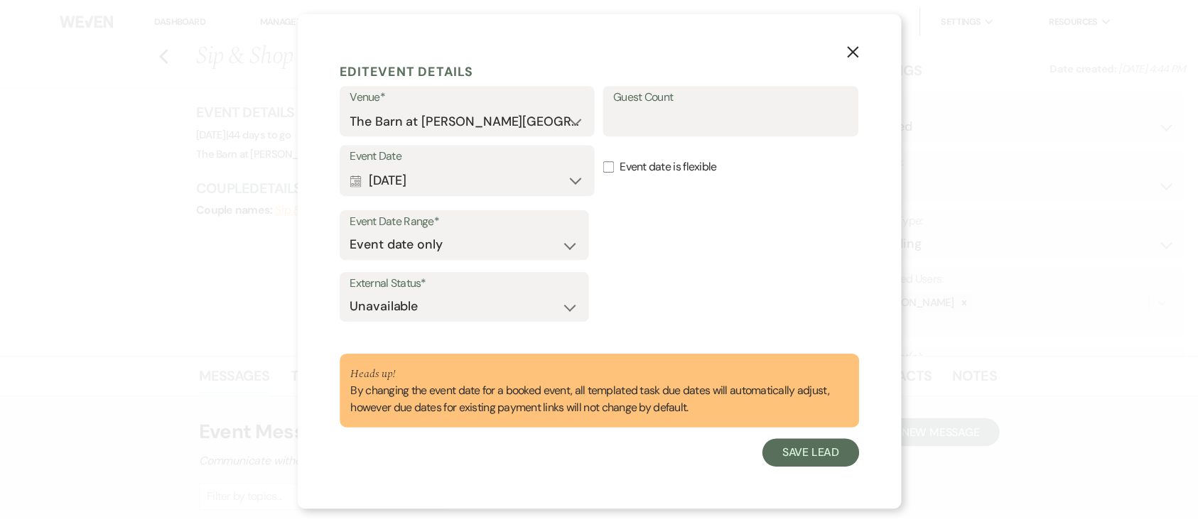
scroll to position [14, 0]
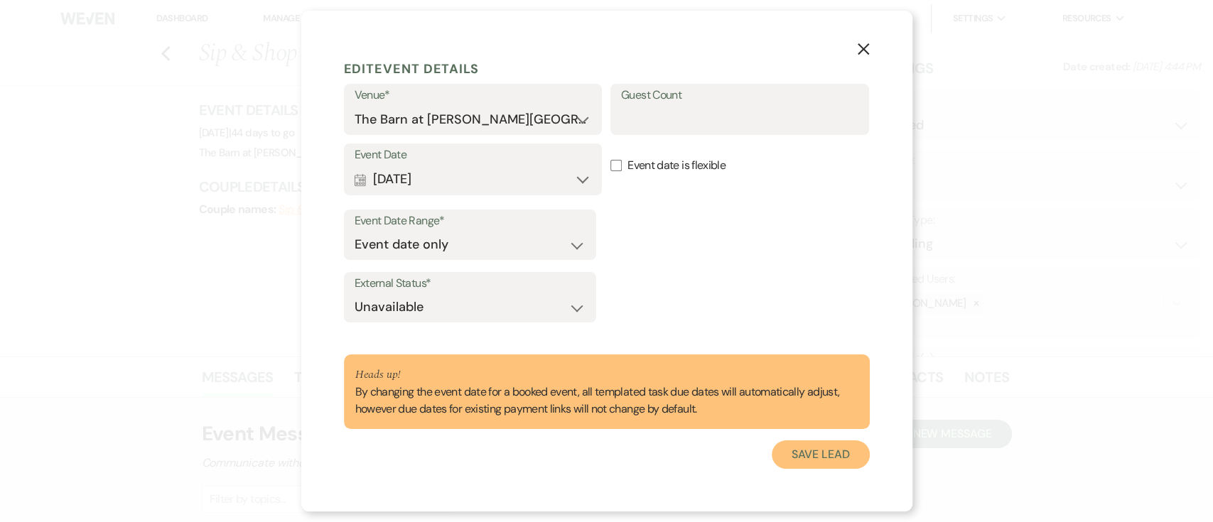
click at [811, 449] on button "Save Lead" at bounding box center [820, 454] width 97 height 28
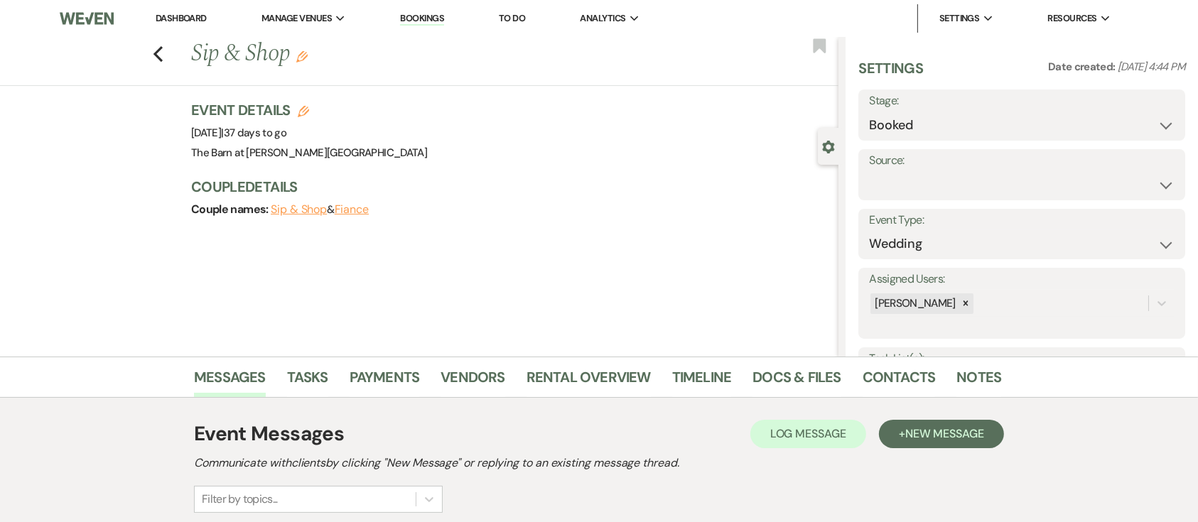
click at [176, 55] on div "Previous Sip & Shop Edit Bookmark" at bounding box center [415, 61] width 845 height 49
click at [163, 54] on icon "Previous" at bounding box center [158, 53] width 11 height 17
